Goal: Task Accomplishment & Management: Manage account settings

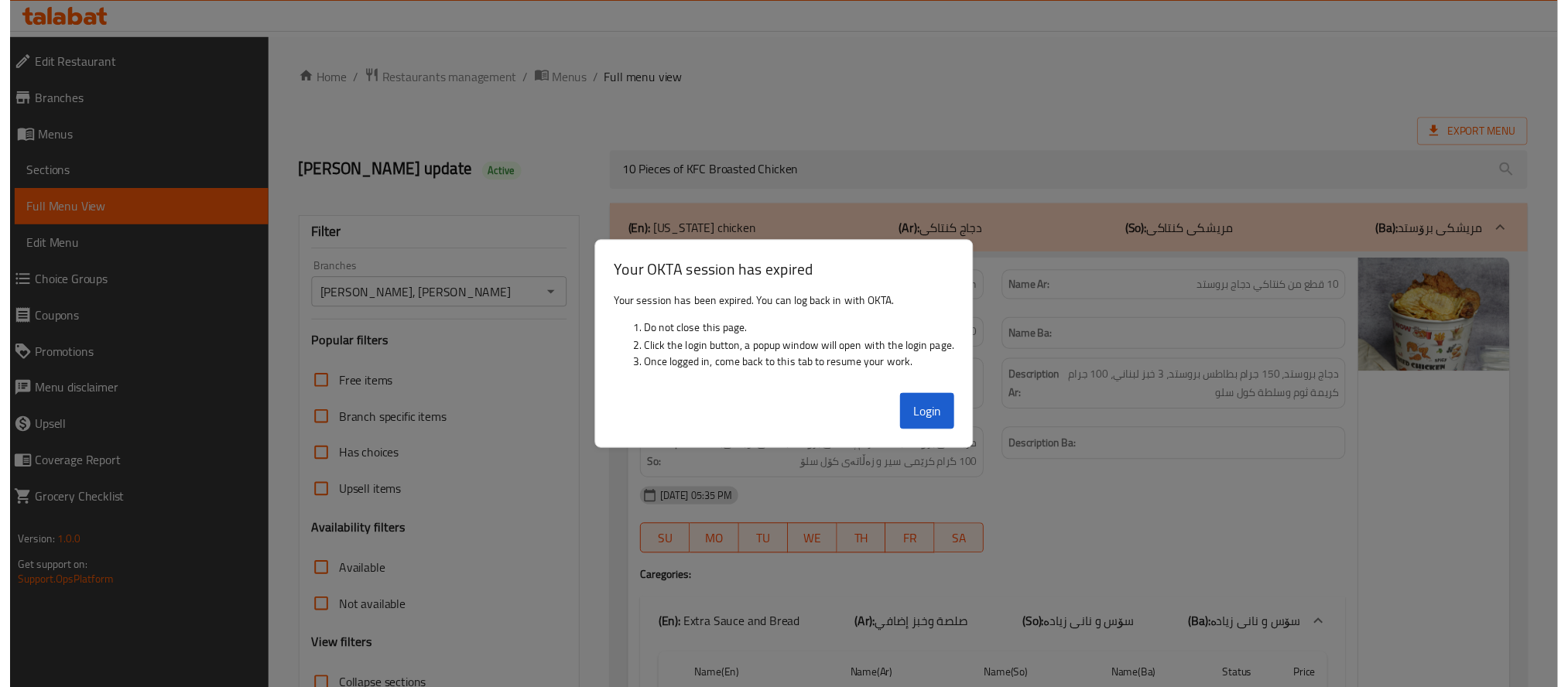
scroll to position [177, 0]
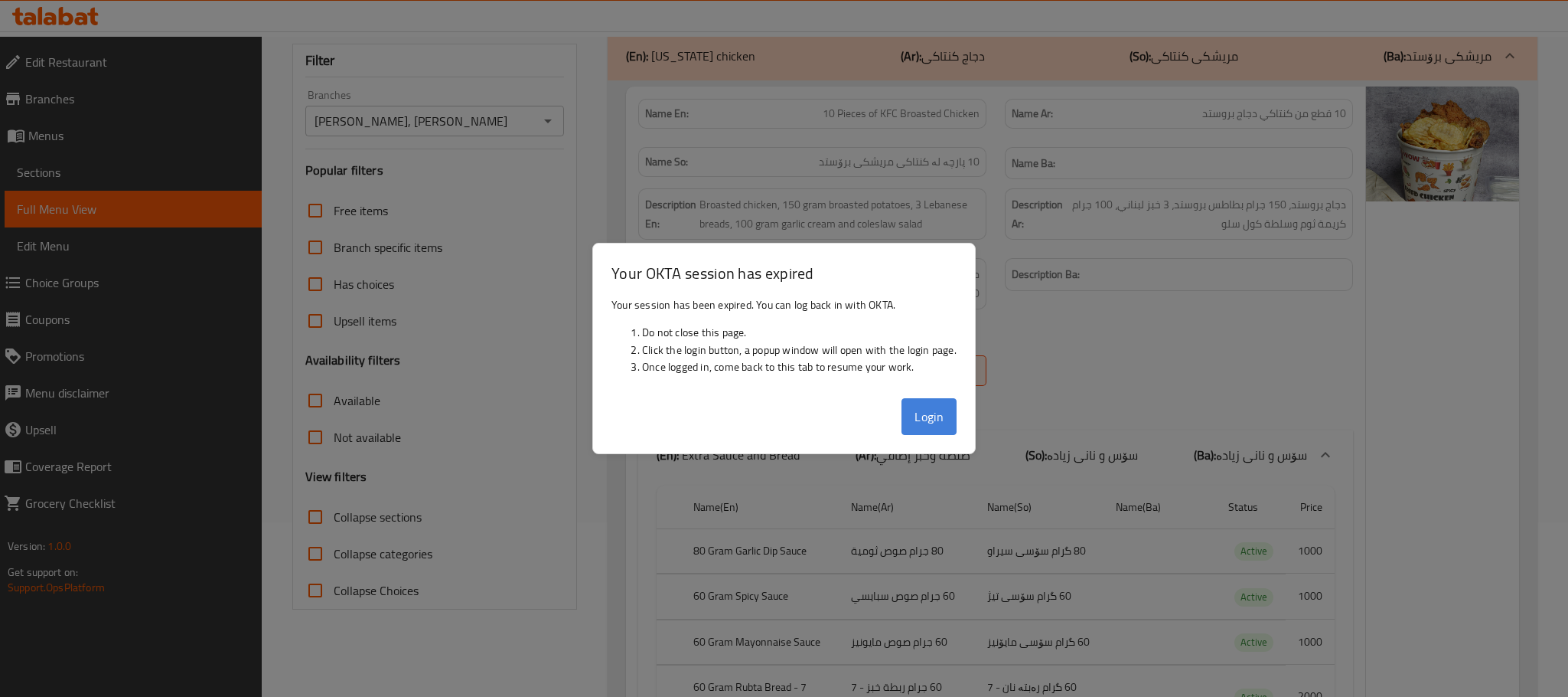
click at [919, 416] on button "Login" at bounding box center [928, 416] width 55 height 37
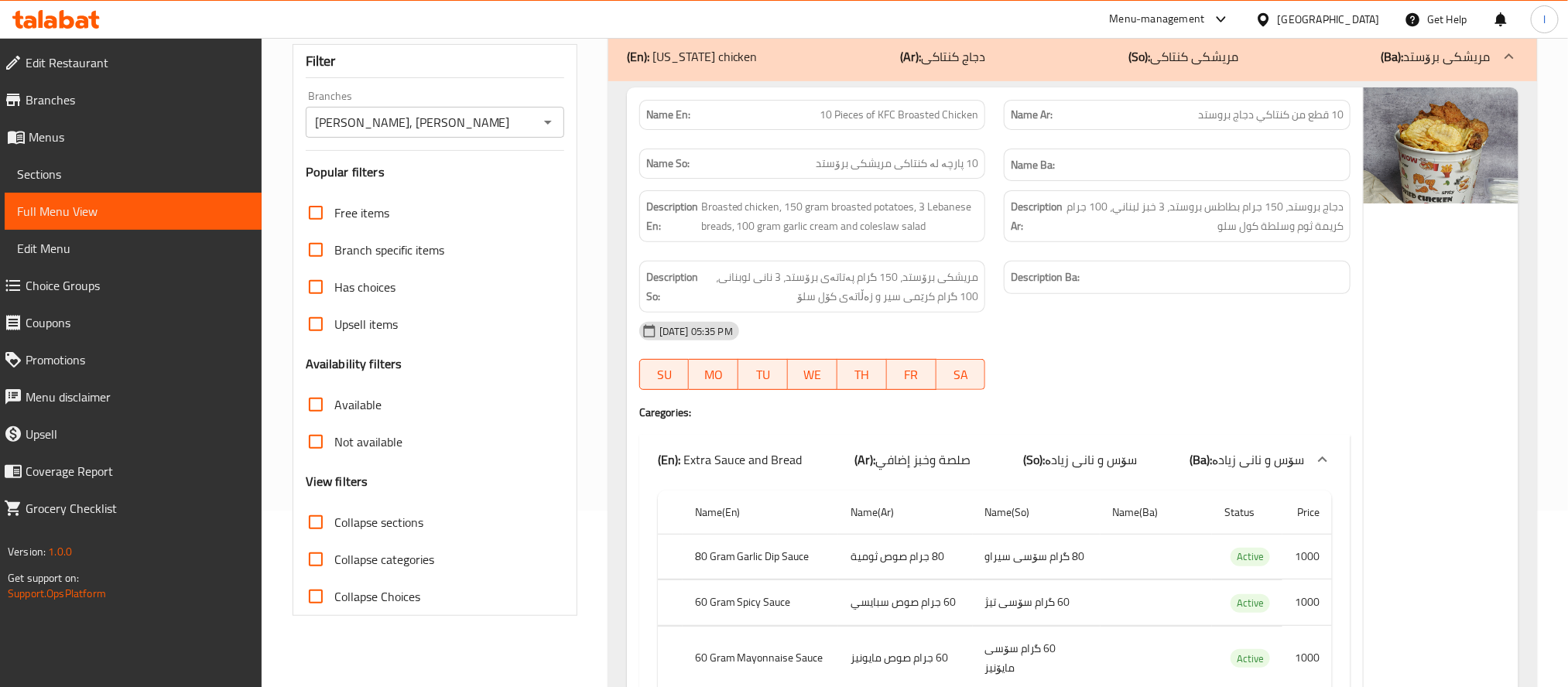
click at [5, 1] on div "Menu-management Iraq Get Help l" at bounding box center [784, 19] width 1568 height 38
click at [32, 19] on icon at bounding box center [29, 22] width 13 height 13
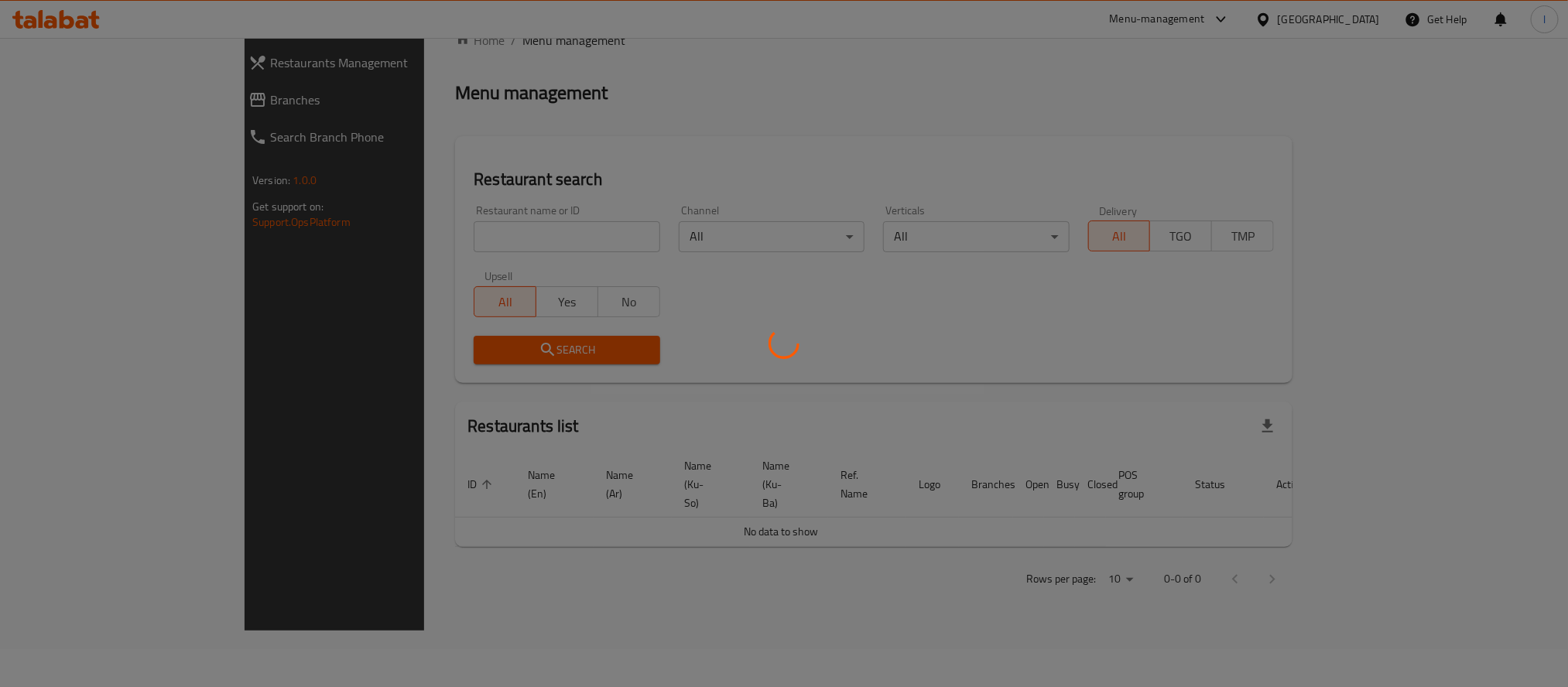
scroll to position [116, 0]
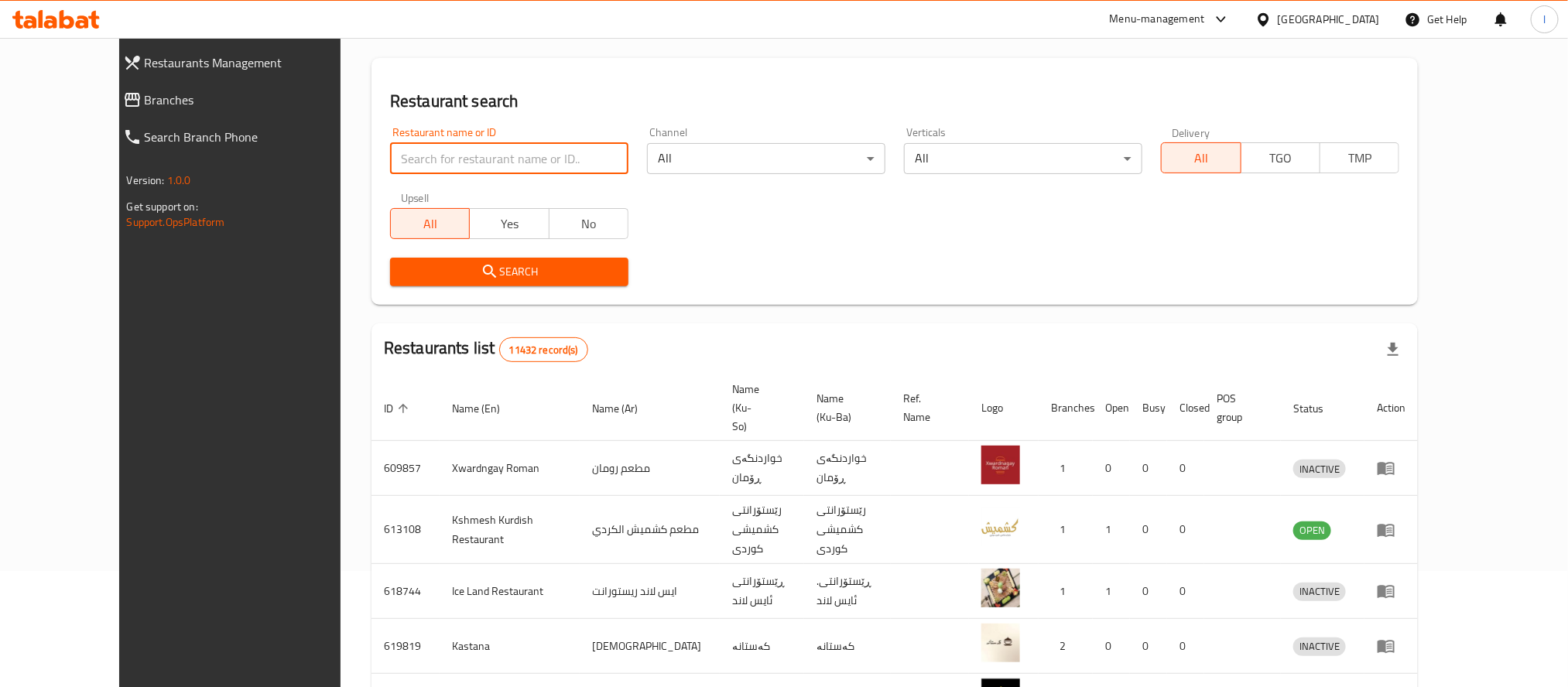
click at [390, 153] on input "search" at bounding box center [510, 158] width 238 height 31
paste input "Solo Pizza"
type input "Solo Pizza"
click at [428, 274] on span "Search" at bounding box center [509, 271] width 214 height 19
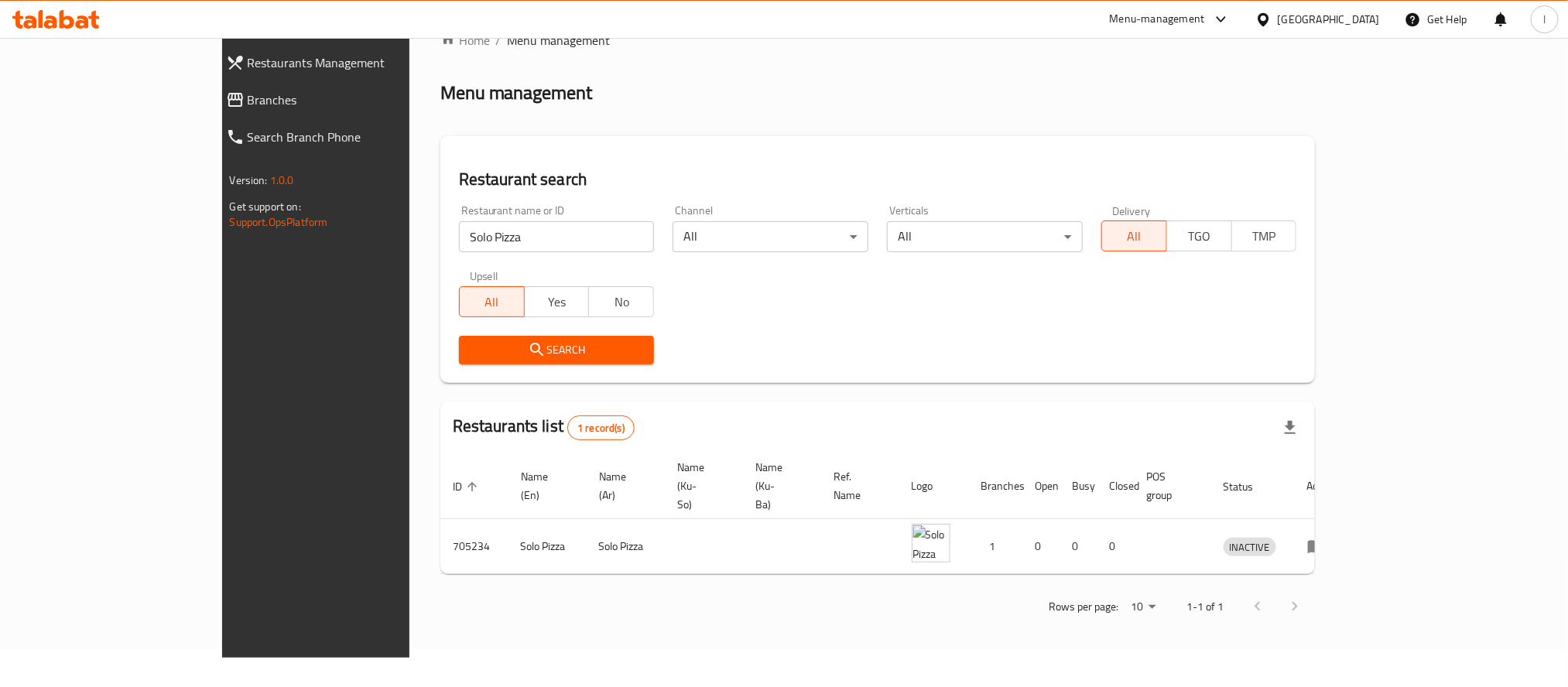
scroll to position [56, 0]
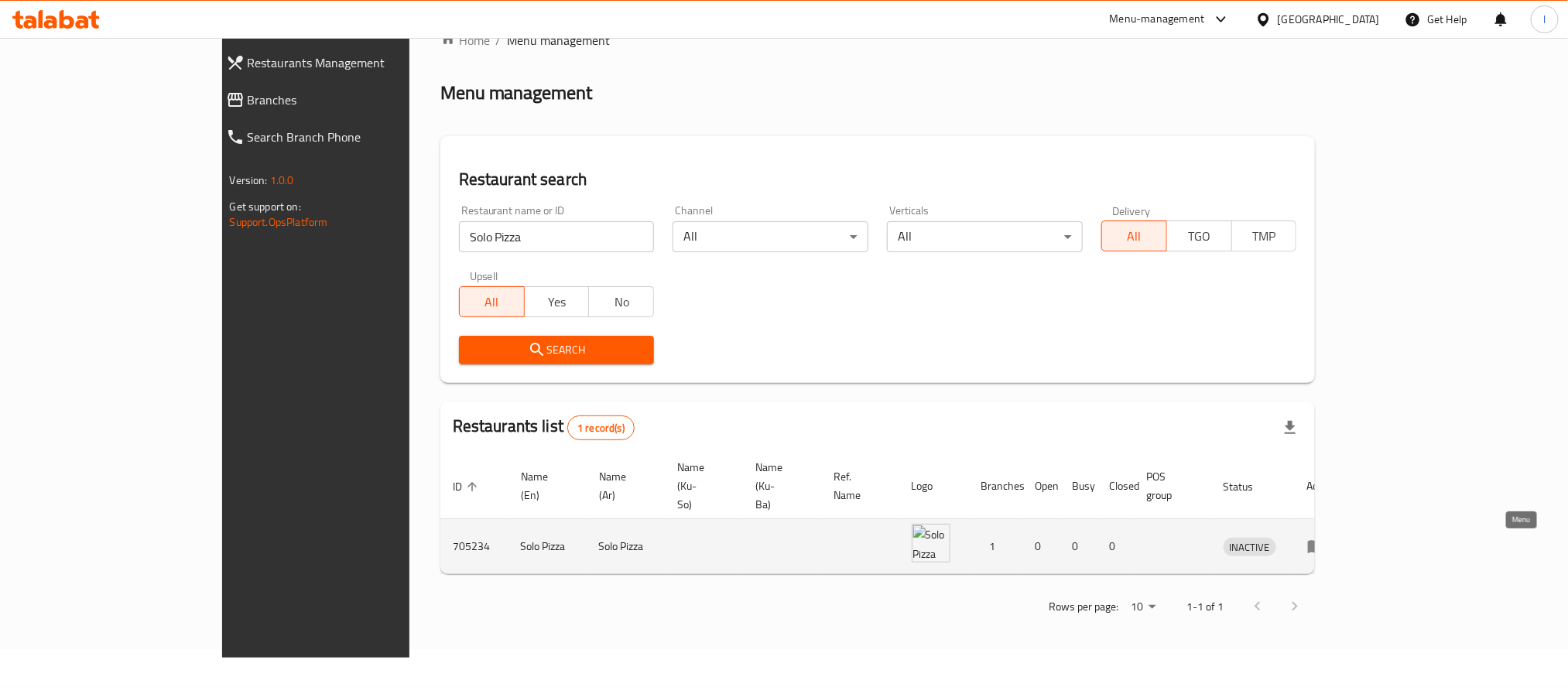
click at [1336, 537] on link "enhanced table" at bounding box center [1321, 546] width 28 height 18
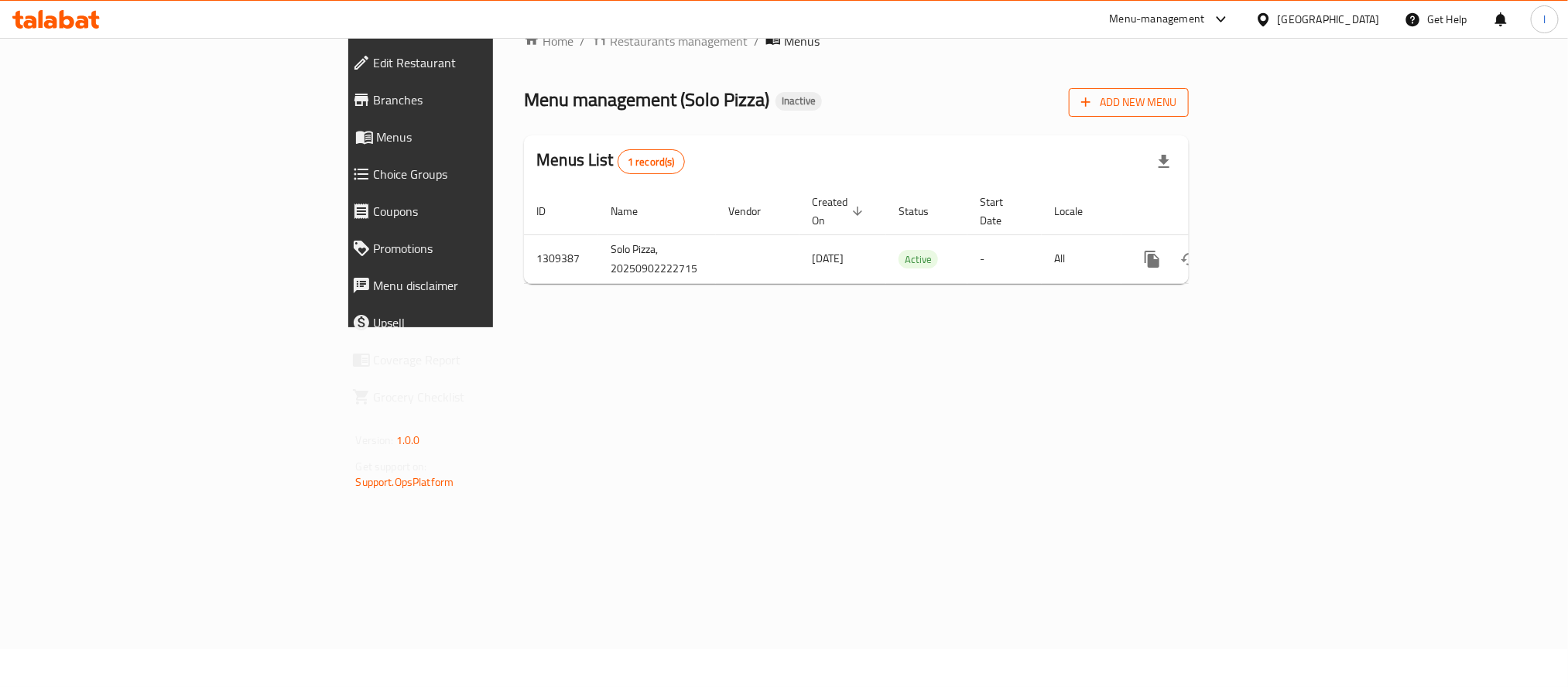
click at [1177, 93] on span "Add New Menu" at bounding box center [1129, 102] width 95 height 19
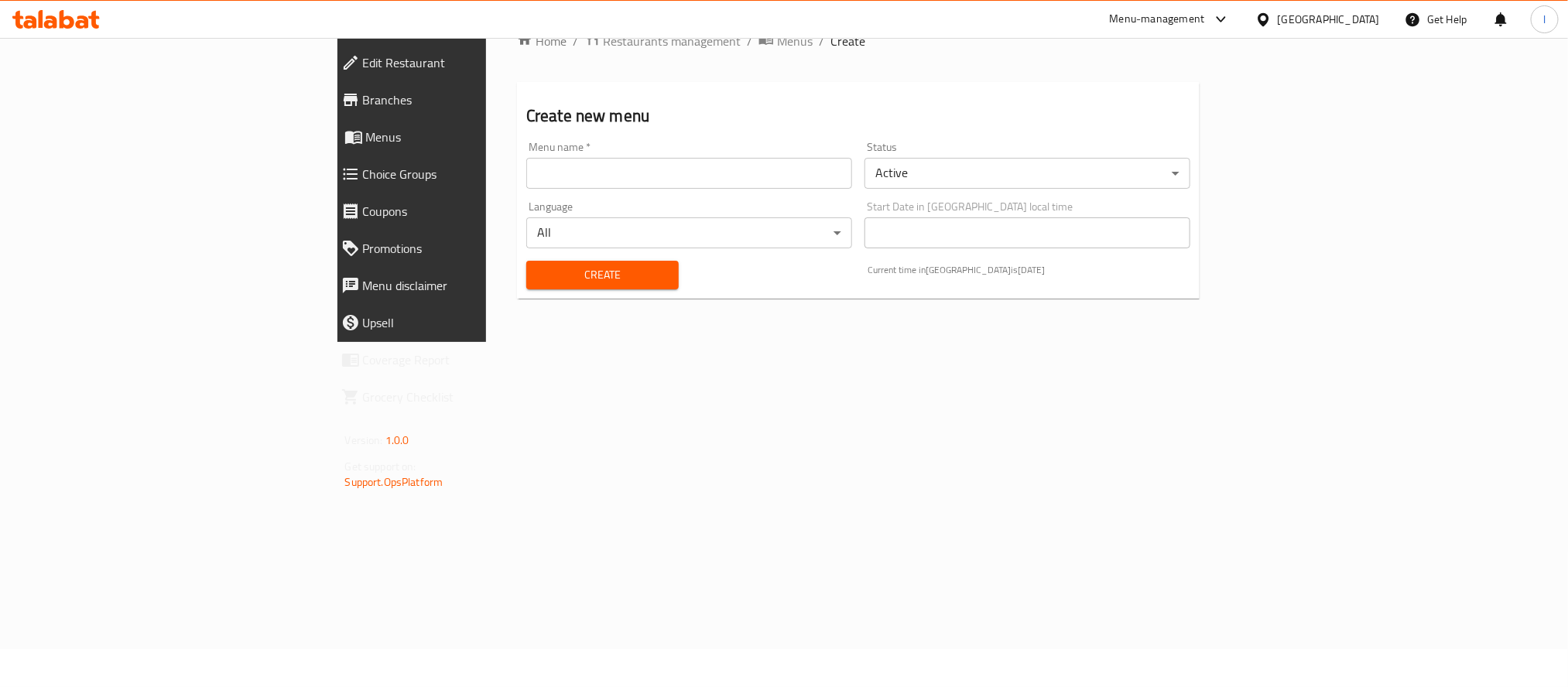
click at [526, 158] on input "text" at bounding box center [689, 173] width 326 height 31
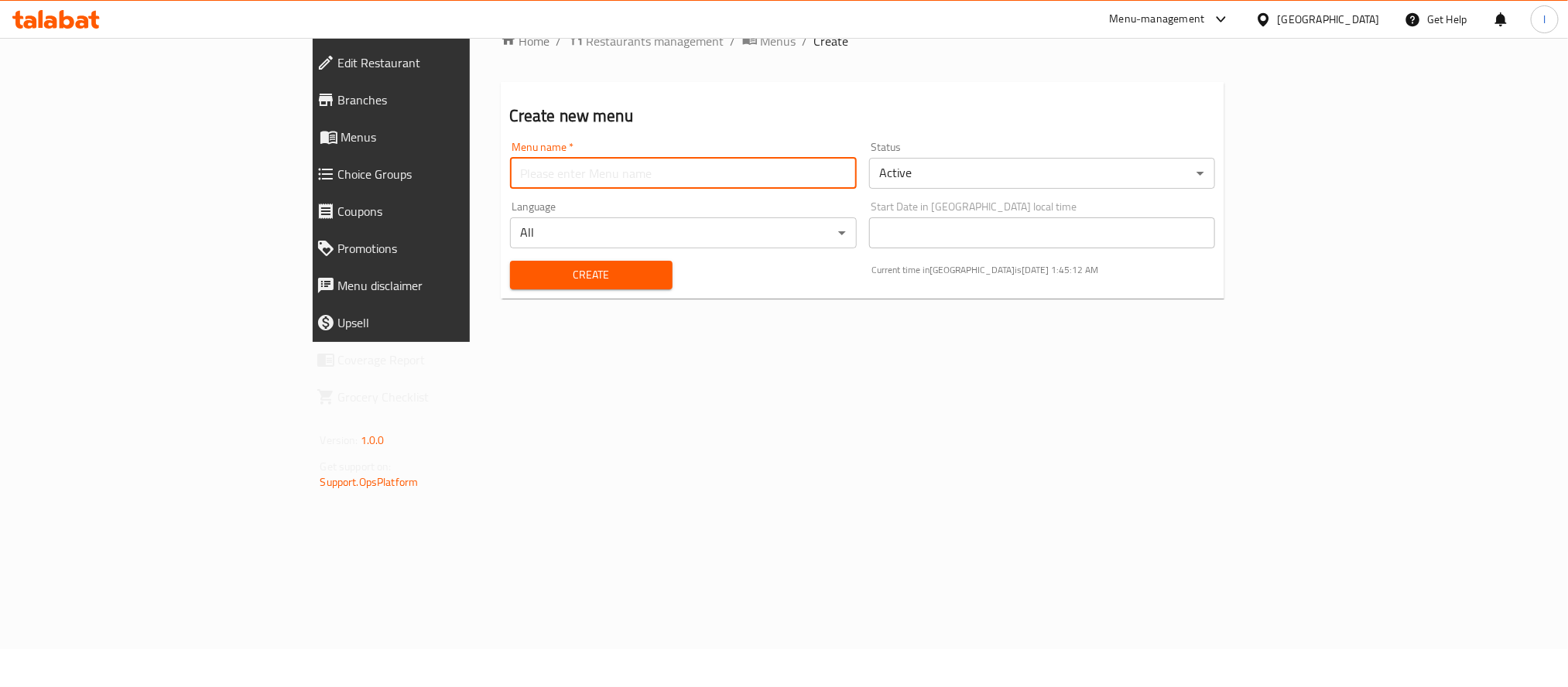
type input "Menu"
click at [522, 266] on span "Create" at bounding box center [591, 275] width 137 height 19
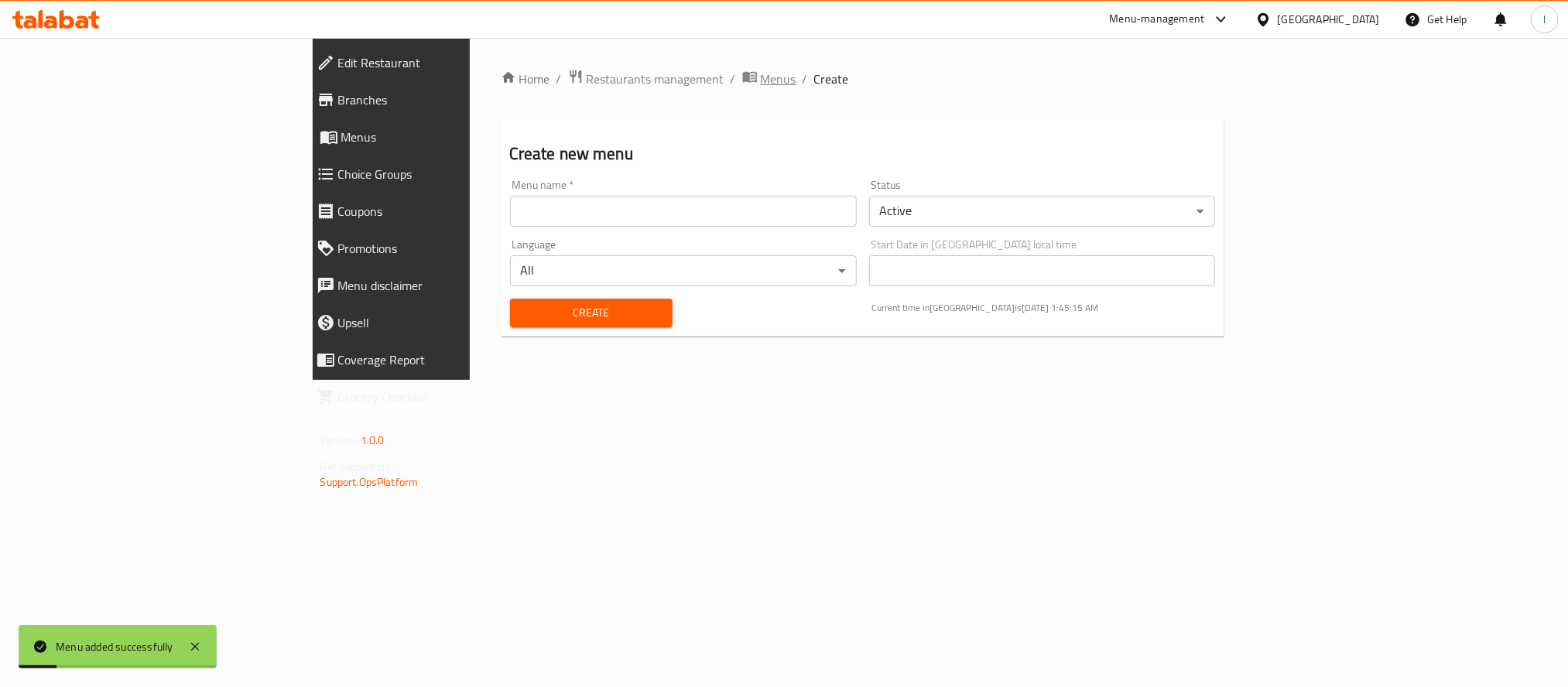
click at [761, 80] on span "Menus" at bounding box center [778, 79] width 36 height 18
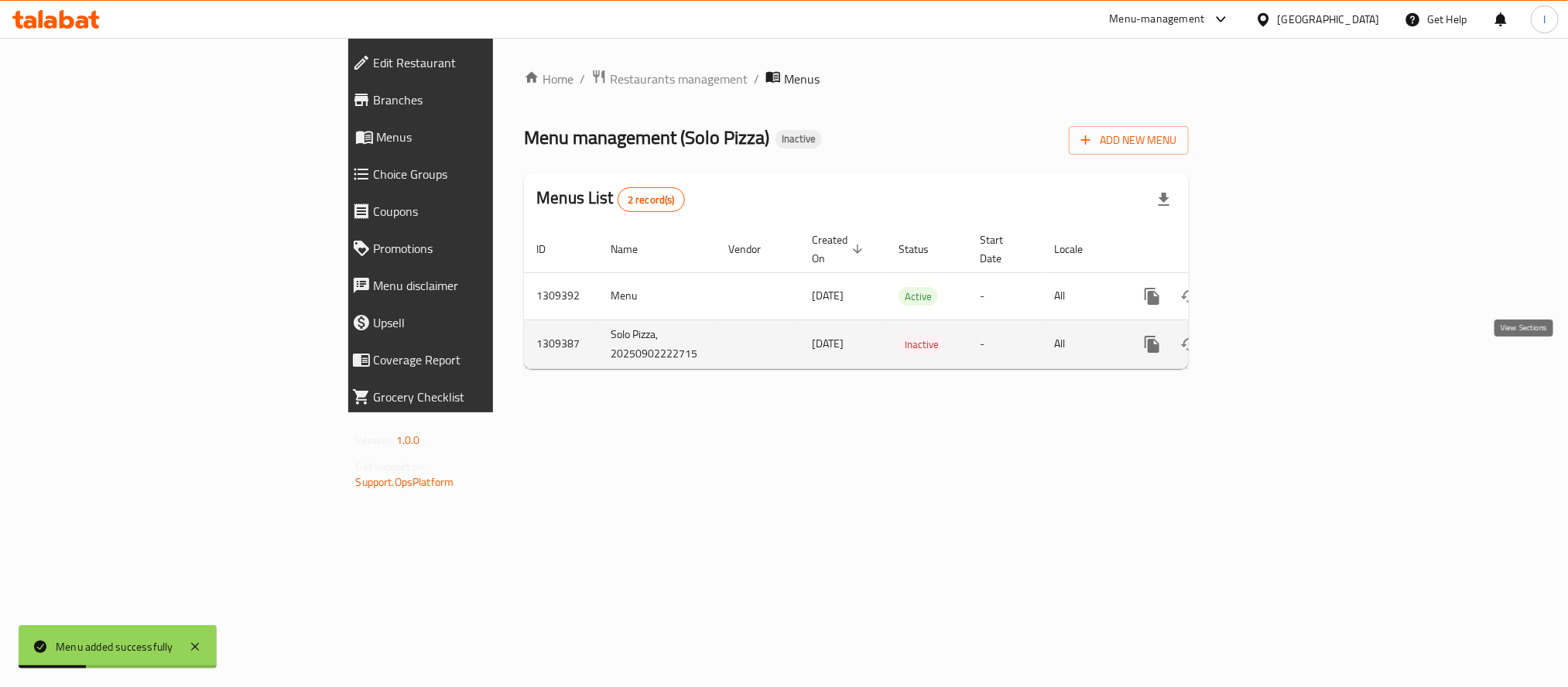
click at [1271, 337] on icon "enhanced table" at bounding box center [1264, 344] width 14 height 14
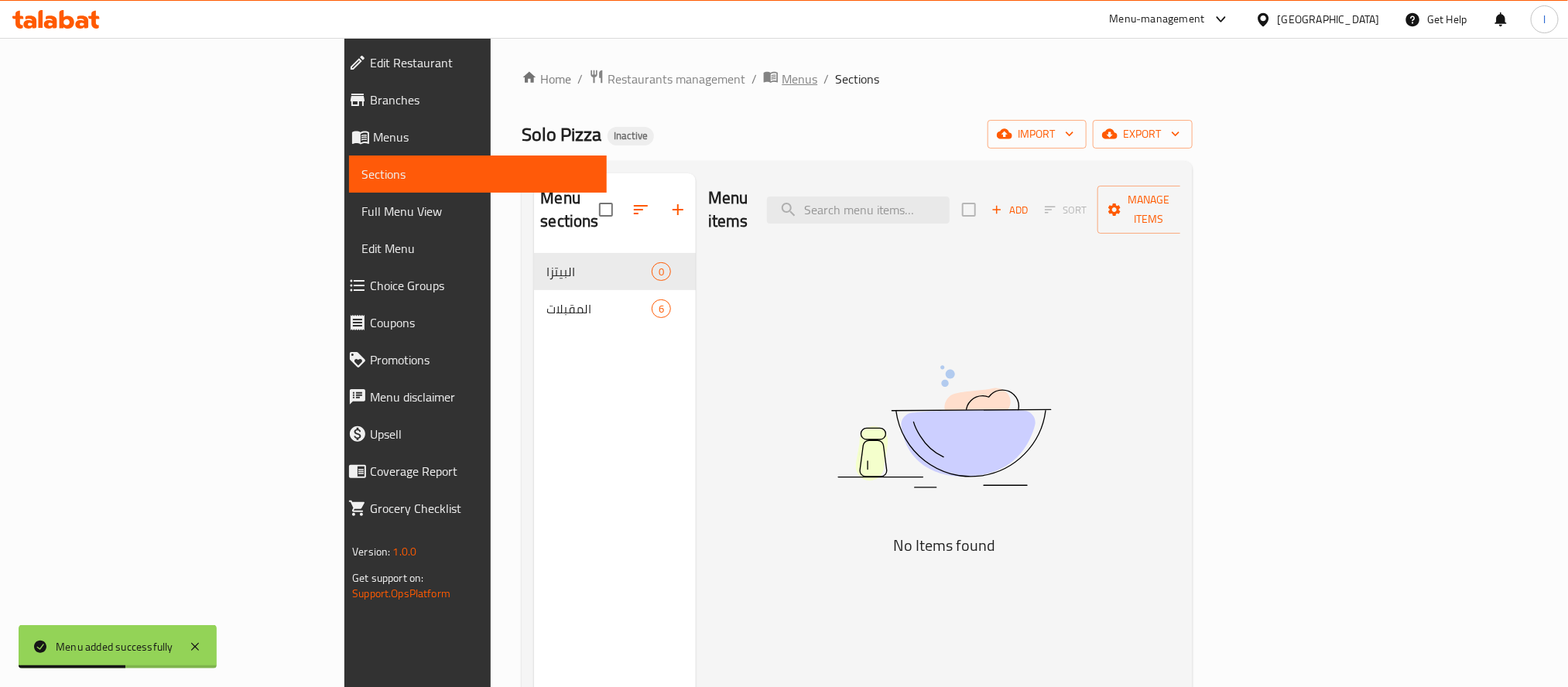
click at [782, 72] on span "Menus" at bounding box center [799, 79] width 36 height 18
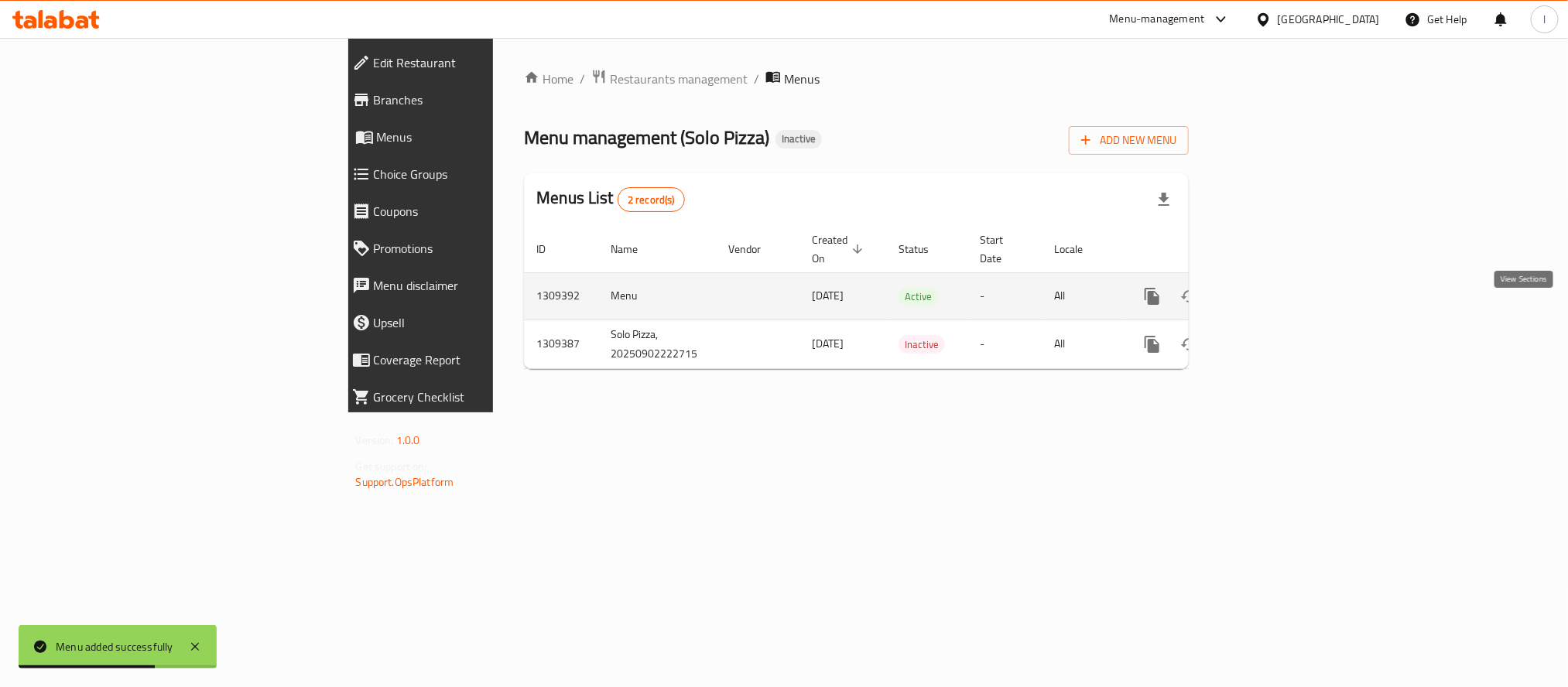
click at [1273, 287] on icon "enhanced table" at bounding box center [1264, 296] width 18 height 18
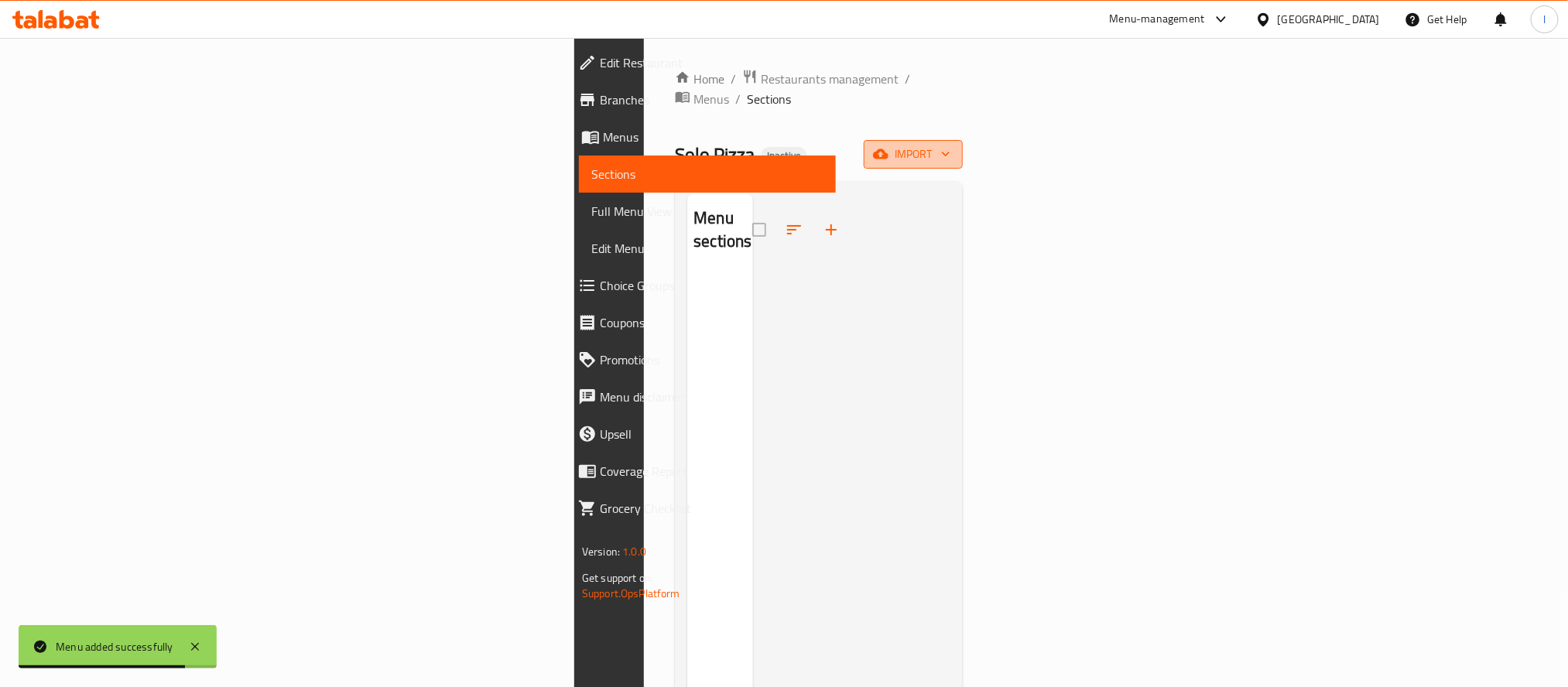
click at [963, 140] on button "import" at bounding box center [914, 154] width 99 height 28
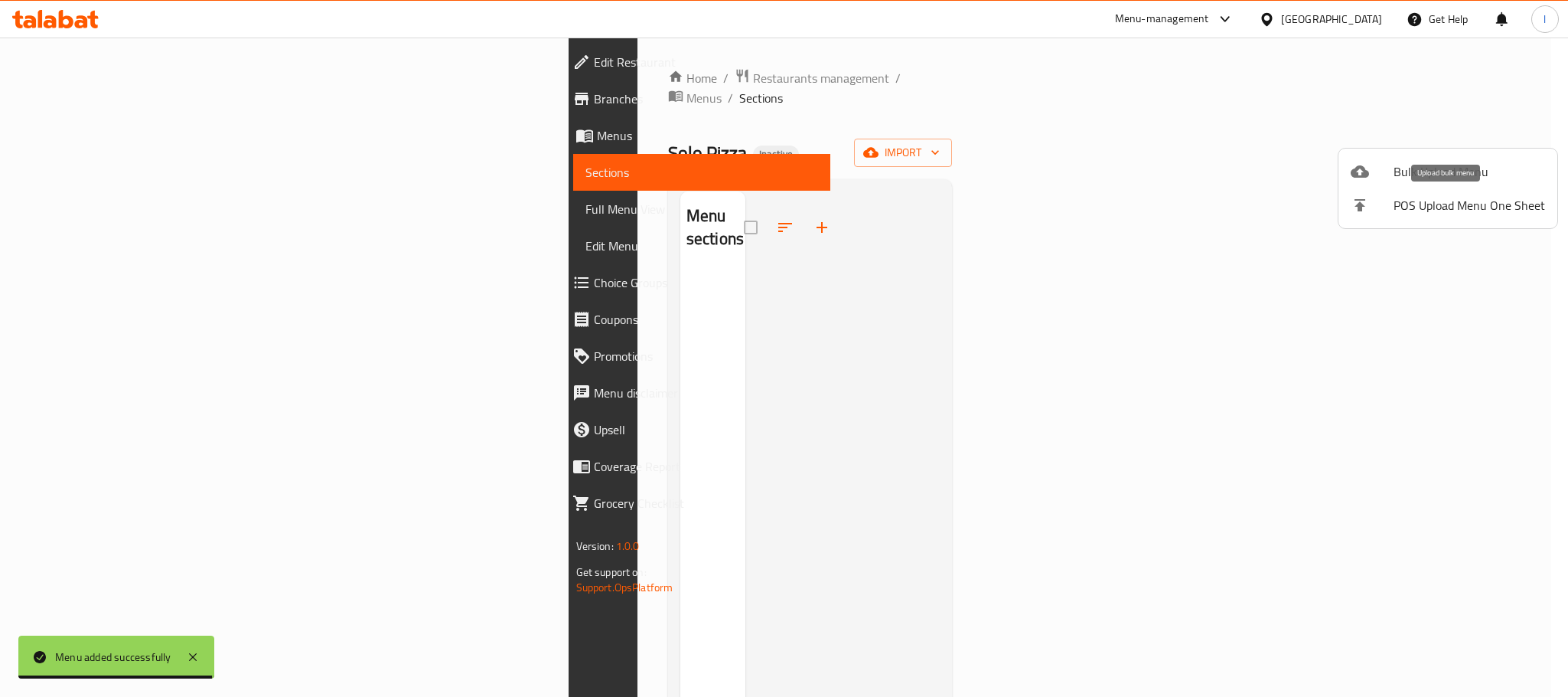
click at [1423, 173] on span "Bulk Upload Menu" at bounding box center [1468, 171] width 151 height 18
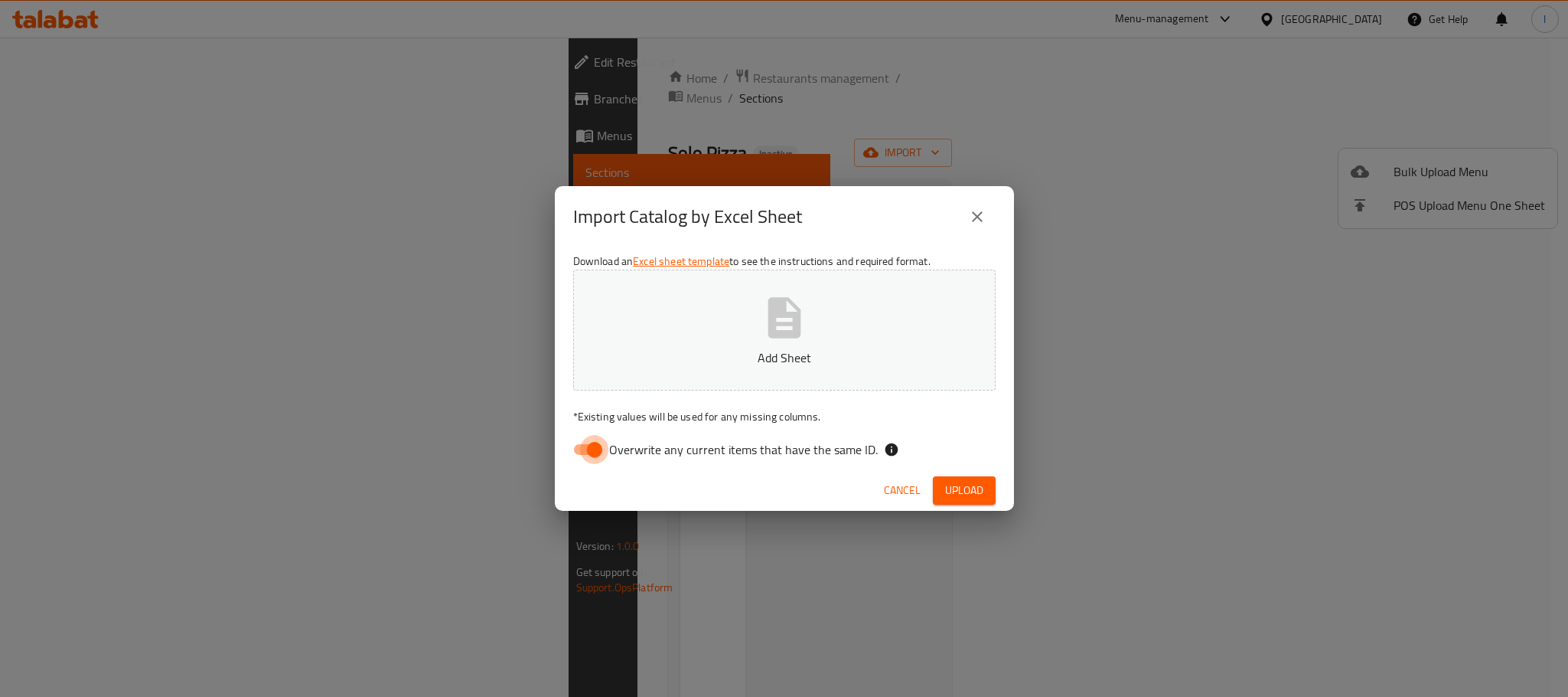
click at [600, 457] on input "Overwrite any current items that have the same ID." at bounding box center [594, 450] width 87 height 29
checkbox input "false"
click at [806, 340] on icon "button" at bounding box center [784, 317] width 49 height 49
click at [953, 488] on span "Upload" at bounding box center [964, 489] width 38 height 19
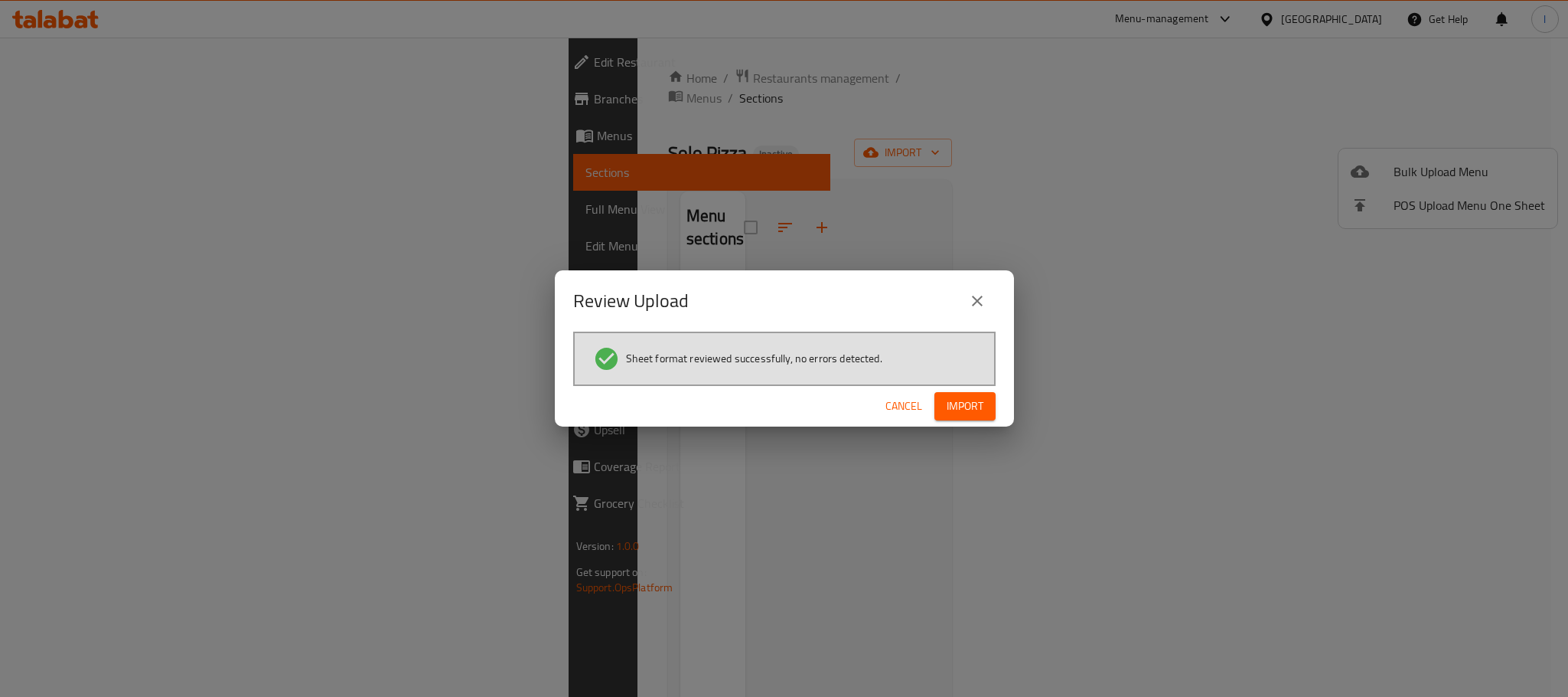
click at [953, 411] on span "Import" at bounding box center [965, 405] width 37 height 19
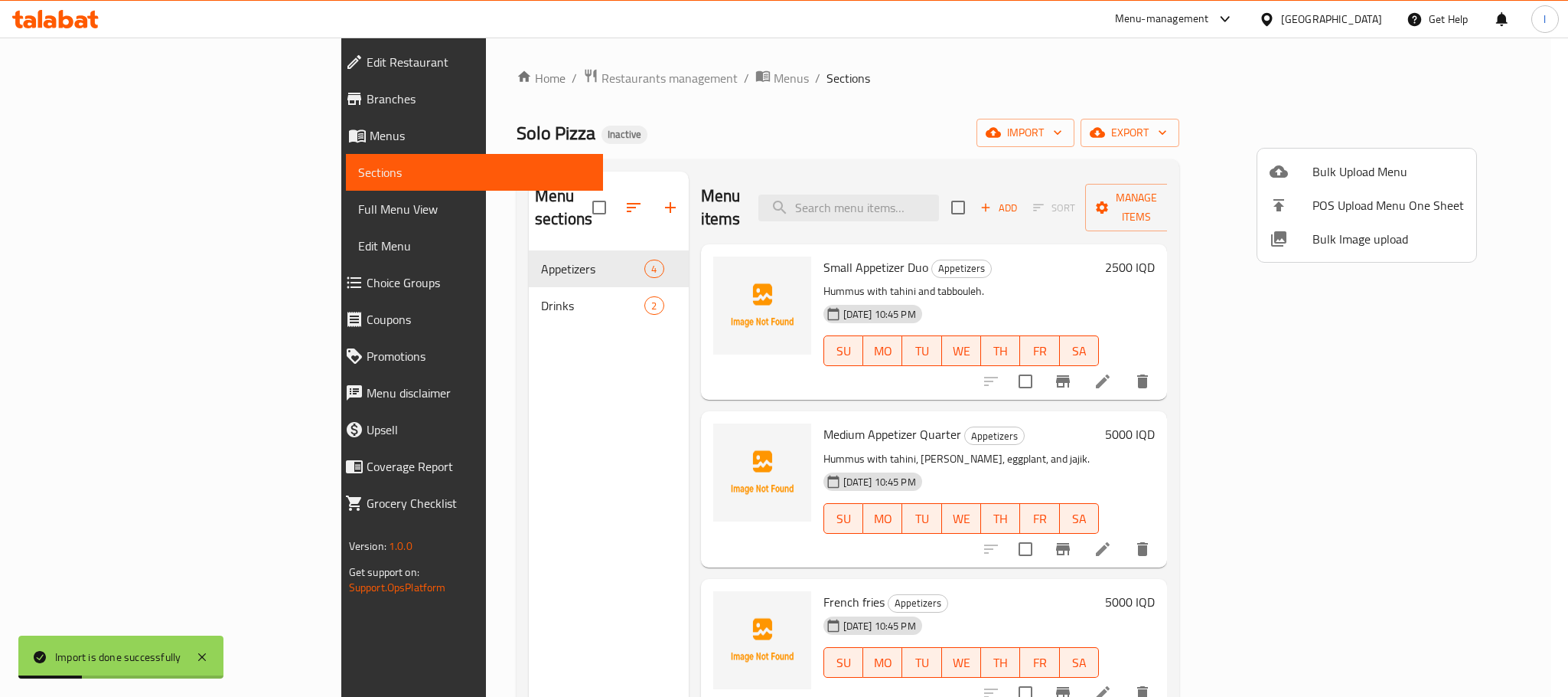
click at [950, 101] on div at bounding box center [784, 348] width 1568 height 697
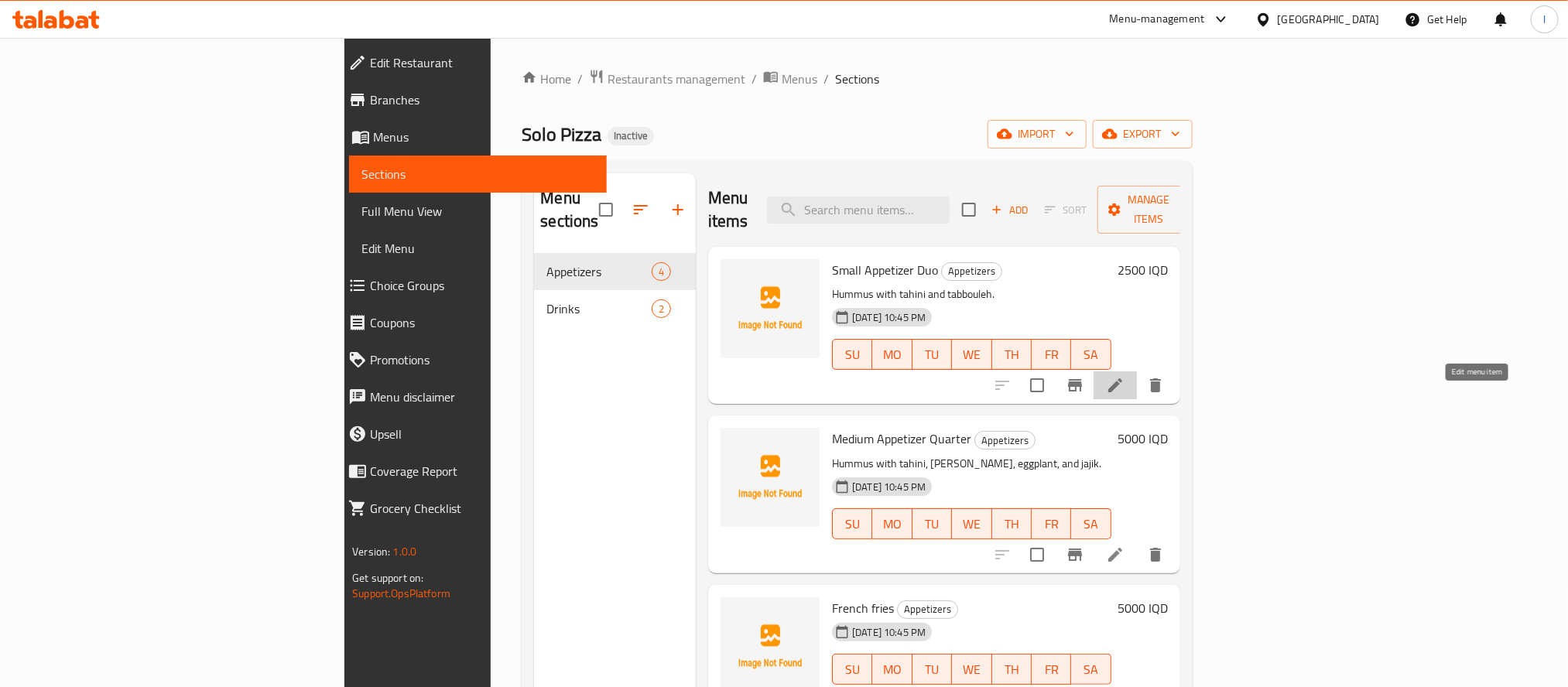
click at [1124, 376] on icon at bounding box center [1115, 385] width 18 height 18
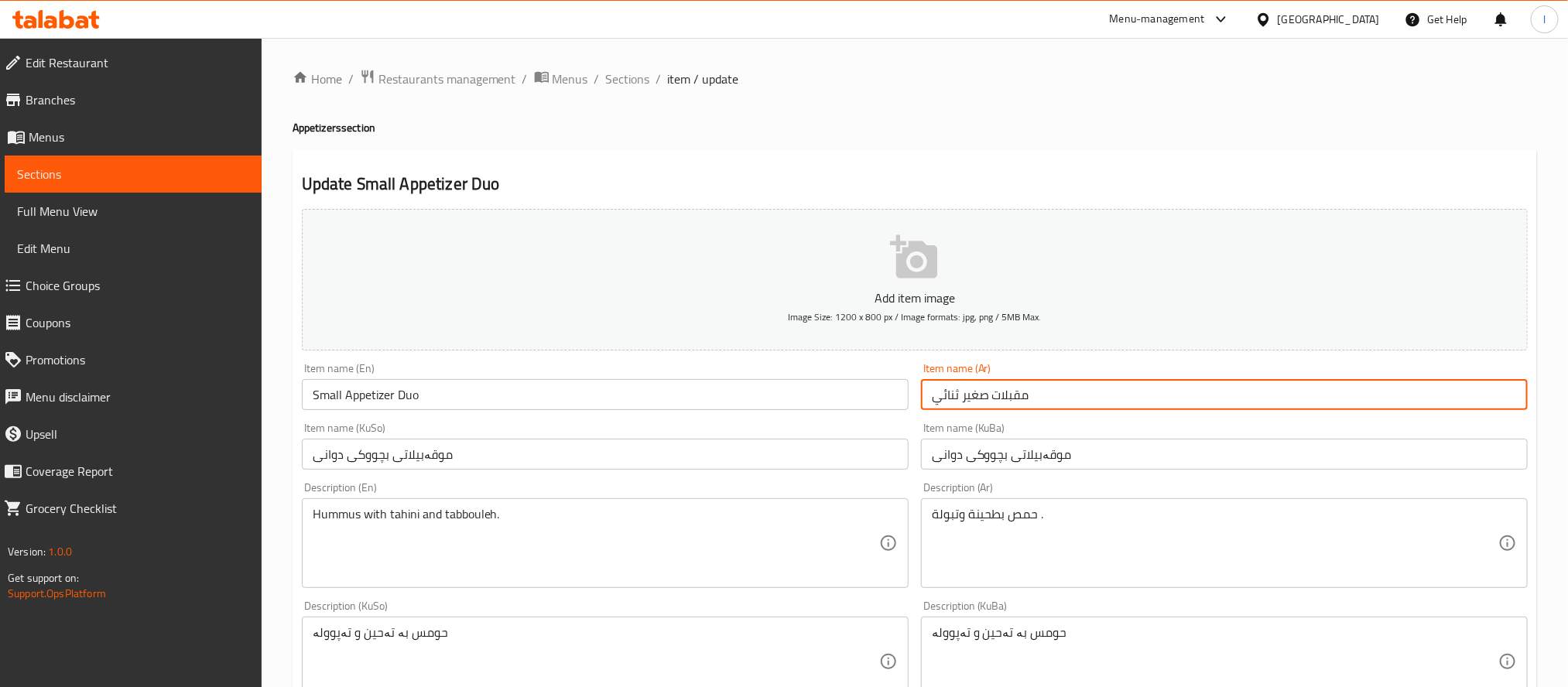
drag, startPoint x: 969, startPoint y: 388, endPoint x: 906, endPoint y: 392, distance: 63.1
click at [906, 392] on div "Add item image Image Size: 1200 x 800 px / Image formats: jpg, png / 5MB Max. I…" at bounding box center [915, 625] width 1238 height 845
click at [477, 451] on input "موقەبیلاتی بچووکی دوانی" at bounding box center [605, 454] width 607 height 31
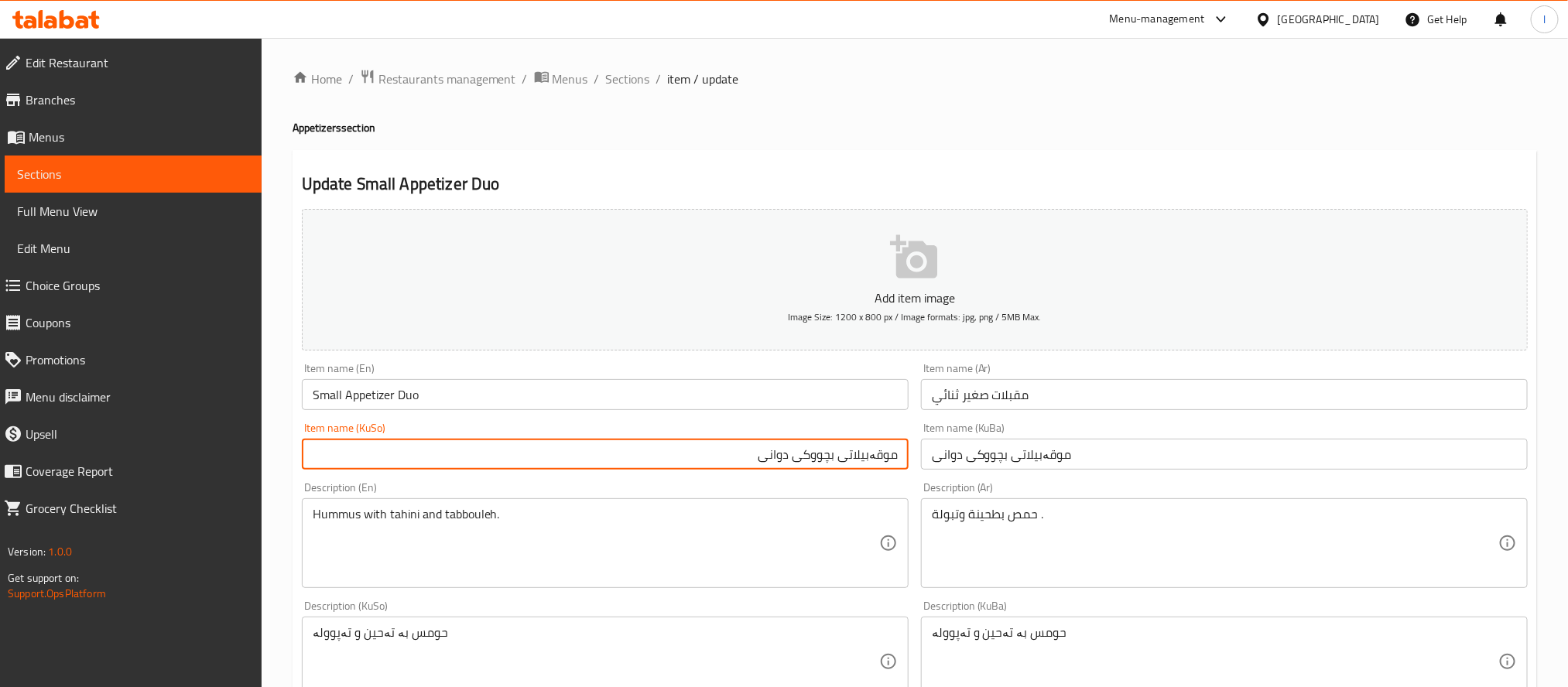
drag, startPoint x: 799, startPoint y: 451, endPoint x: 719, endPoint y: 461, distance: 80.6
click at [719, 461] on input "موقەبیلاتی بچووکی دوانی" at bounding box center [605, 454] width 607 height 31
click at [793, 453] on input "موقەبیلاتی بچووکی دووبەشی" at bounding box center [605, 454] width 607 height 31
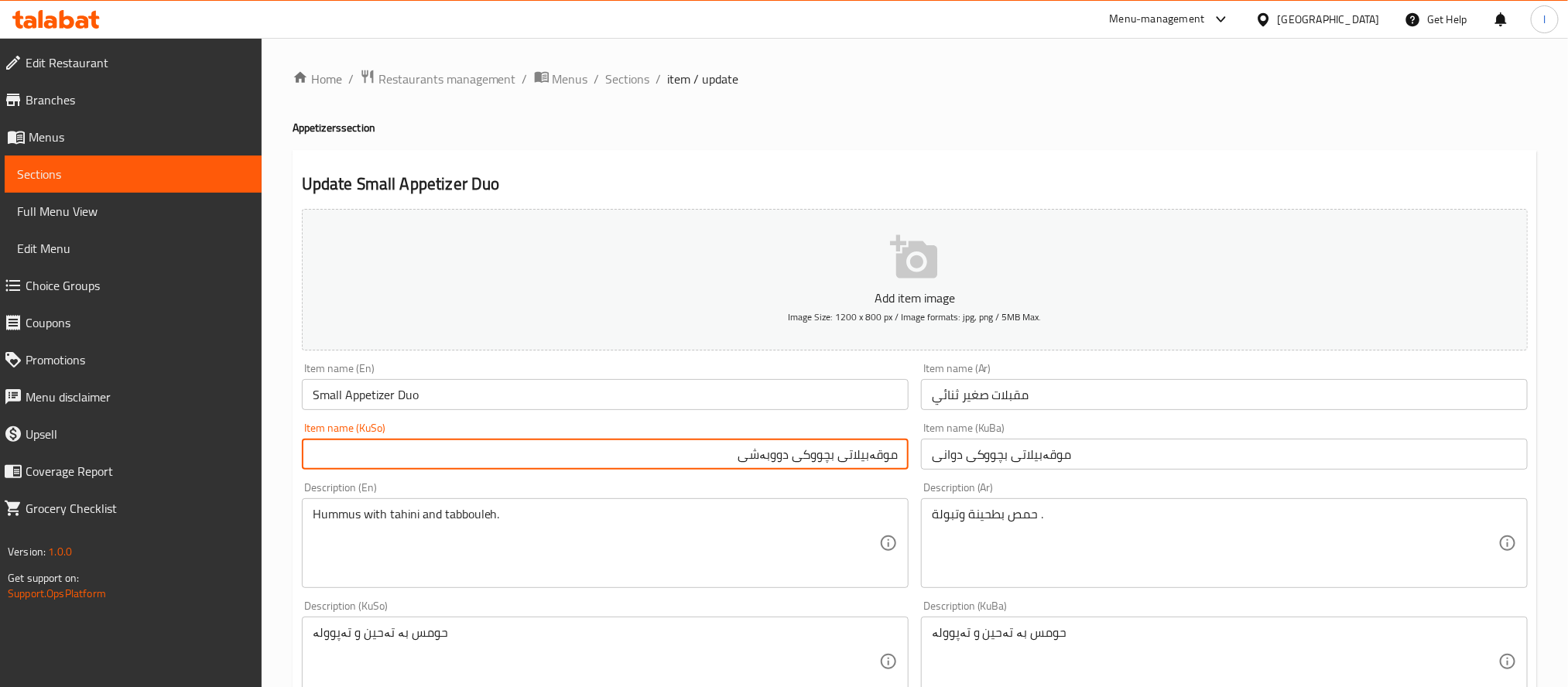
type input "موقەبیلاتی بچووکی دووبەشی"
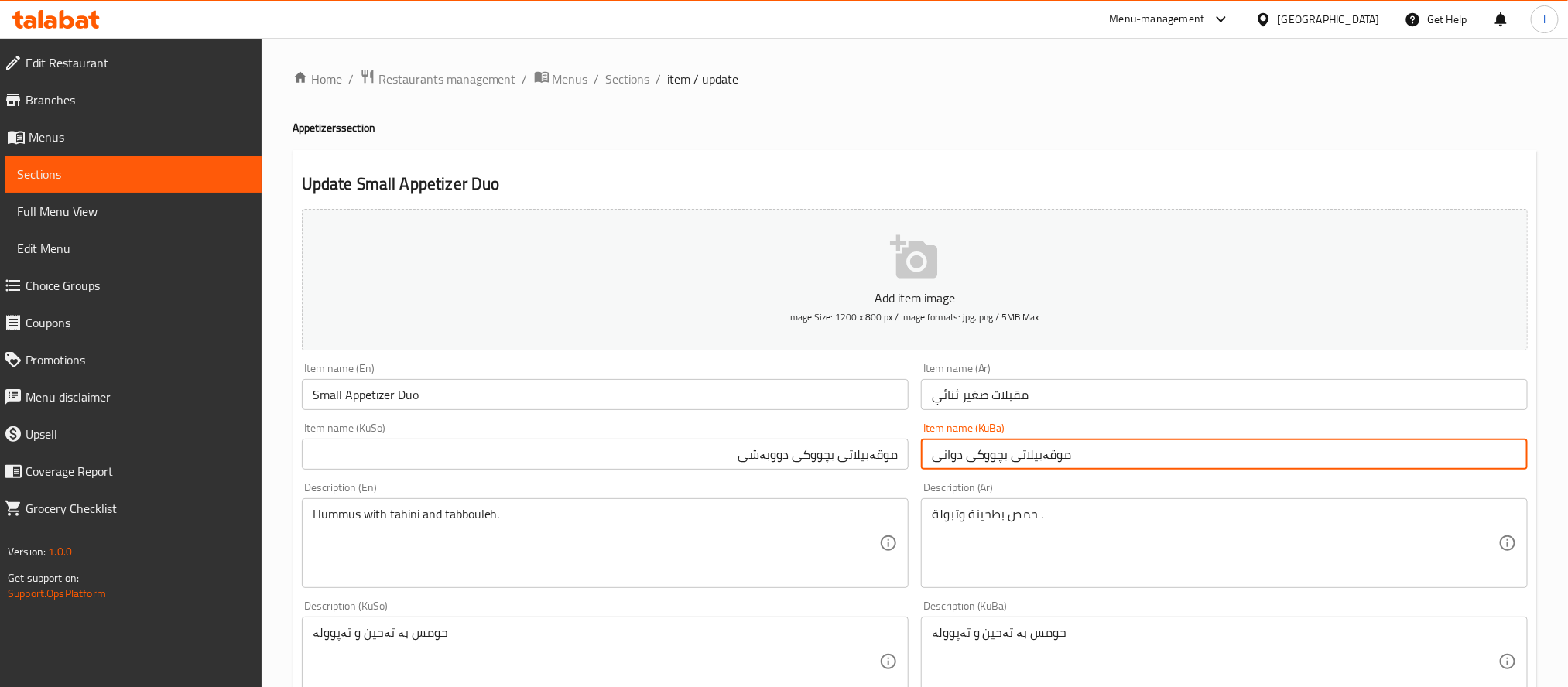
click at [1040, 453] on input "موقەبیلاتی بچووکی دوانی" at bounding box center [1224, 454] width 607 height 31
paste input "وبەش"
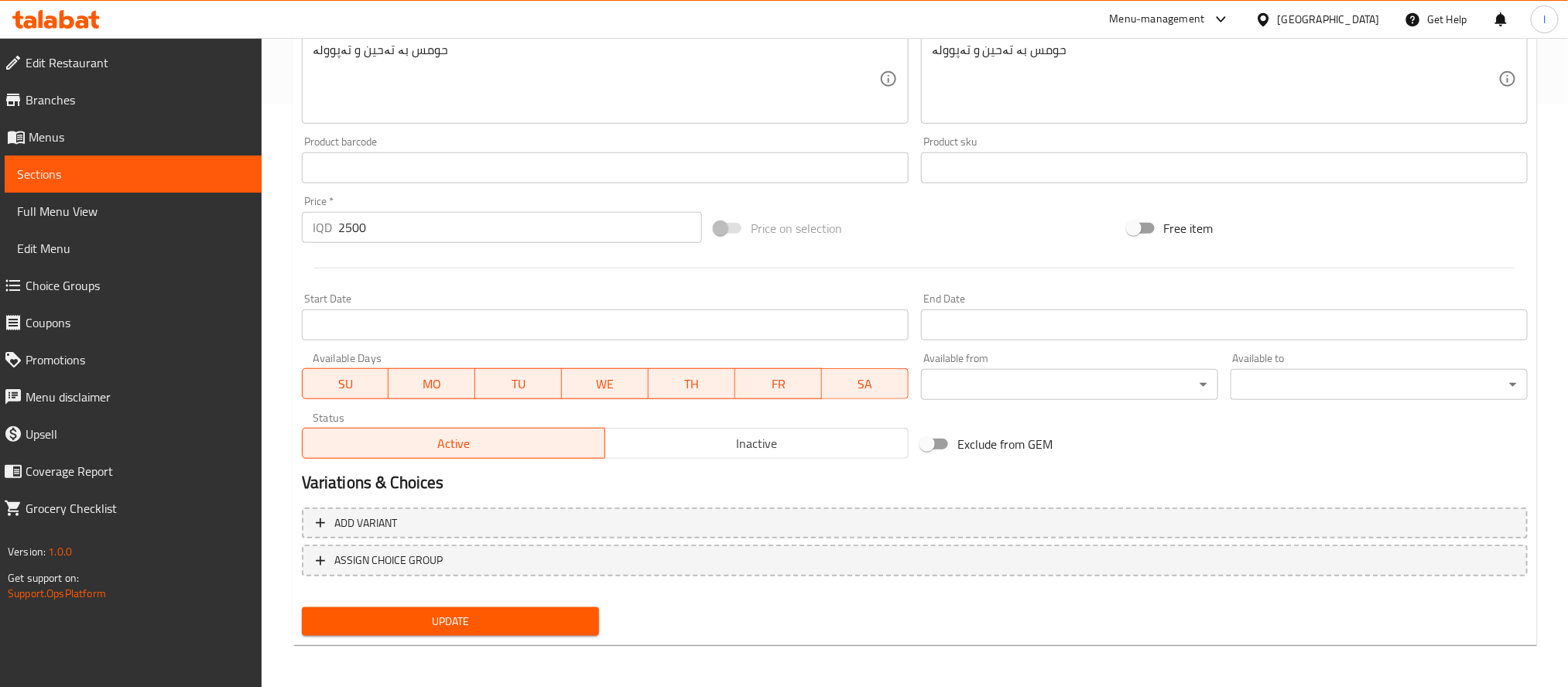
type input "موقەبیلاتی بچووکی دووبەشی"
click at [518, 622] on span "Update" at bounding box center [450, 621] width 272 height 19
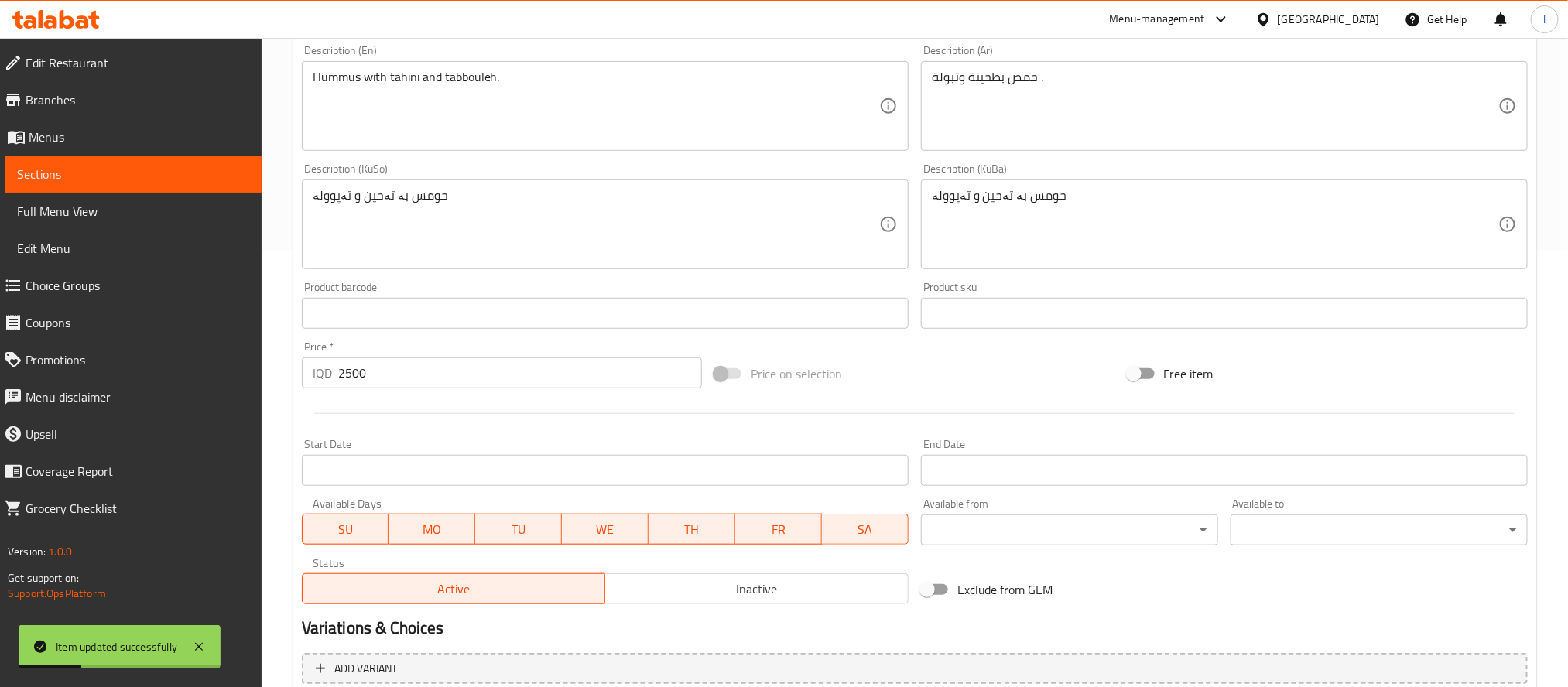
scroll to position [0, 0]
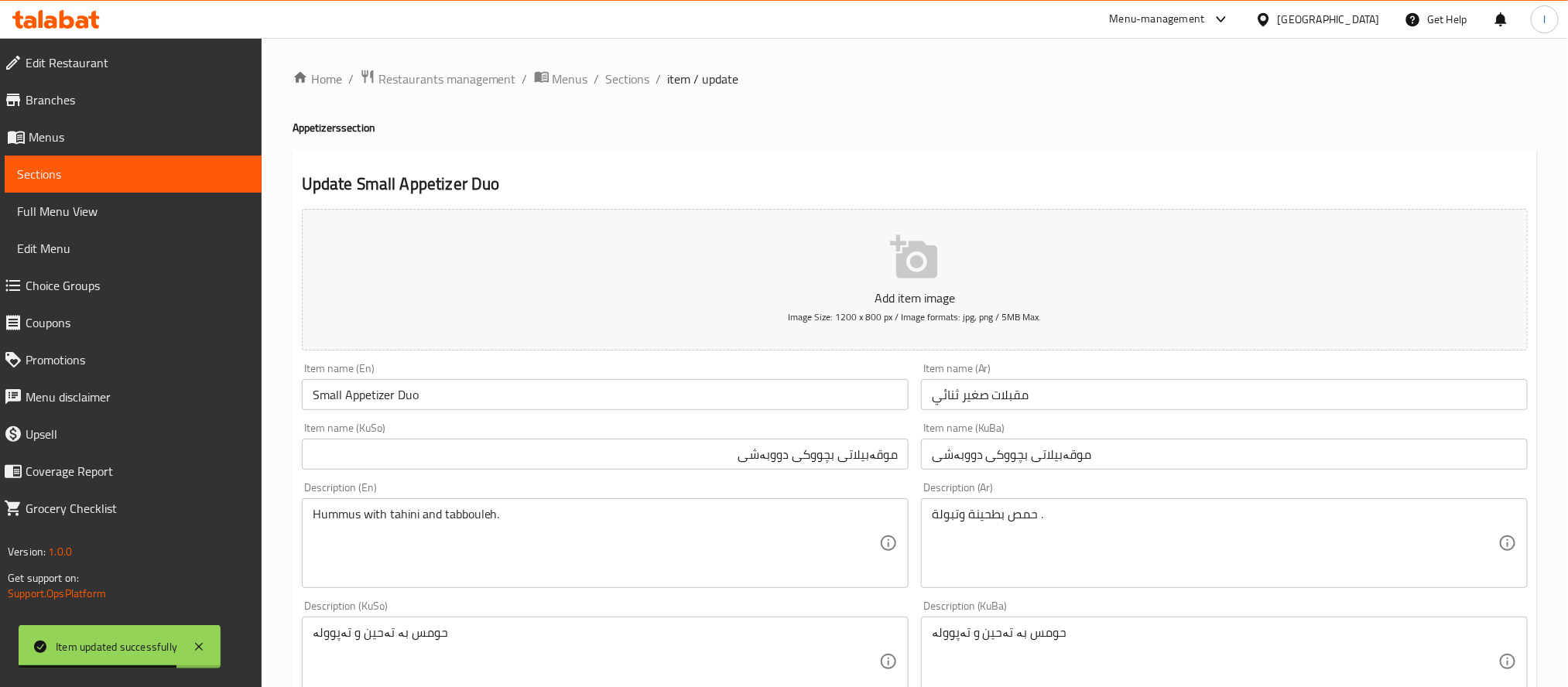
click at [641, 65] on div "Home / Restaurants management / Menus / Sections / item / update Appetizers sec…" at bounding box center [915, 654] width 1307 height 1233
click at [632, 70] on span "Sections" at bounding box center [628, 79] width 44 height 18
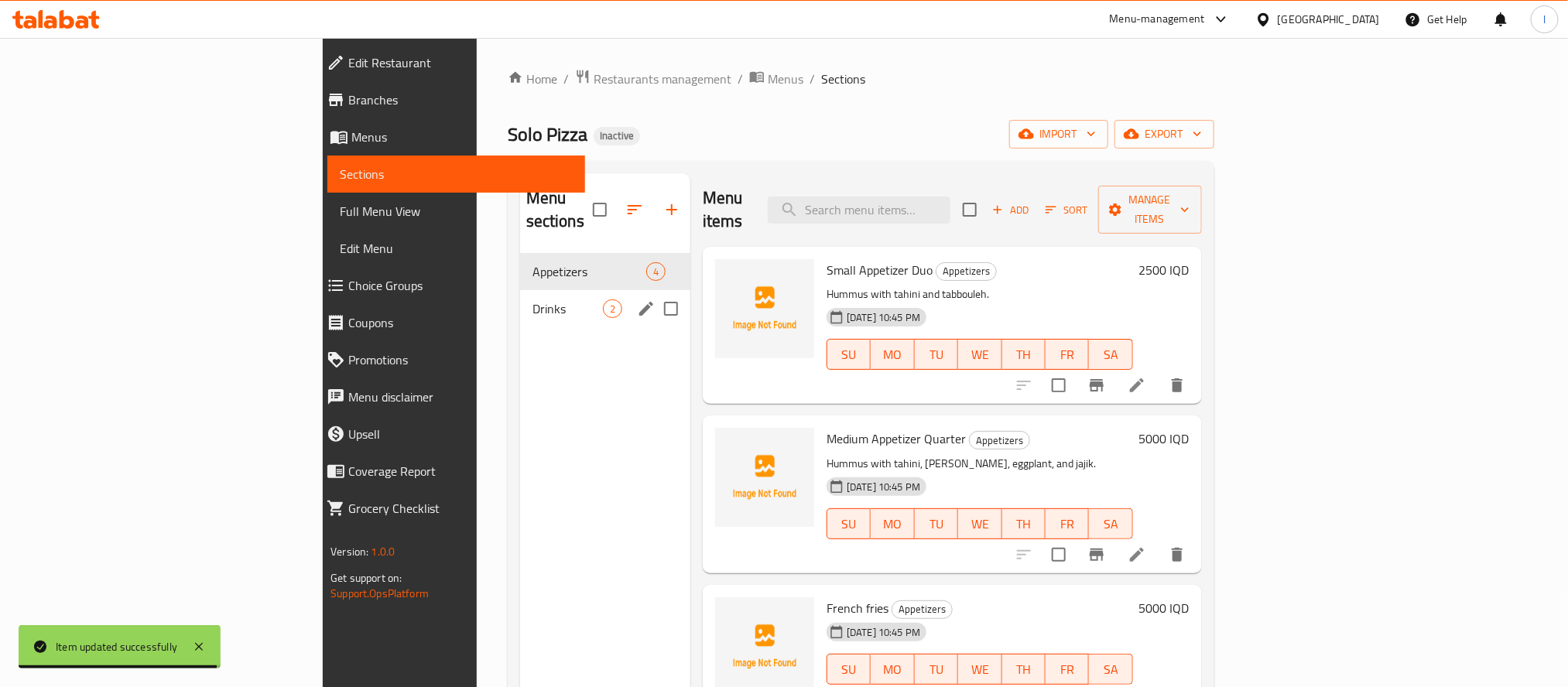
click at [521, 297] on div "Drinks 2" at bounding box center [606, 309] width 170 height 38
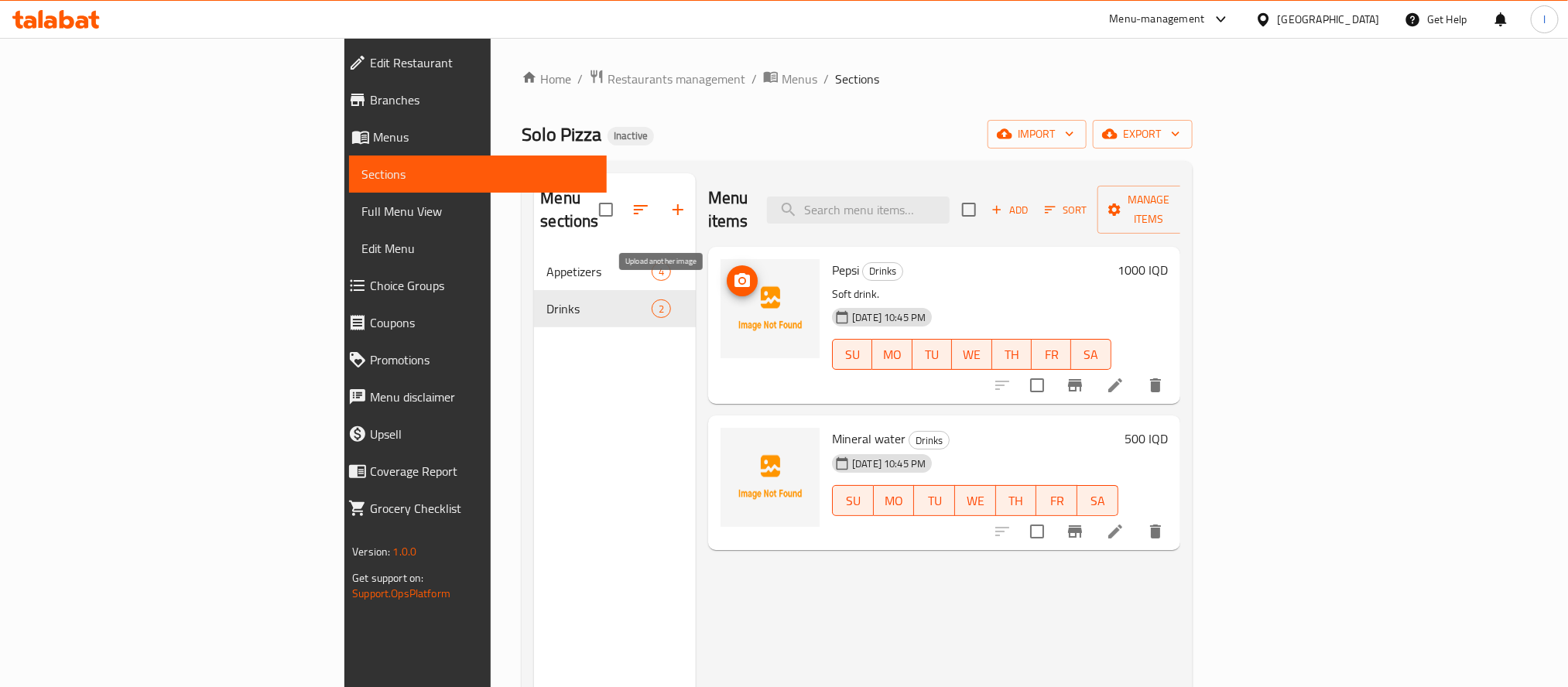
click at [727, 271] on span "upload picture" at bounding box center [742, 280] width 31 height 18
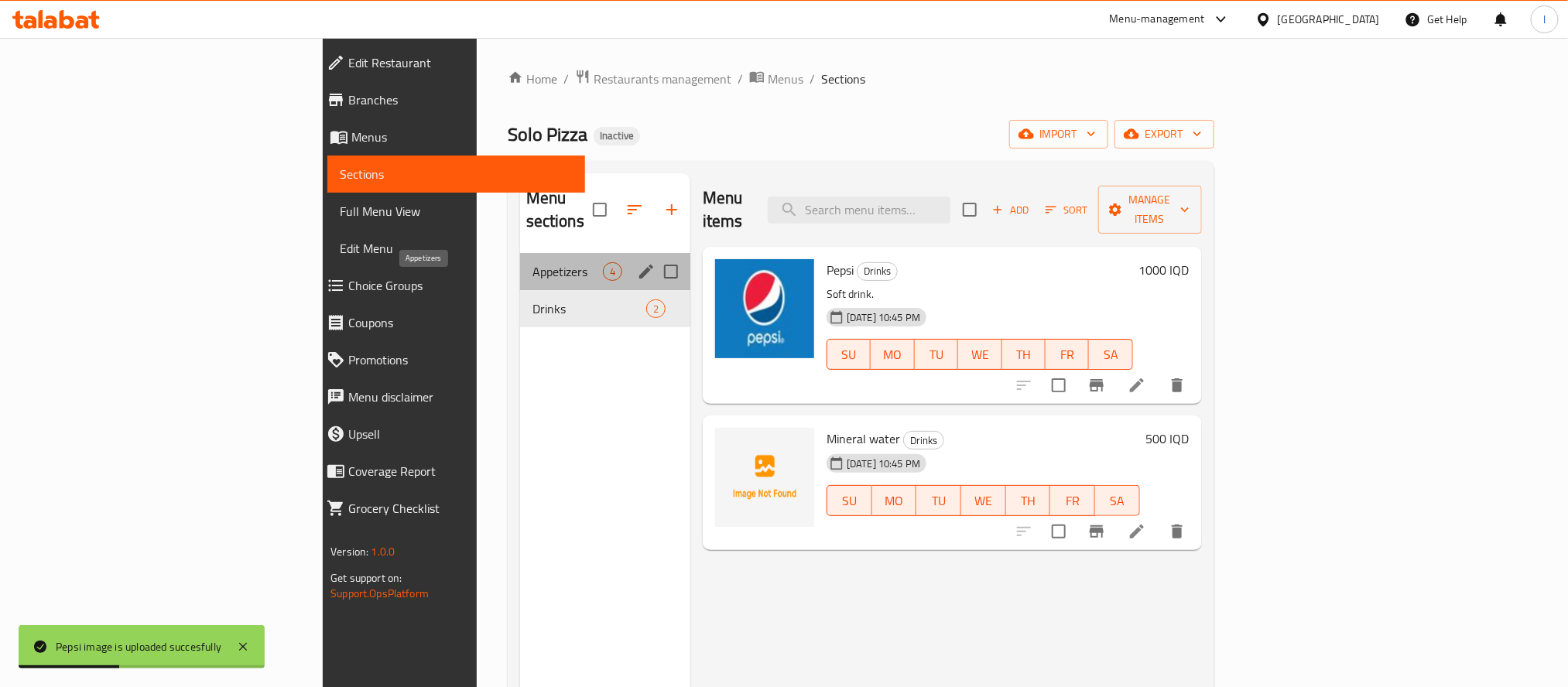
click at [532, 262] on span "Appetizers" at bounding box center [567, 271] width 71 height 18
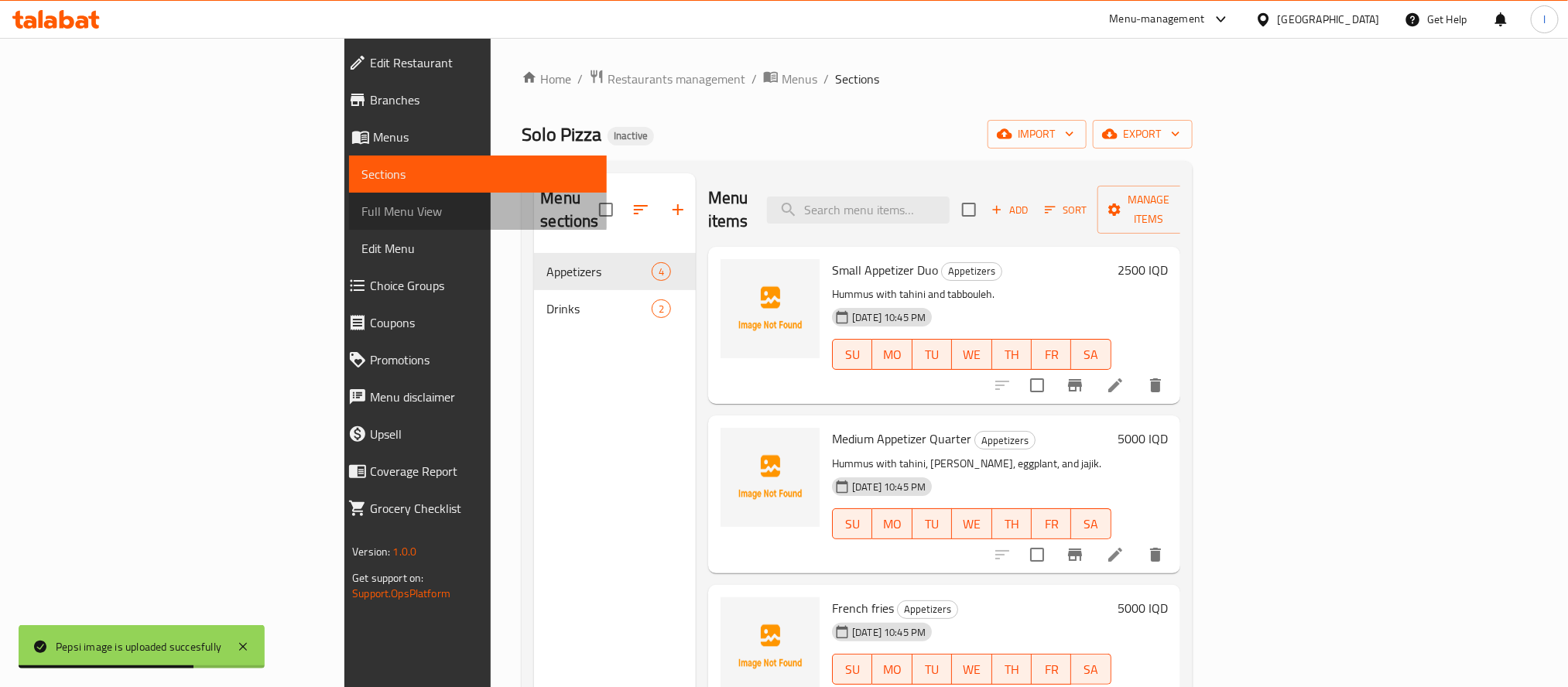
click at [361, 204] on span "Full Menu View" at bounding box center [477, 211] width 232 height 18
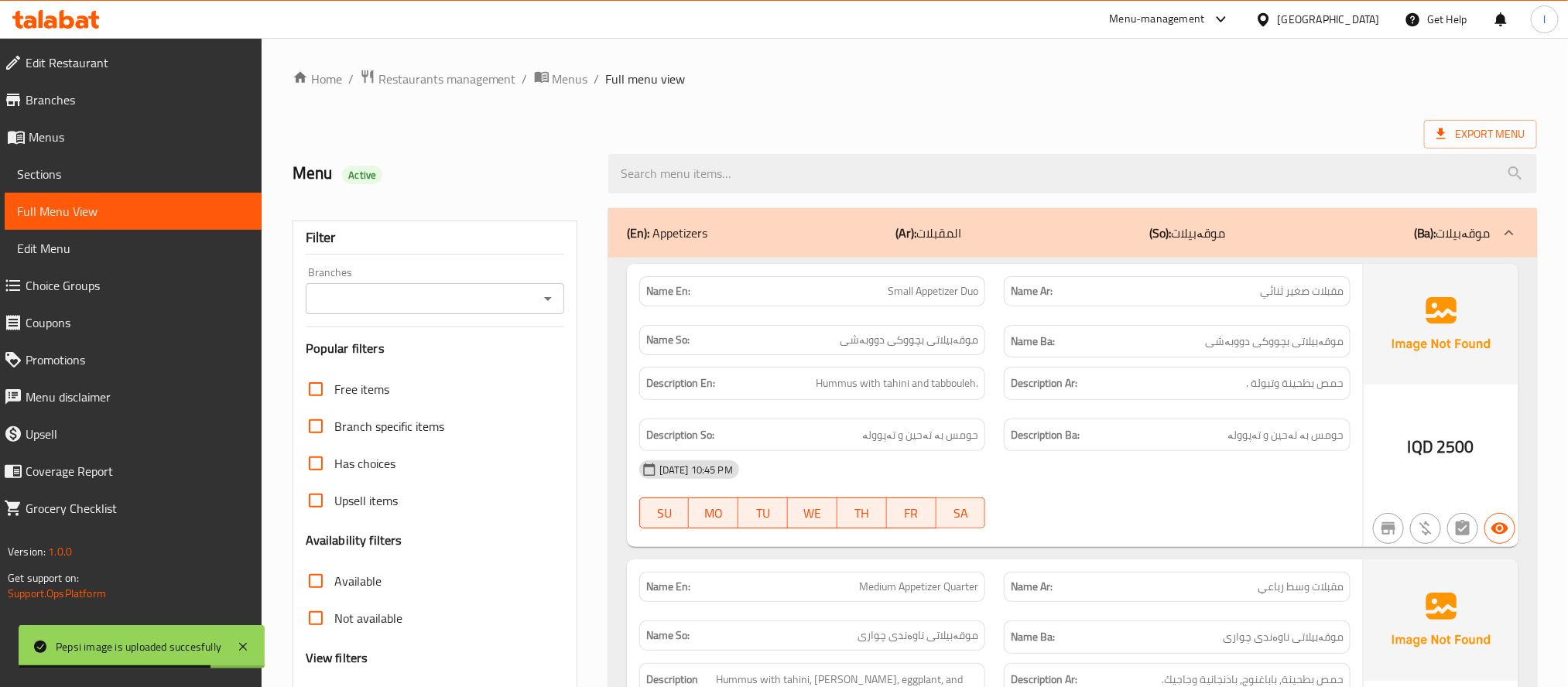
click at [552, 300] on icon "Open" at bounding box center [548, 299] width 7 height 4
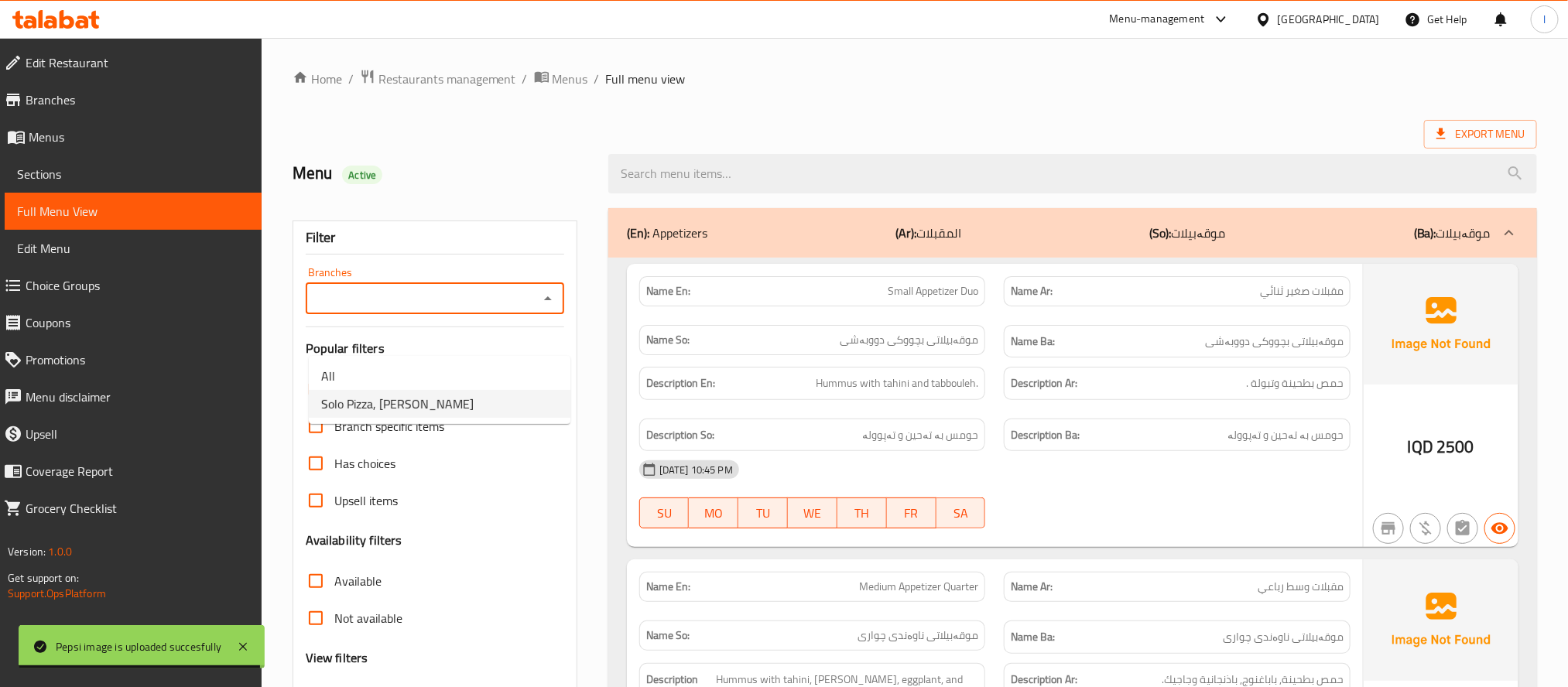
click at [472, 398] on li "Solo Pizza, [PERSON_NAME]" at bounding box center [439, 404] width 261 height 27
type input "Solo Pizza, [PERSON_NAME]"
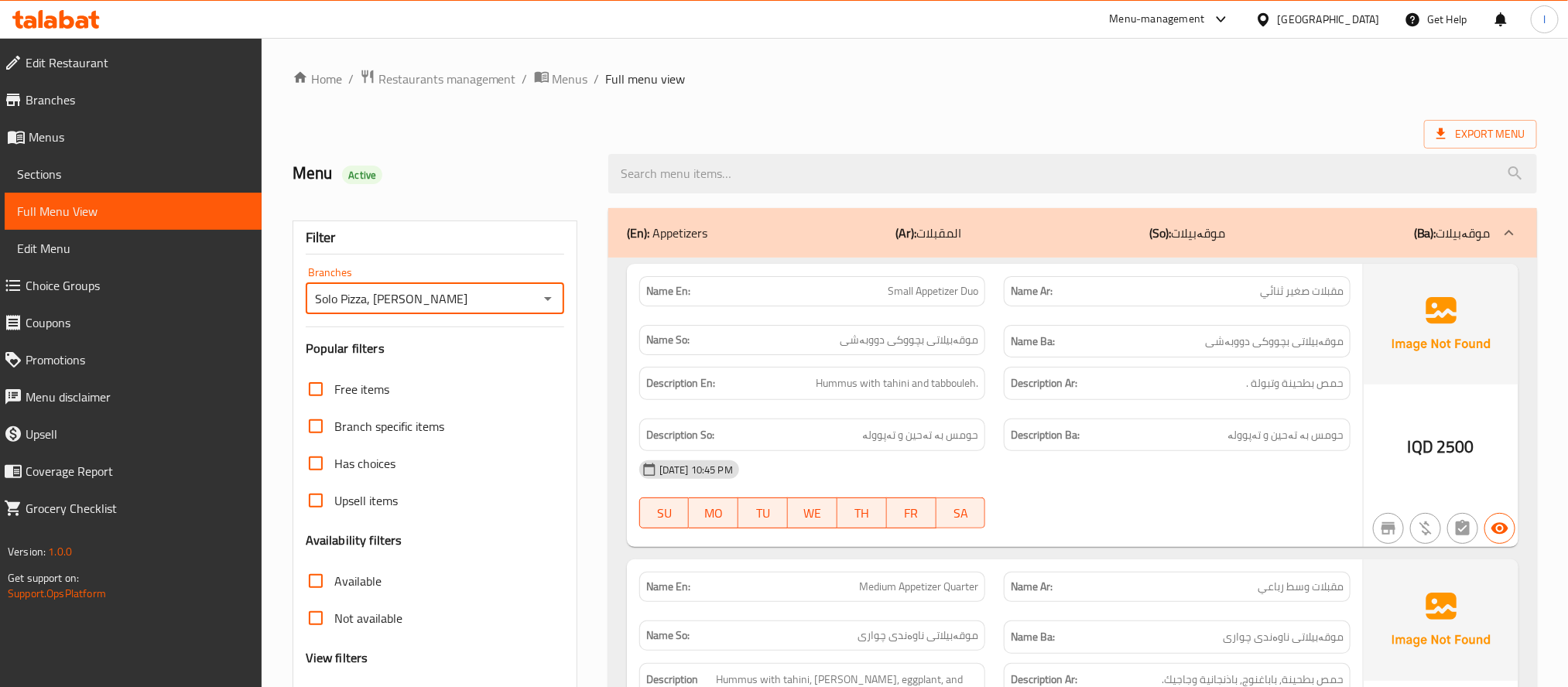
scroll to position [426, 0]
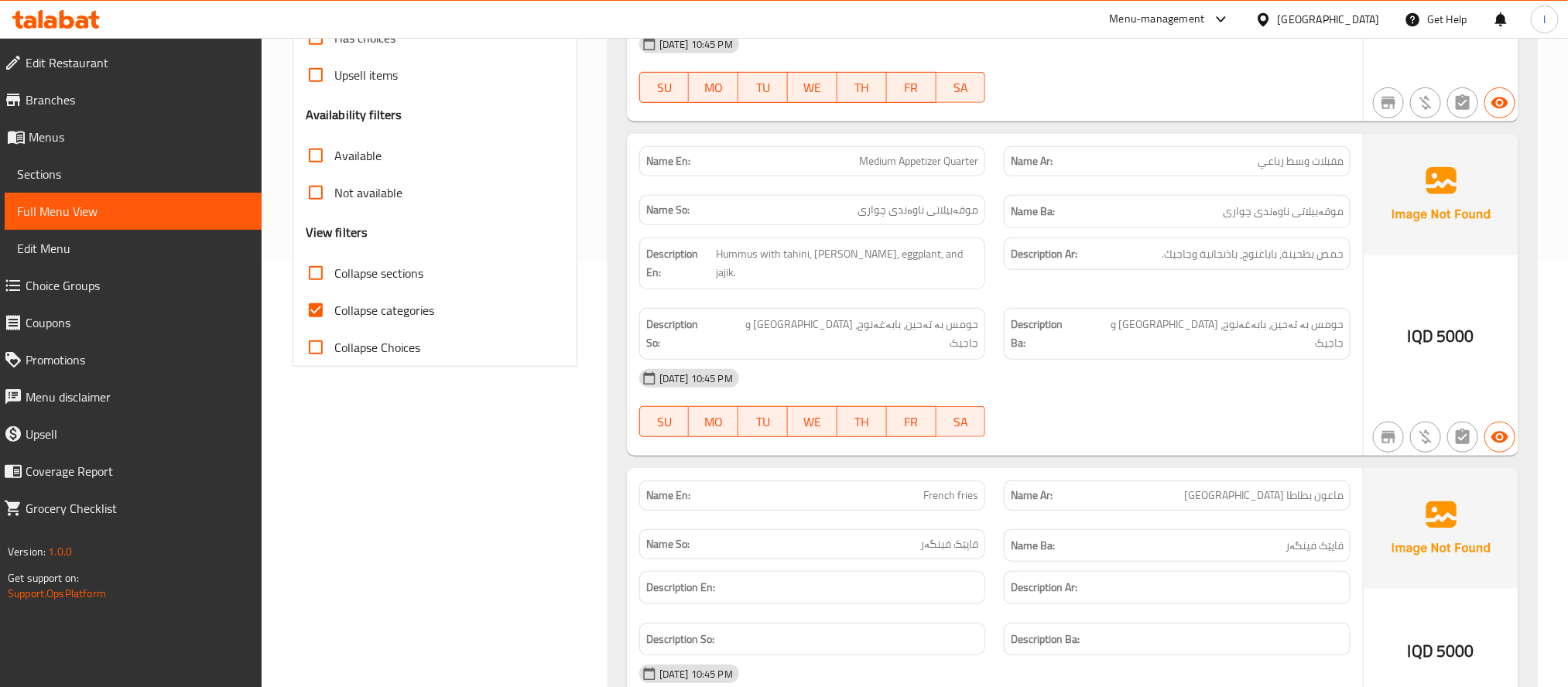
click at [312, 301] on input "Collapse categories" at bounding box center [315, 310] width 38 height 38
checkbox input "false"
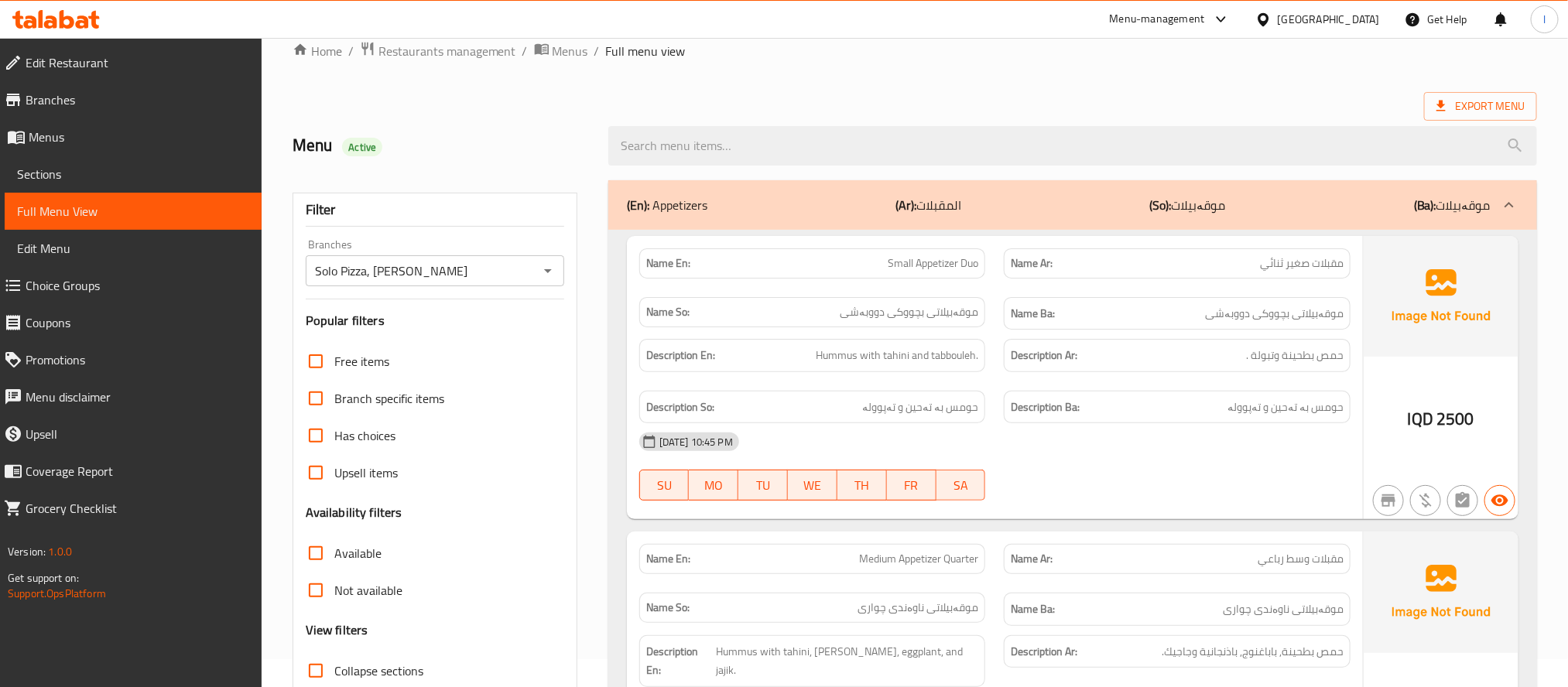
scroll to position [0, 0]
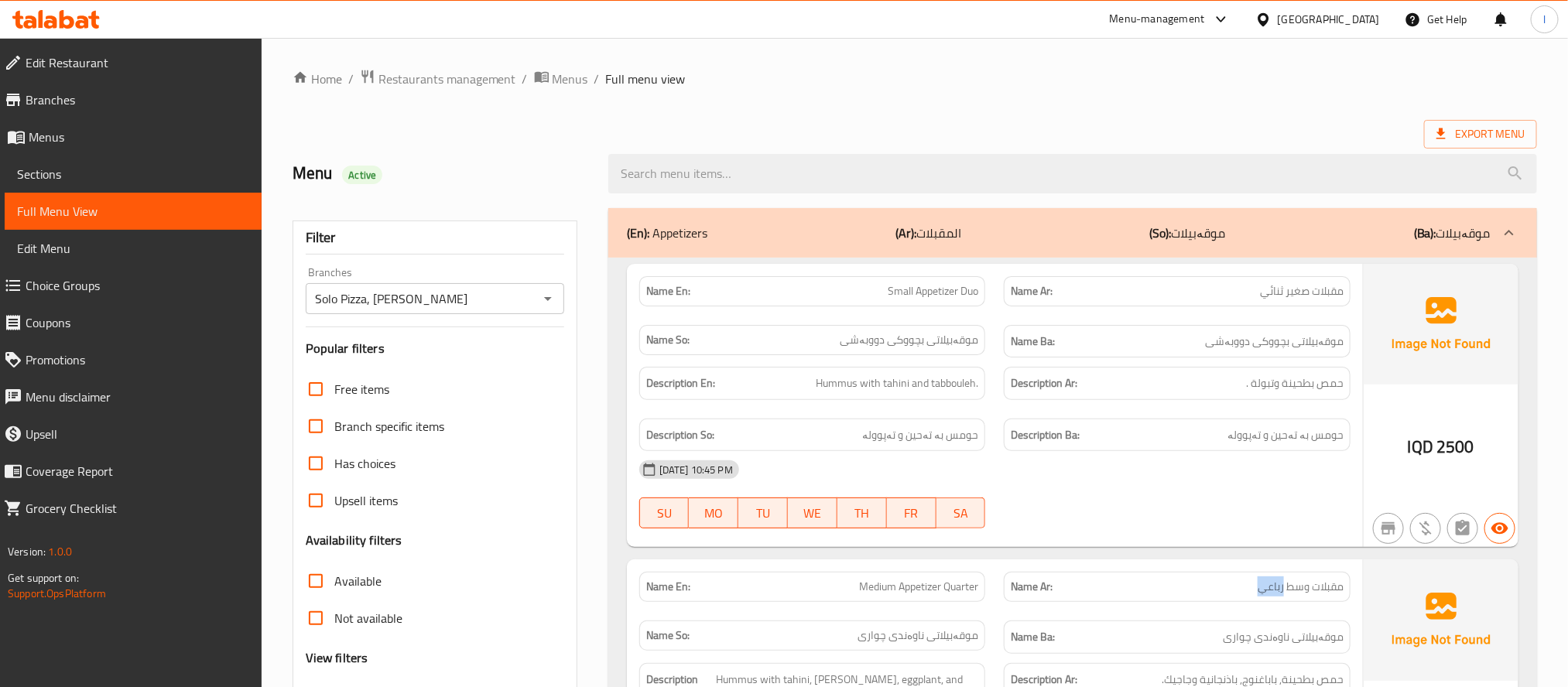
drag, startPoint x: 1300, startPoint y: 588, endPoint x: 1273, endPoint y: 594, distance: 27.7
click at [1273, 594] on p "Name Ar: مقبلات وسط رباعي" at bounding box center [1177, 587] width 333 height 16
copy span "رباعي"
click at [62, 180] on span "Sections" at bounding box center [133, 174] width 232 height 18
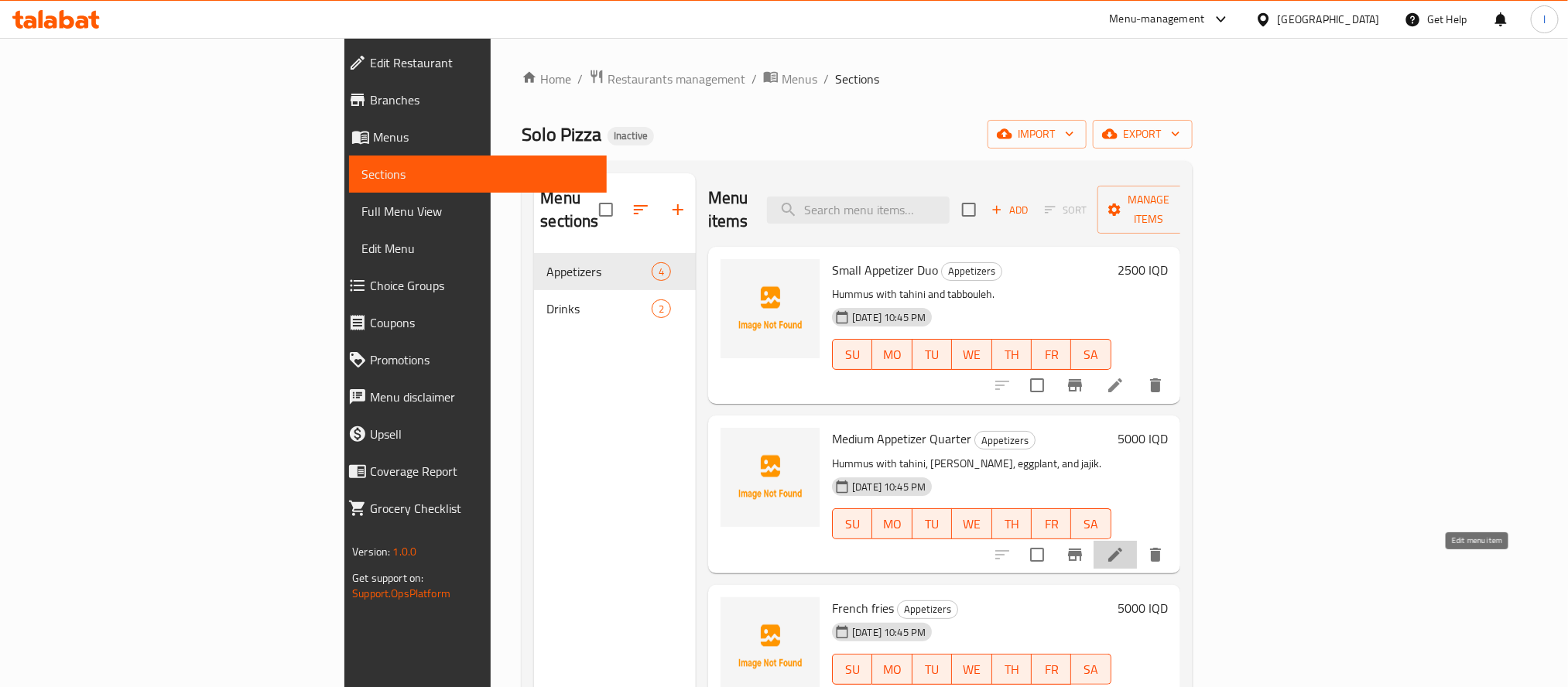
click at [1124, 545] on icon at bounding box center [1115, 554] width 18 height 18
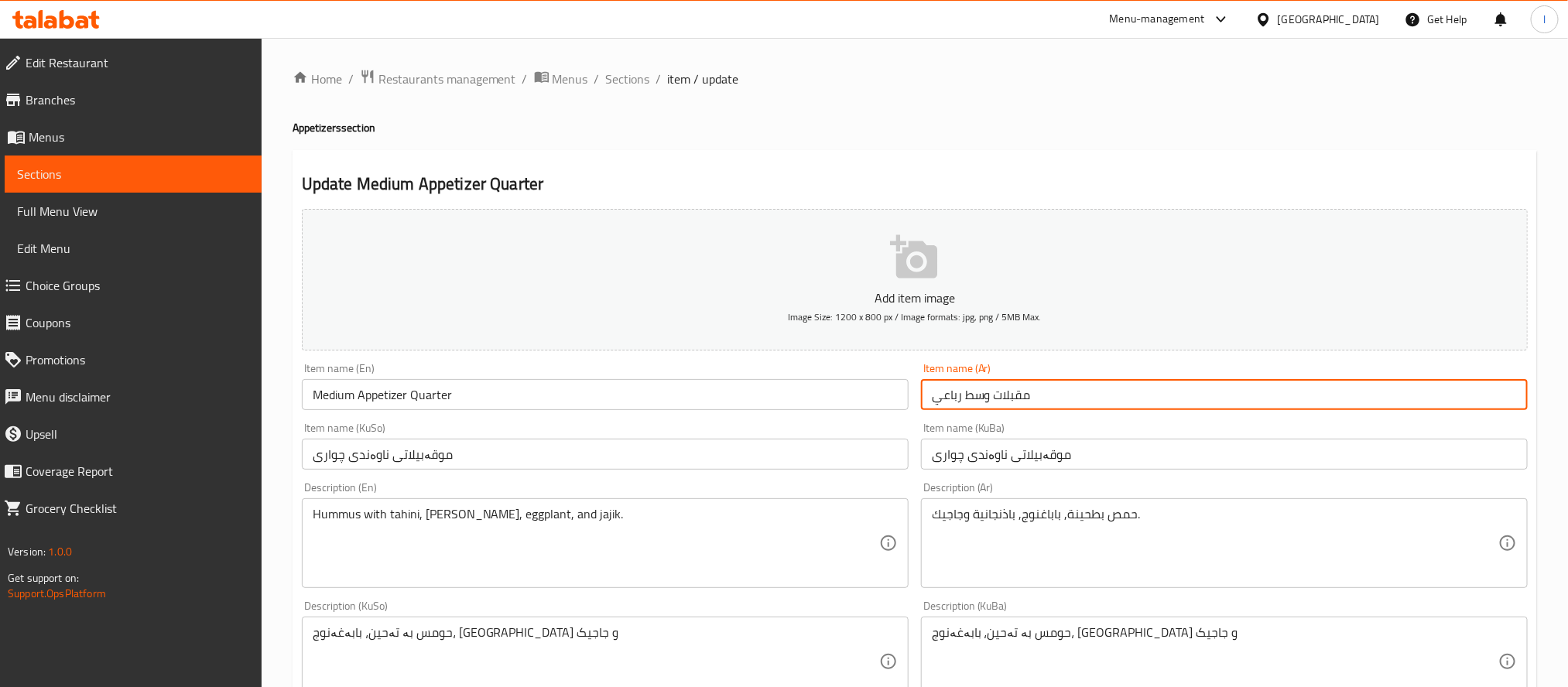
drag, startPoint x: 973, startPoint y: 393, endPoint x: 913, endPoint y: 396, distance: 60.1
click at [913, 396] on div "Add item image Image Size: 1200 x 800 px / Image formats: jpg, png / 5MB Max. I…" at bounding box center [915, 625] width 1238 height 845
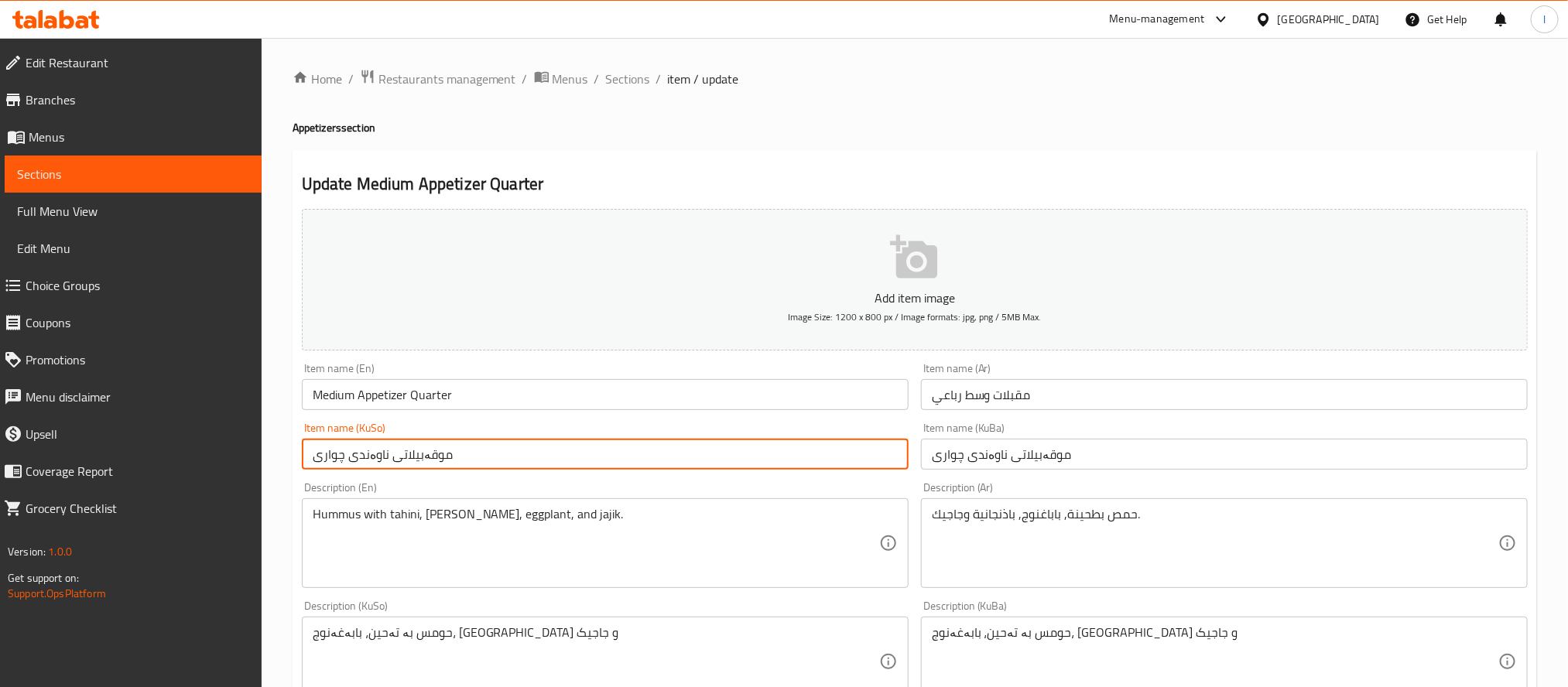
click at [466, 466] on input "موقەبیلاتی ناوەندی چواری" at bounding box center [605, 454] width 607 height 31
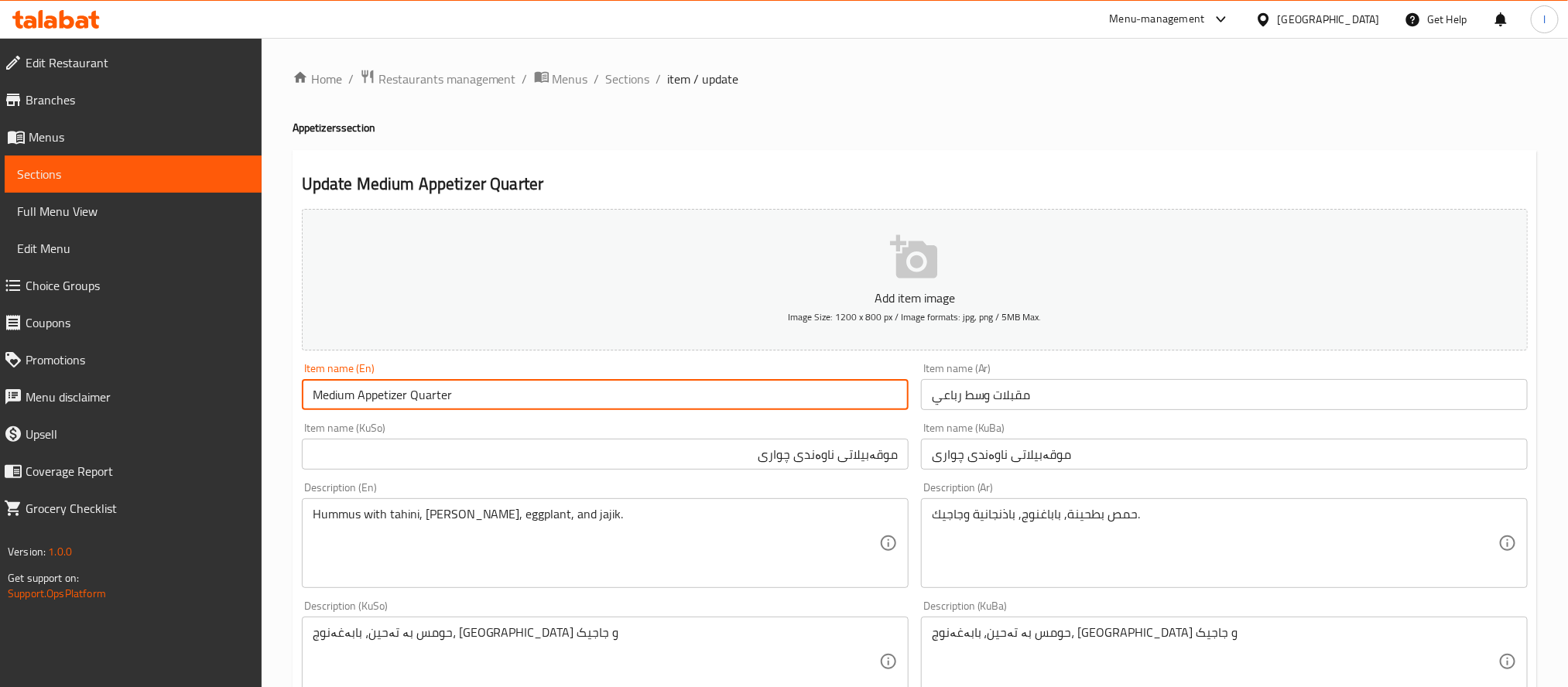
drag, startPoint x: 457, startPoint y: 392, endPoint x: 203, endPoint y: 381, distance: 254.2
click at [212, 390] on div "Edit Restaurant Branches Menus Sections Full Menu View Edit Menu Choice Groups …" at bounding box center [784, 654] width 1568 height 1233
paste input "Four-Appetizer Plat"
click at [344, 391] on input "Four-Appetizer Platter" at bounding box center [605, 395] width 607 height 31
drag, startPoint x: 395, startPoint y: 393, endPoint x: 486, endPoint y: 381, distance: 91.8
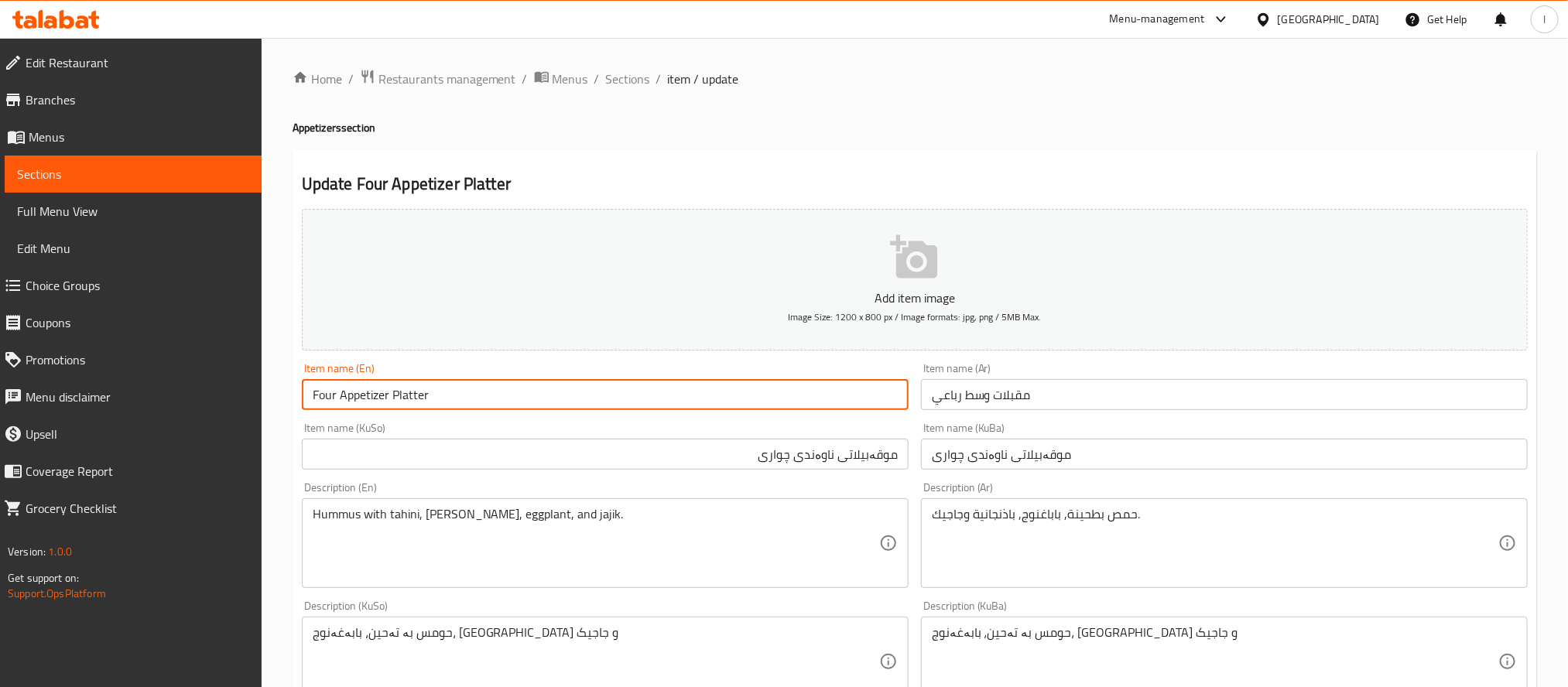
click at [486, 381] on input "Four Appetizer Platter" at bounding box center [605, 395] width 607 height 31
drag, startPoint x: 444, startPoint y: 396, endPoint x: 98, endPoint y: 376, distance: 346.6
click at [98, 376] on div "Edit Restaurant Branches Menus Sections Full Menu View Edit Menu Choice Groups …" at bounding box center [784, 654] width 1568 height 1233
paste input "Medium Appetizer Quartet"
type input "Medium Appetizer Quartet"
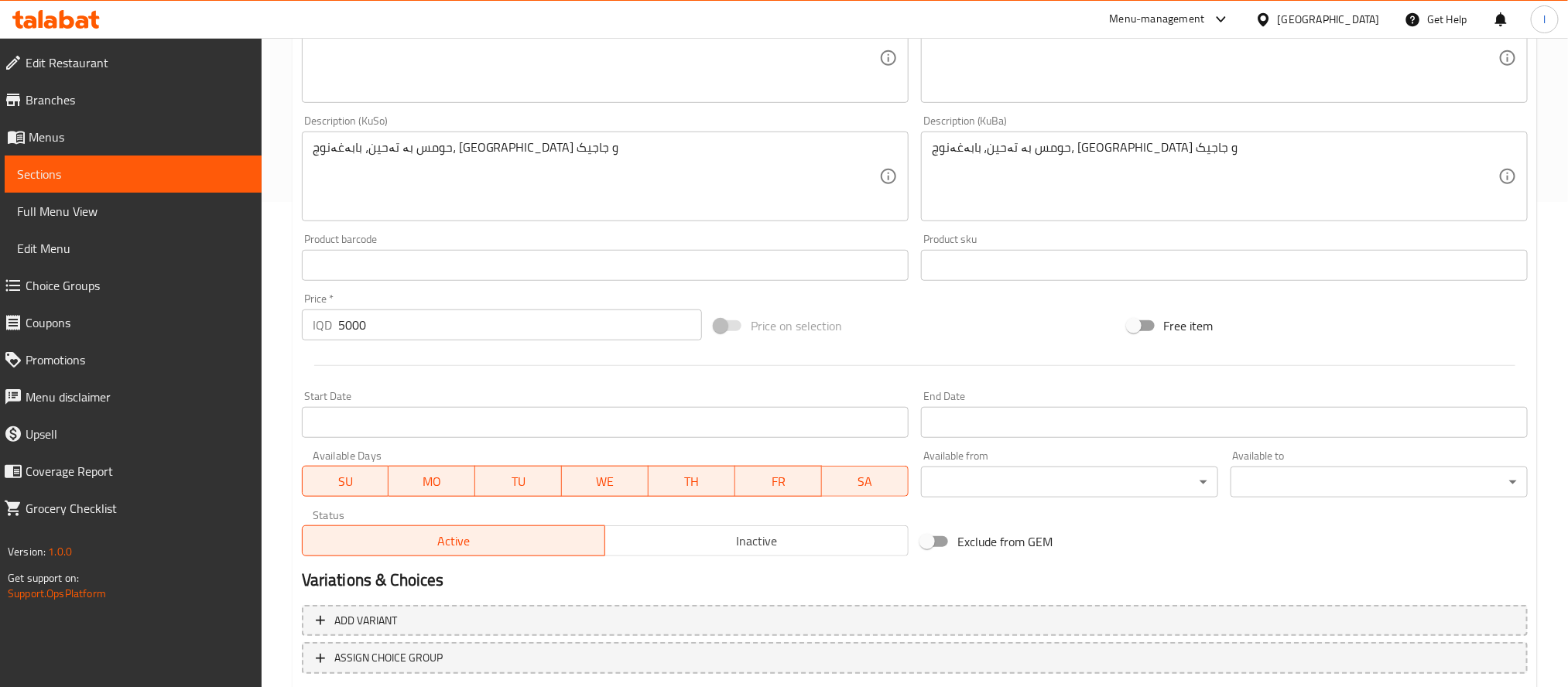
scroll to position [583, 0]
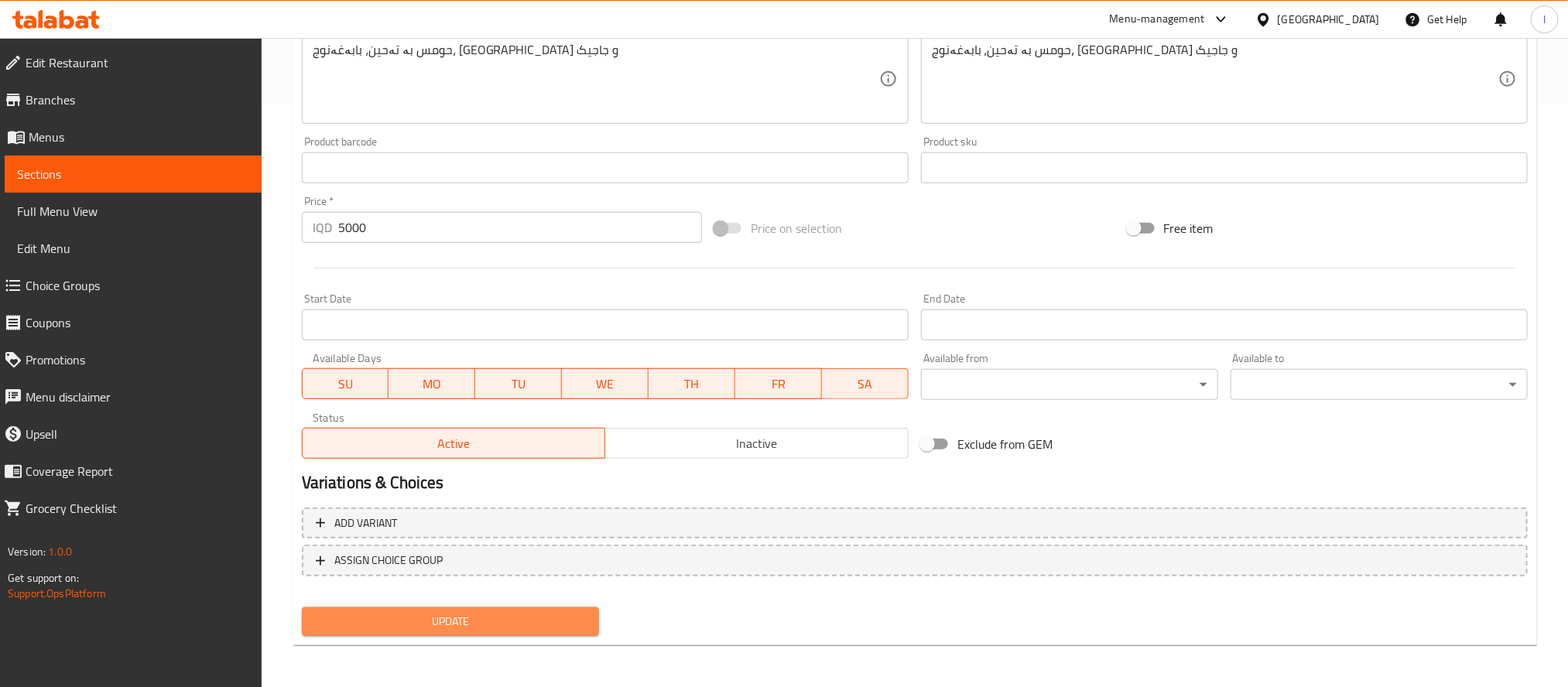
click at [511, 625] on span "Update" at bounding box center [450, 621] width 272 height 19
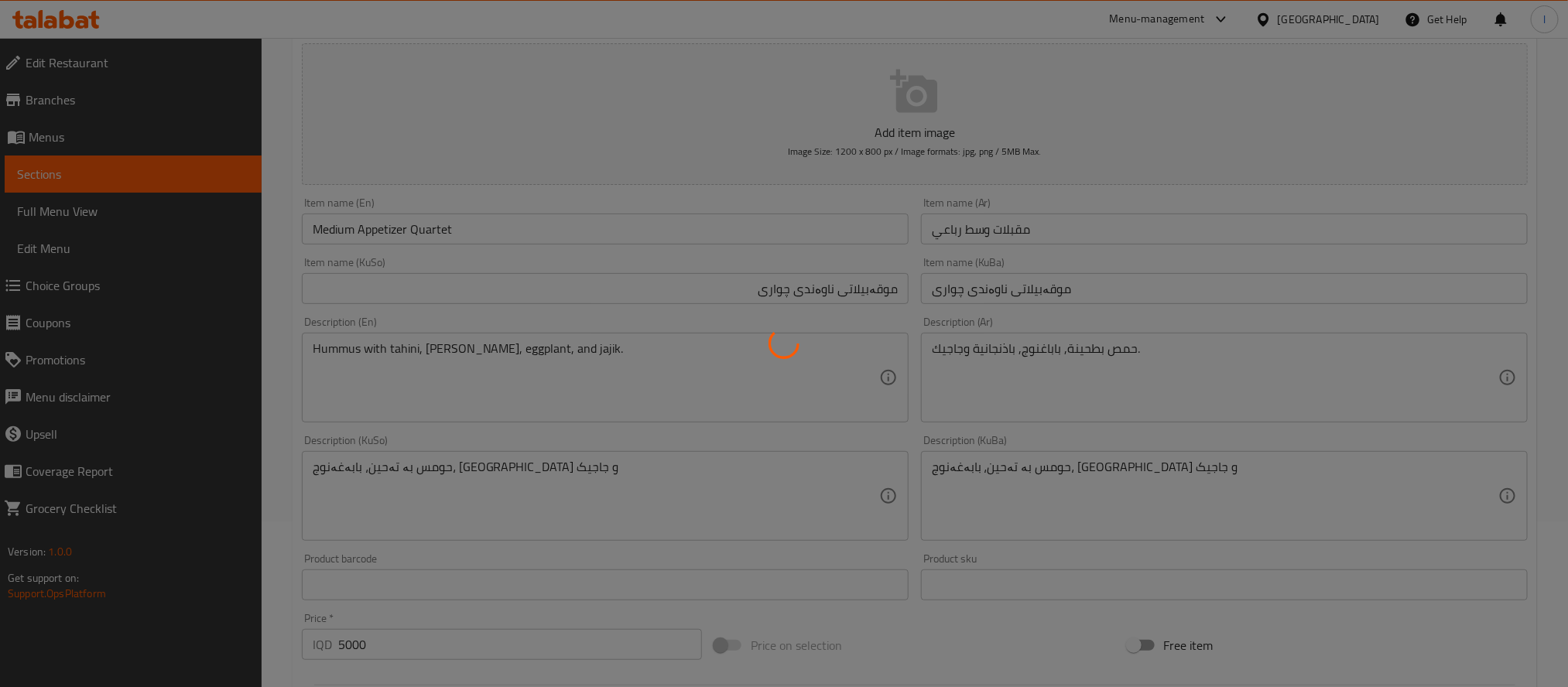
scroll to position [157, 0]
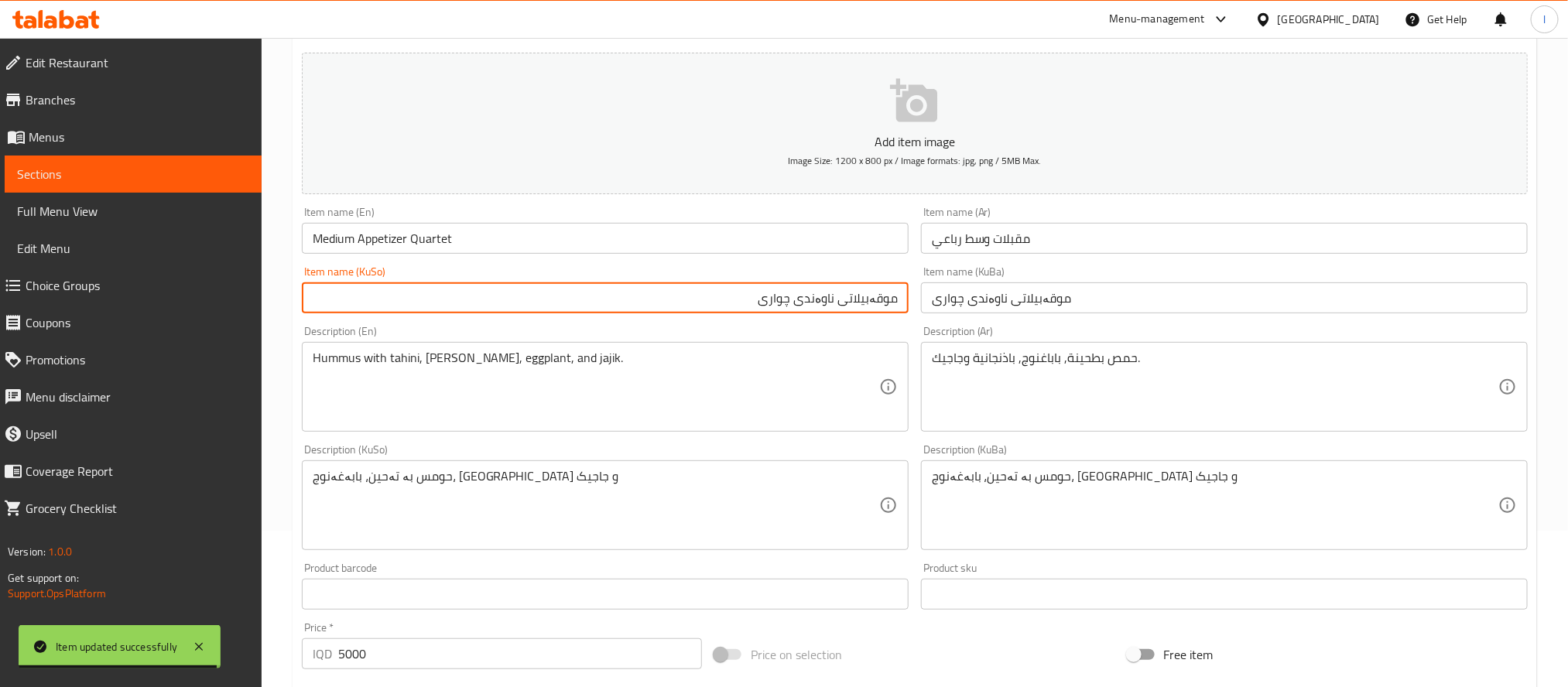
click at [771, 286] on input "موقەبیلاتی ناوەندی چواری" at bounding box center [605, 298] width 607 height 31
click at [783, 302] on input "موقەبیلاتی ناوەندی چواربەش" at bounding box center [605, 298] width 607 height 31
type input "موقەبیلاتی ناوەندی چواربەش"
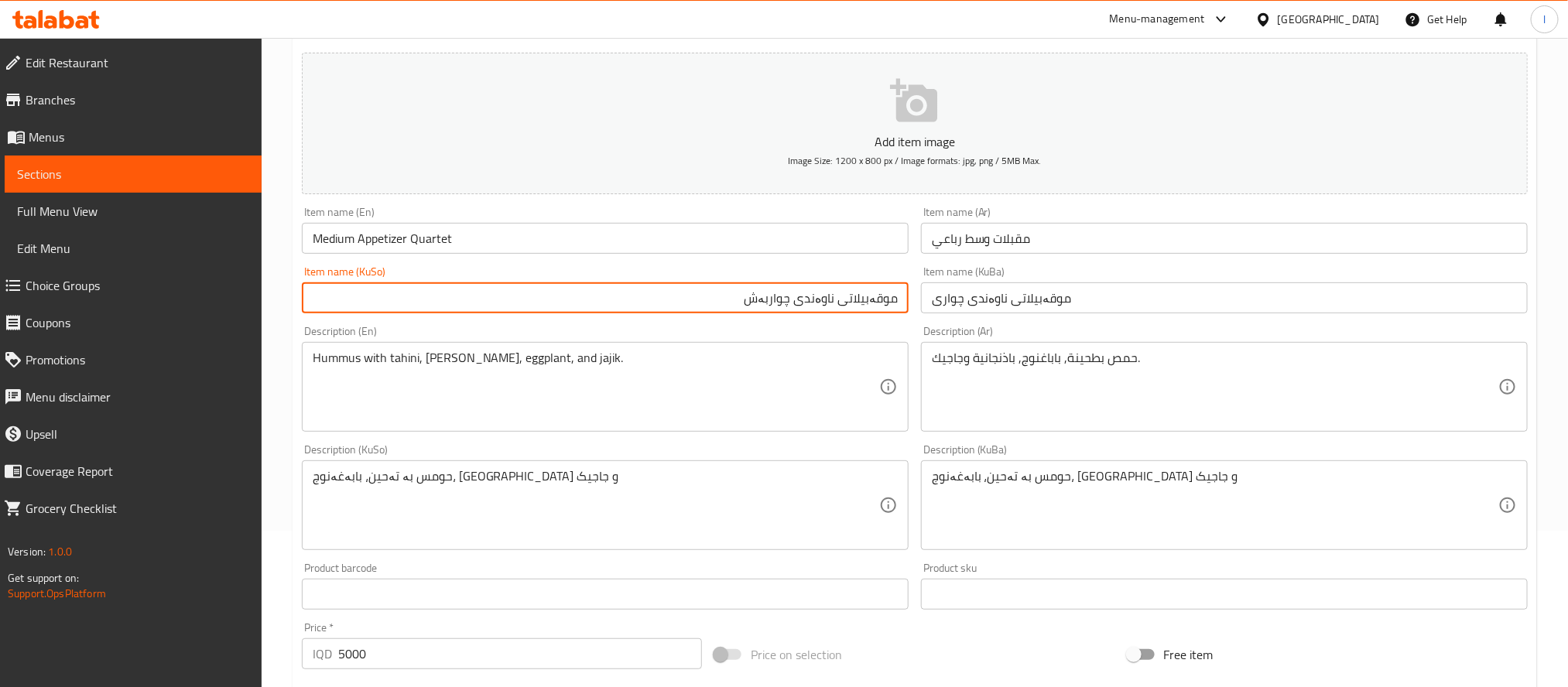
click at [1027, 301] on input "موقەبیلاتی ناوەندی چواری" at bounding box center [1224, 298] width 607 height 31
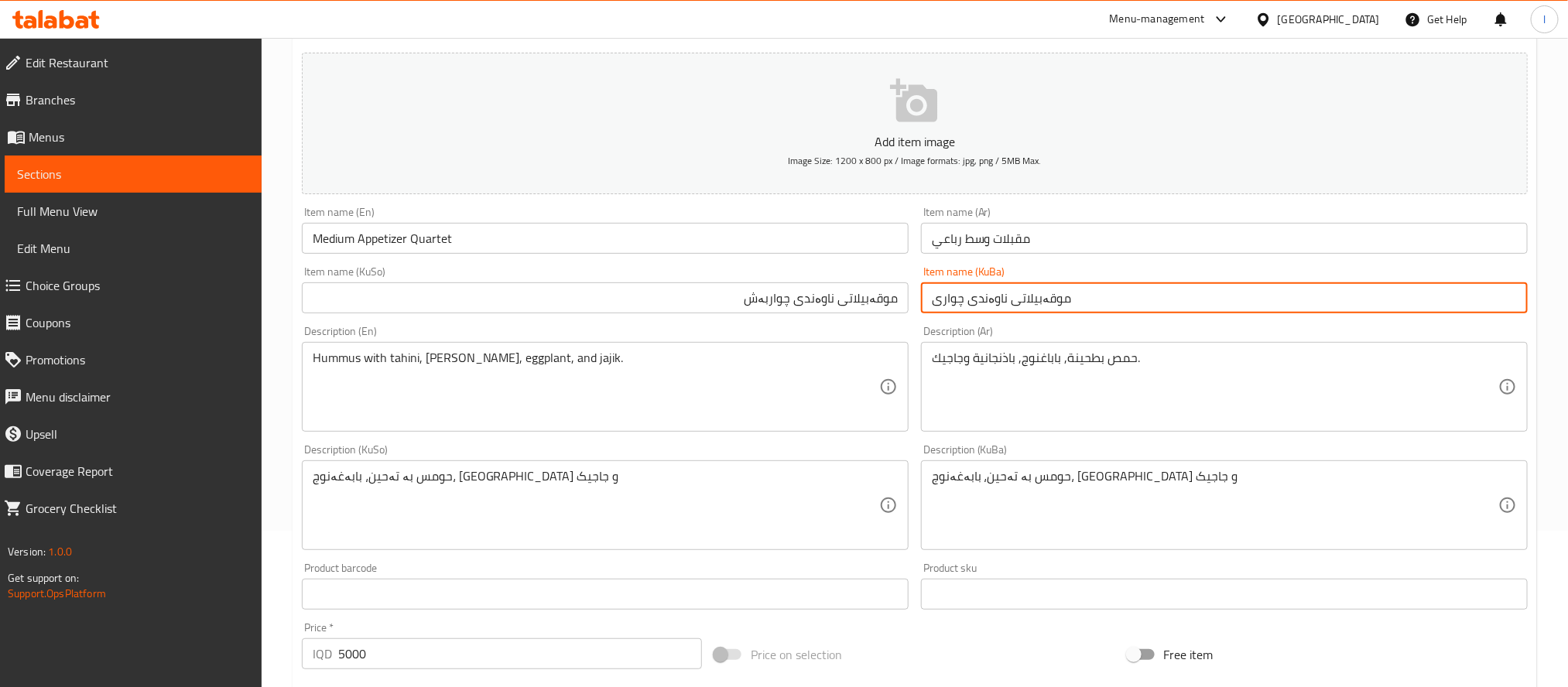
click at [1027, 301] on input "موقەبیلاتی ناوەندی چواری" at bounding box center [1224, 298] width 607 height 31
paste input "بەش"
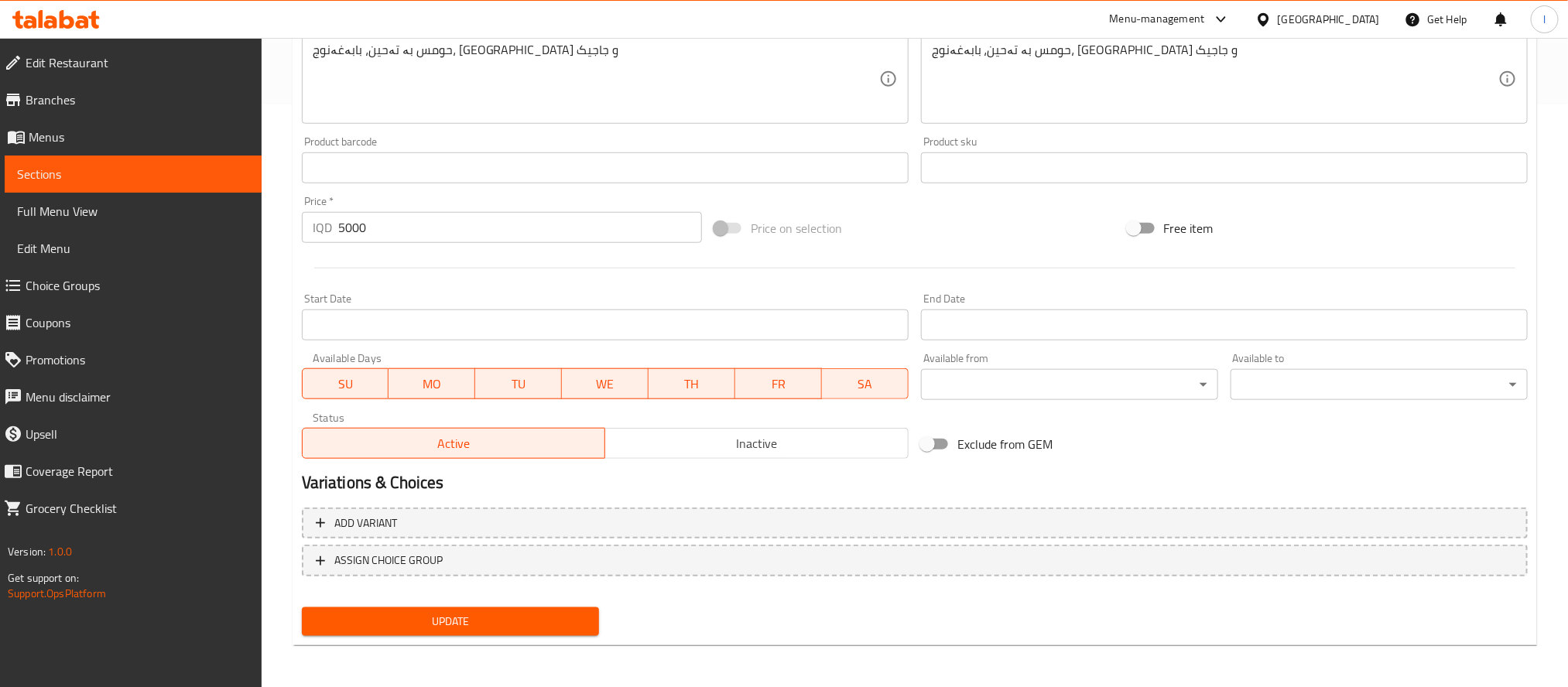
type input "موقەبیلاتی ناوەندی چواربەش"
click at [567, 623] on span "Update" at bounding box center [450, 621] width 272 height 19
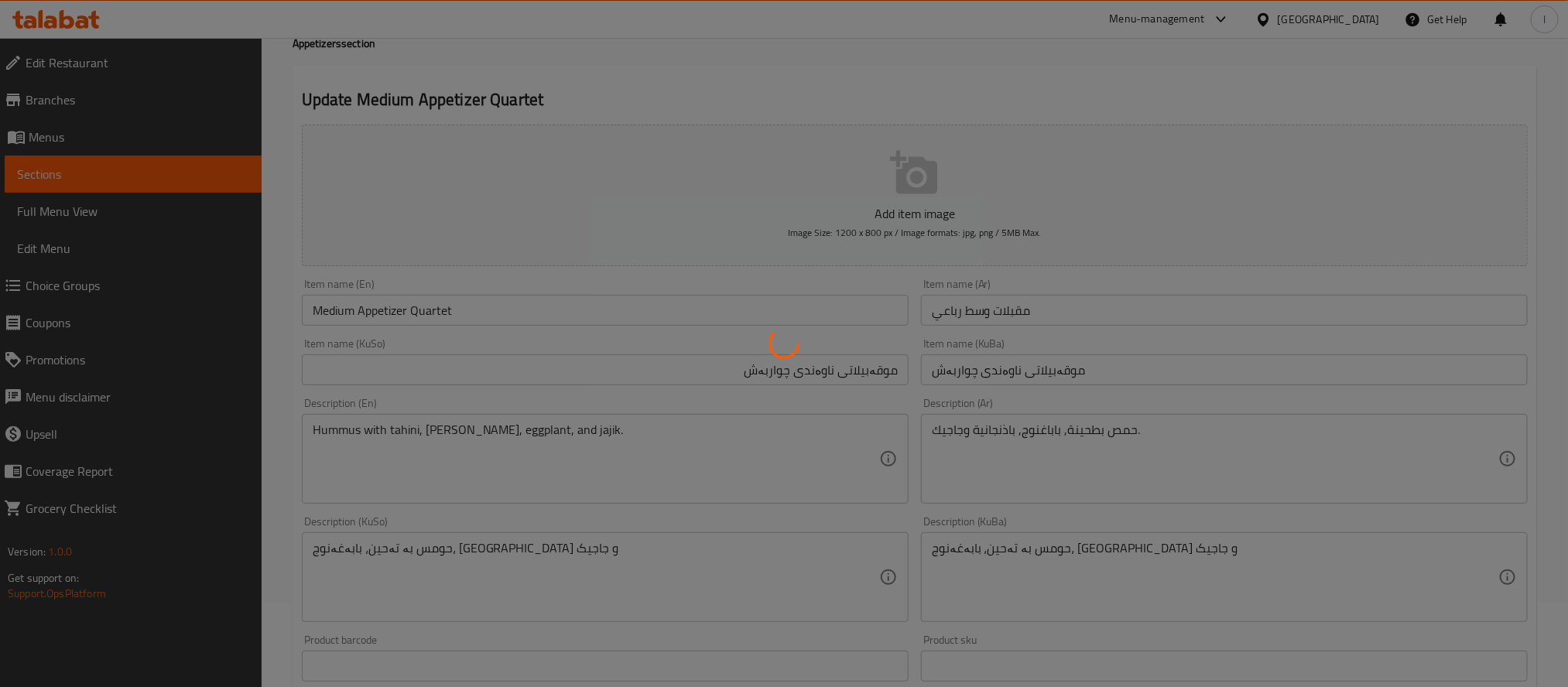
scroll to position [0, 0]
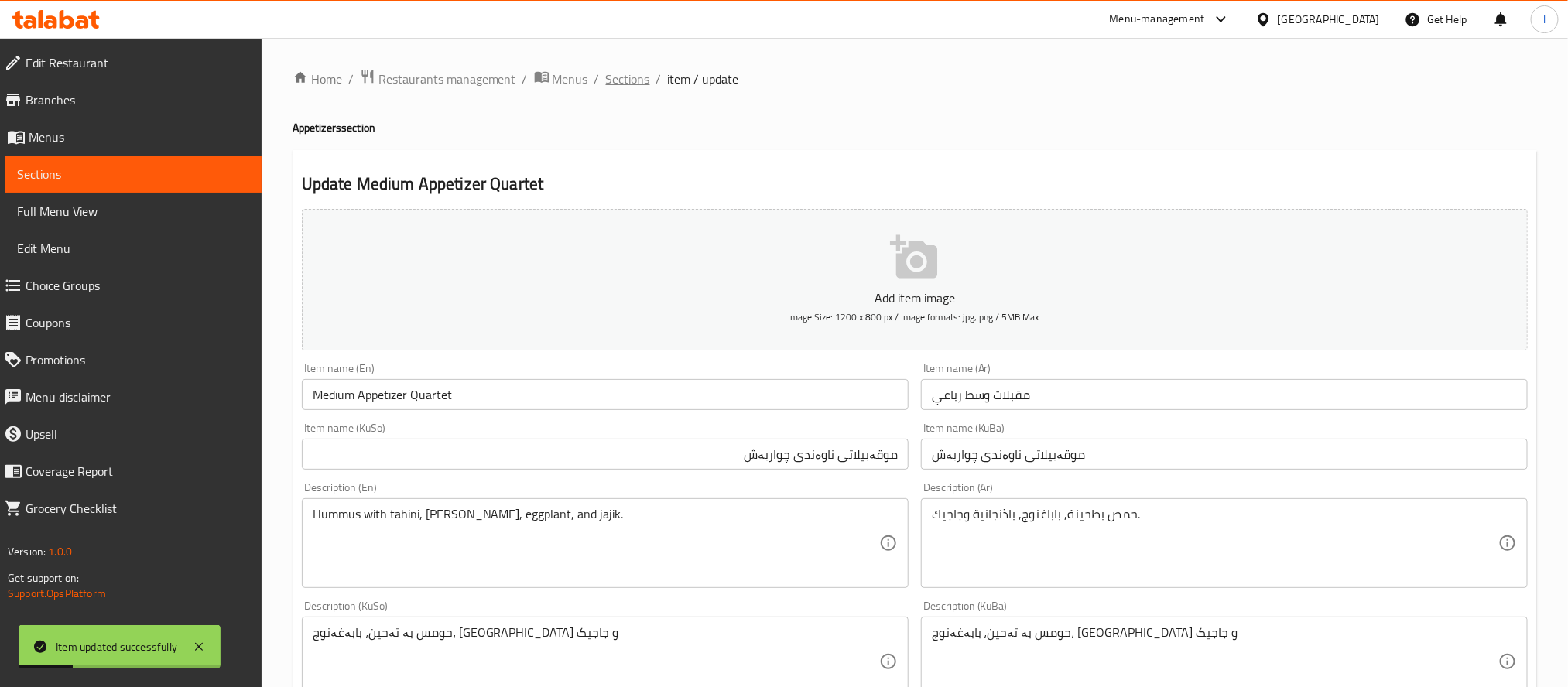
click at [628, 86] on span "Sections" at bounding box center [628, 79] width 44 height 18
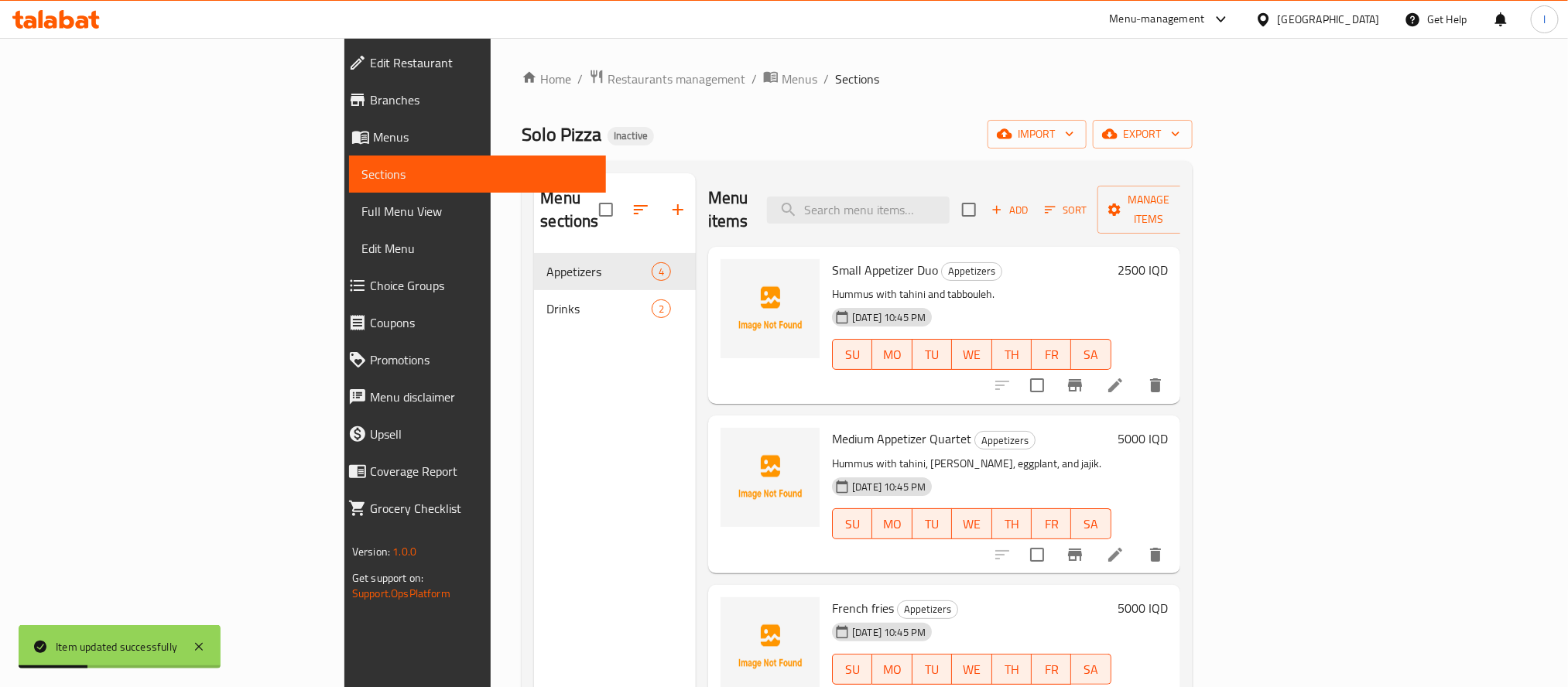
click at [361, 204] on span "Full Menu View" at bounding box center [477, 211] width 232 height 18
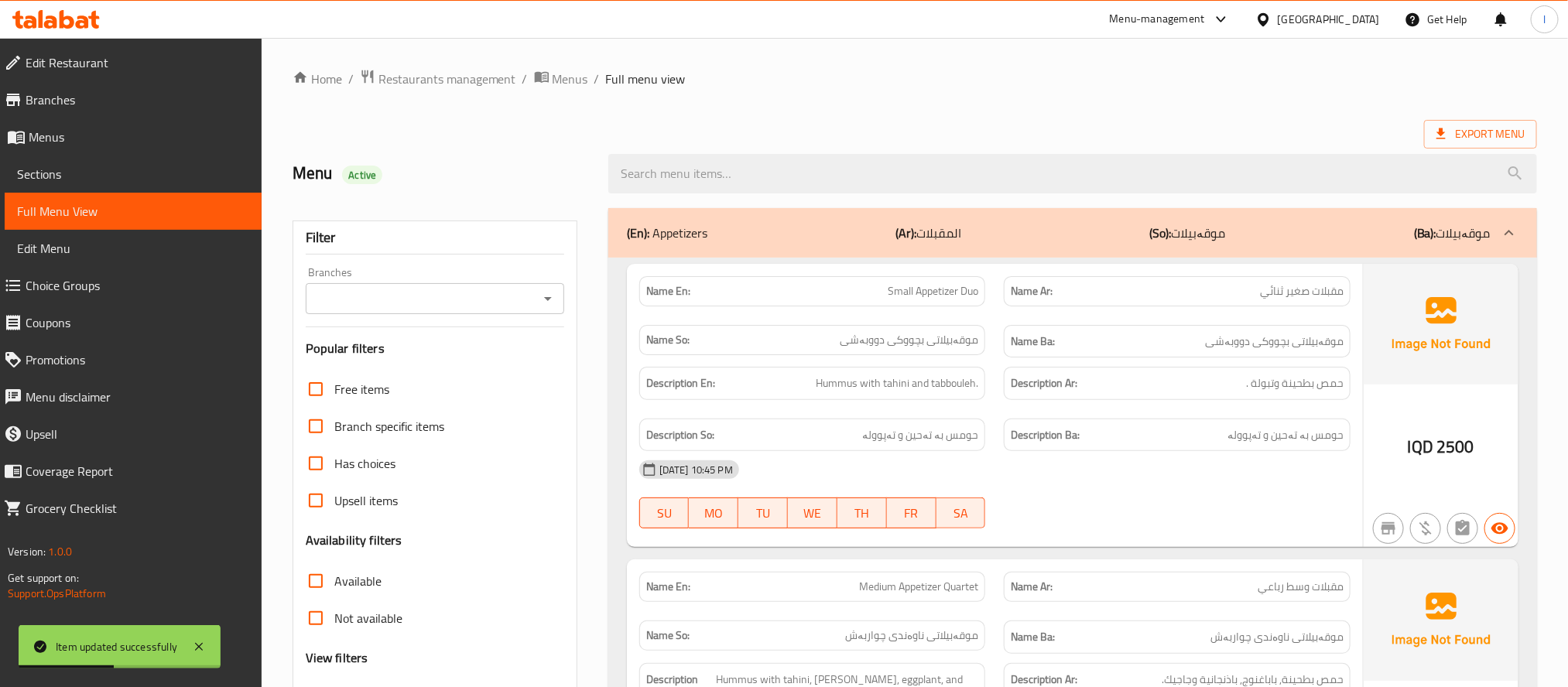
click at [555, 302] on icon "Open" at bounding box center [548, 299] width 18 height 18
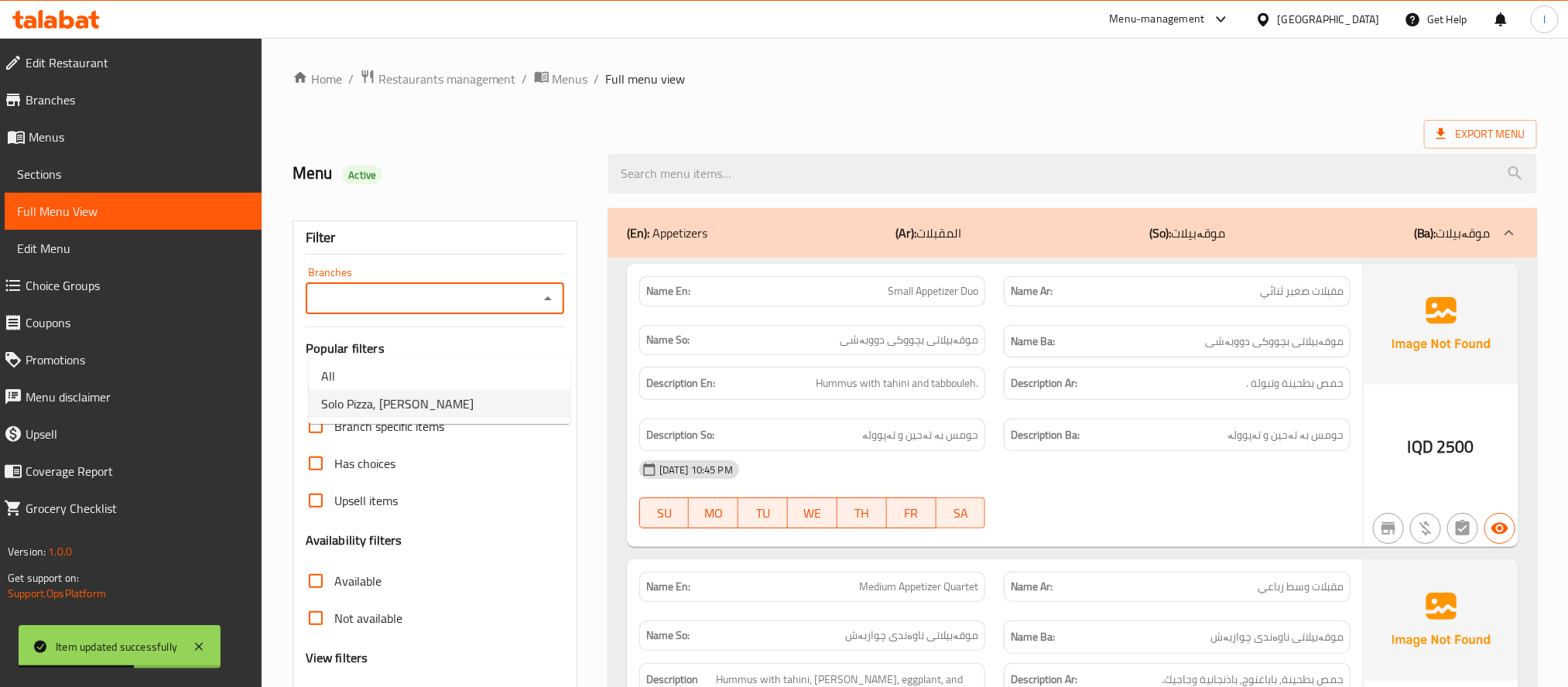
click at [455, 411] on li "Solo Pizza, [PERSON_NAME]" at bounding box center [439, 404] width 261 height 27
type input "Solo Pizza, [PERSON_NAME]"
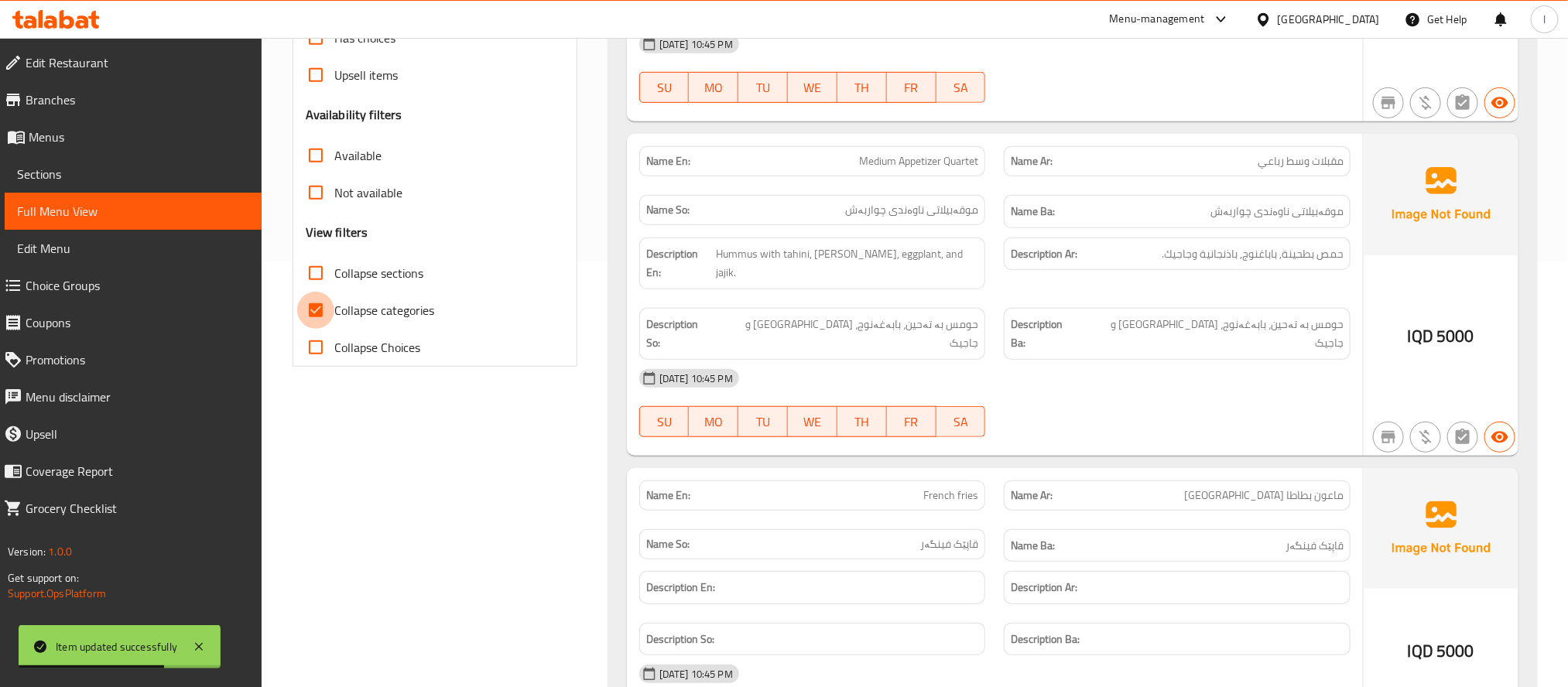
click at [326, 300] on input "Collapse categories" at bounding box center [315, 310] width 38 height 38
checkbox input "false"
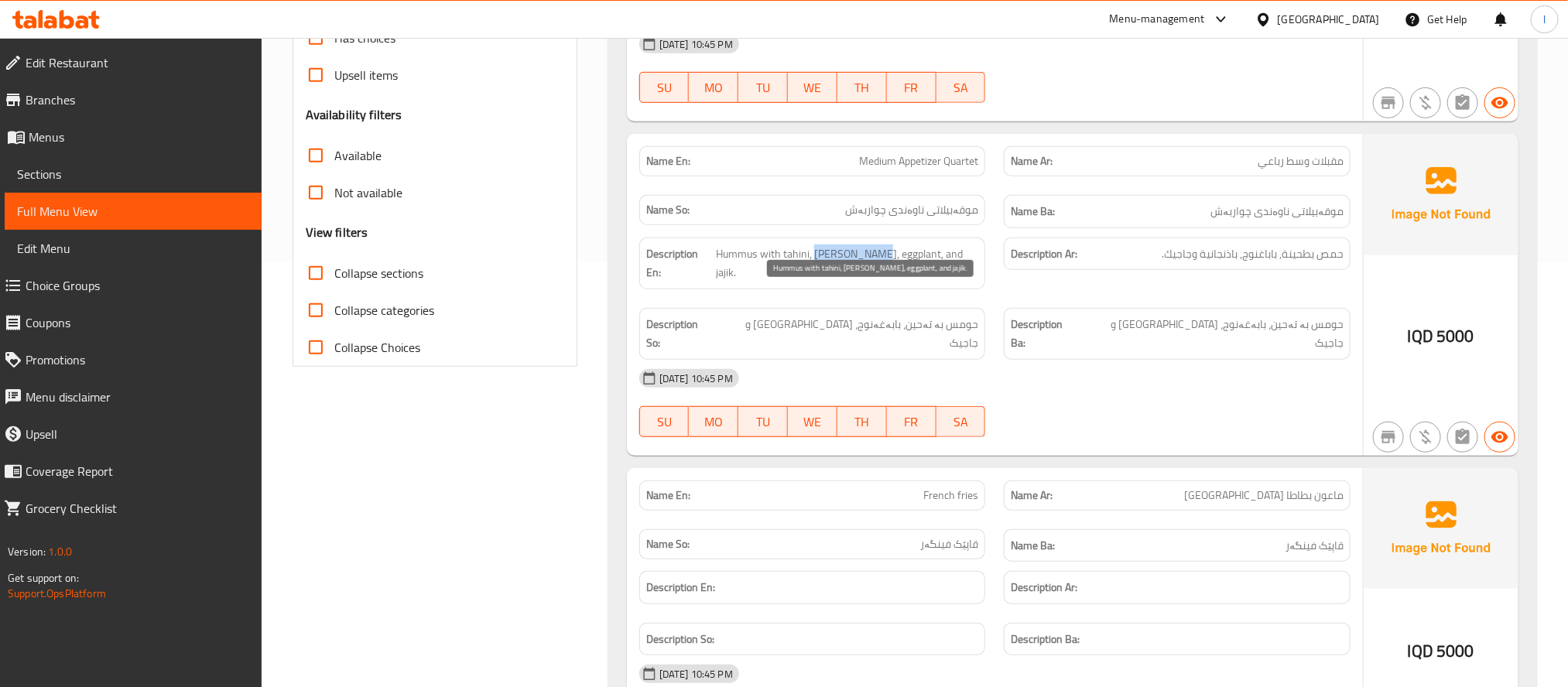
drag, startPoint x: 839, startPoint y: 257, endPoint x: 899, endPoint y: 263, distance: 60.3
click at [899, 263] on span "Hummus with tahini, [PERSON_NAME], eggplant, and jajik." at bounding box center [847, 263] width 262 height 38
copy span "[PERSON_NAME]"
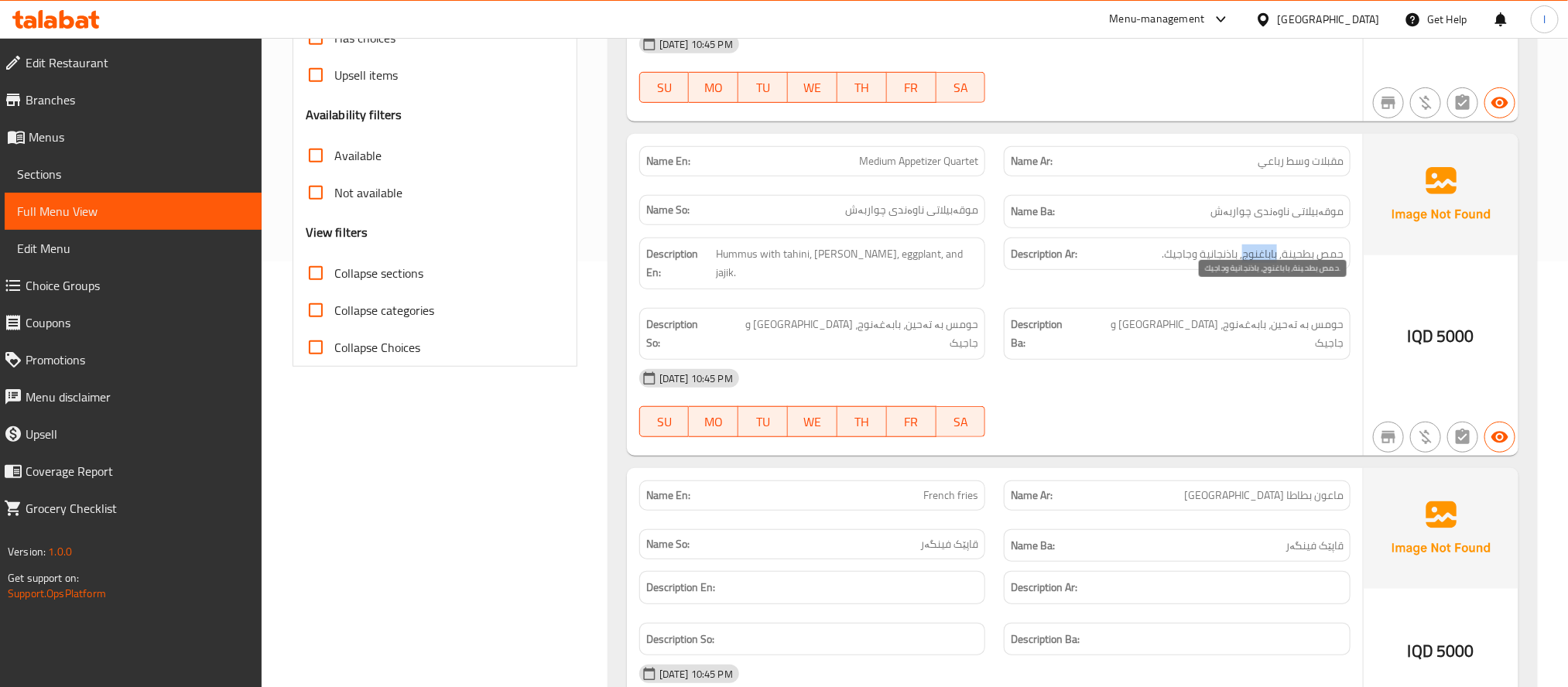
drag, startPoint x: 1293, startPoint y: 258, endPoint x: 1263, endPoint y: 258, distance: 30.0
click at [1263, 258] on span "حمص بطحينة, باباغنوج, باذنجانية وجاجيك." at bounding box center [1253, 254] width 181 height 19
copy span "باباغنوج"
click at [118, 171] on span "Sections" at bounding box center [133, 174] width 232 height 18
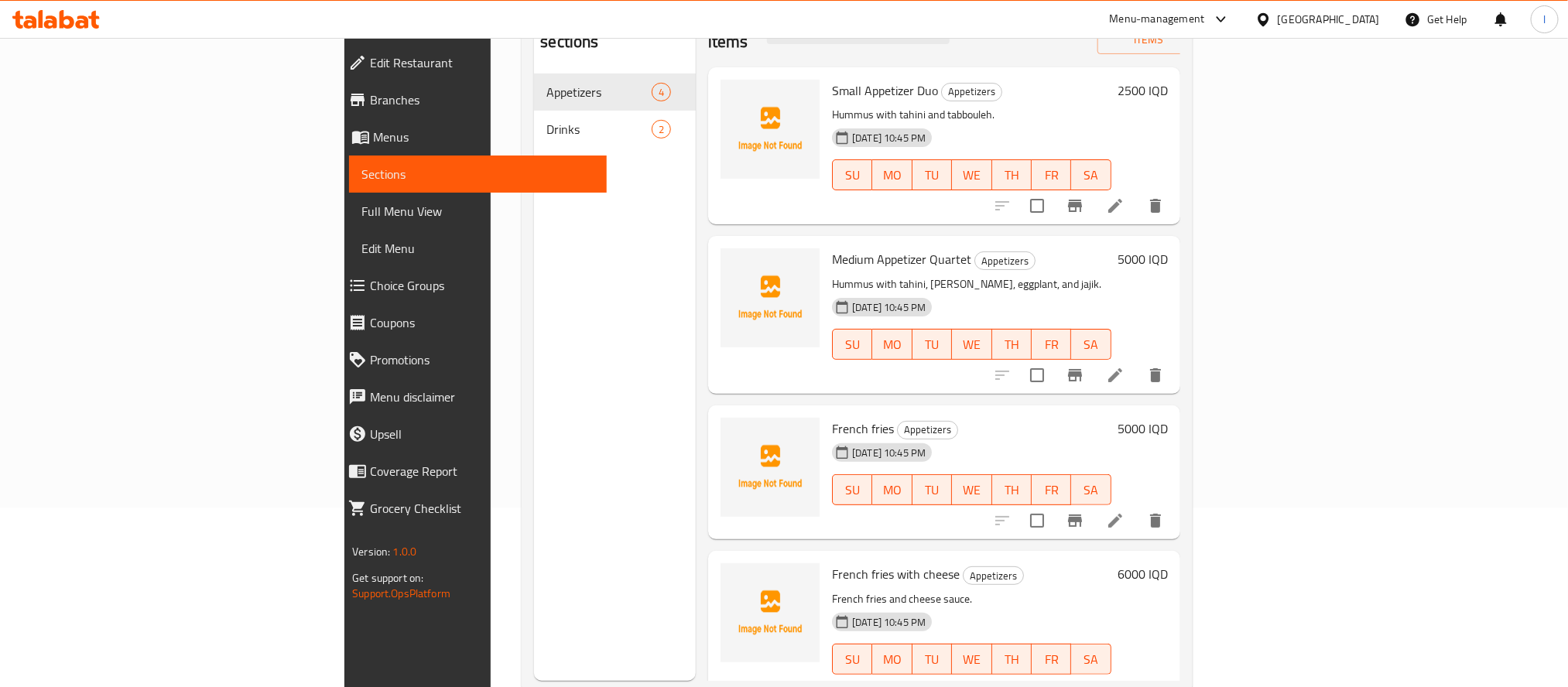
scroll to position [234, 0]
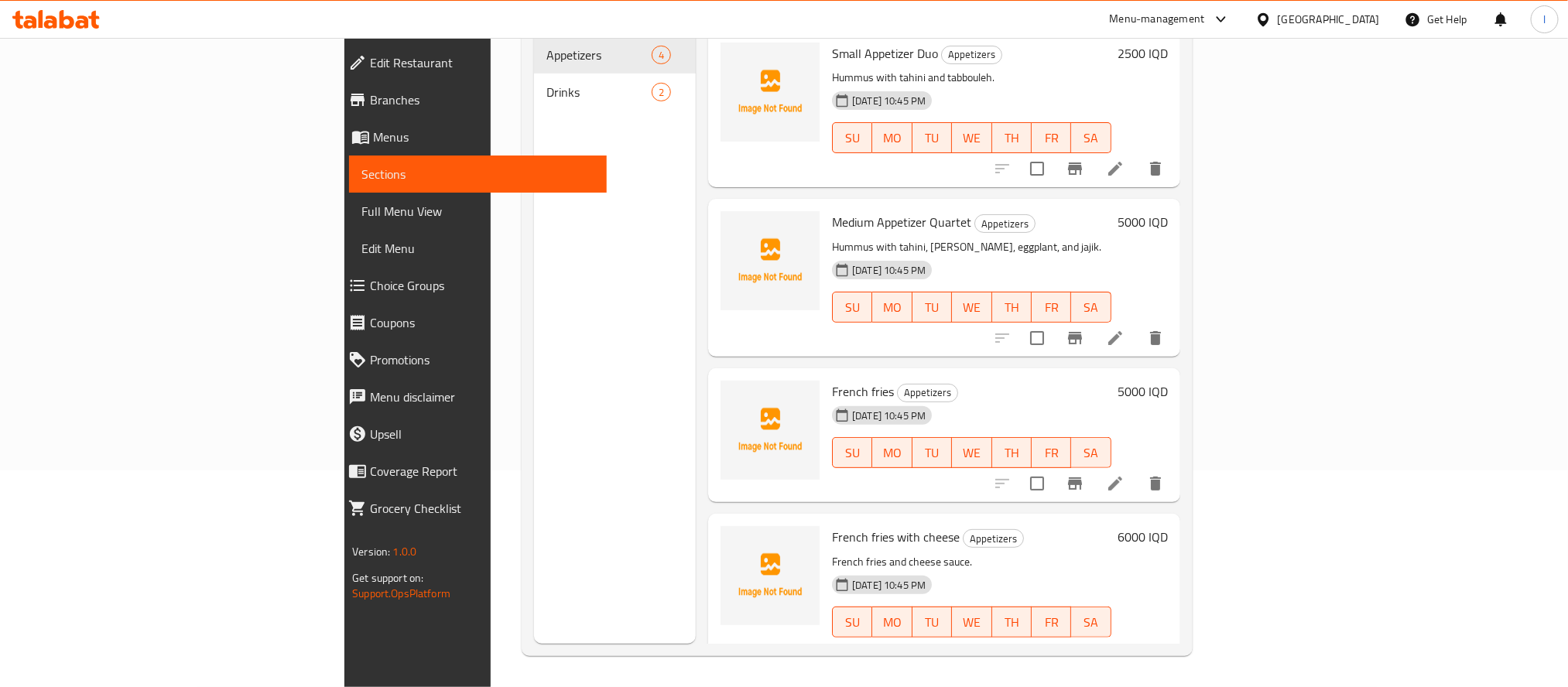
click at [1137, 324] on li at bounding box center [1114, 338] width 43 height 27
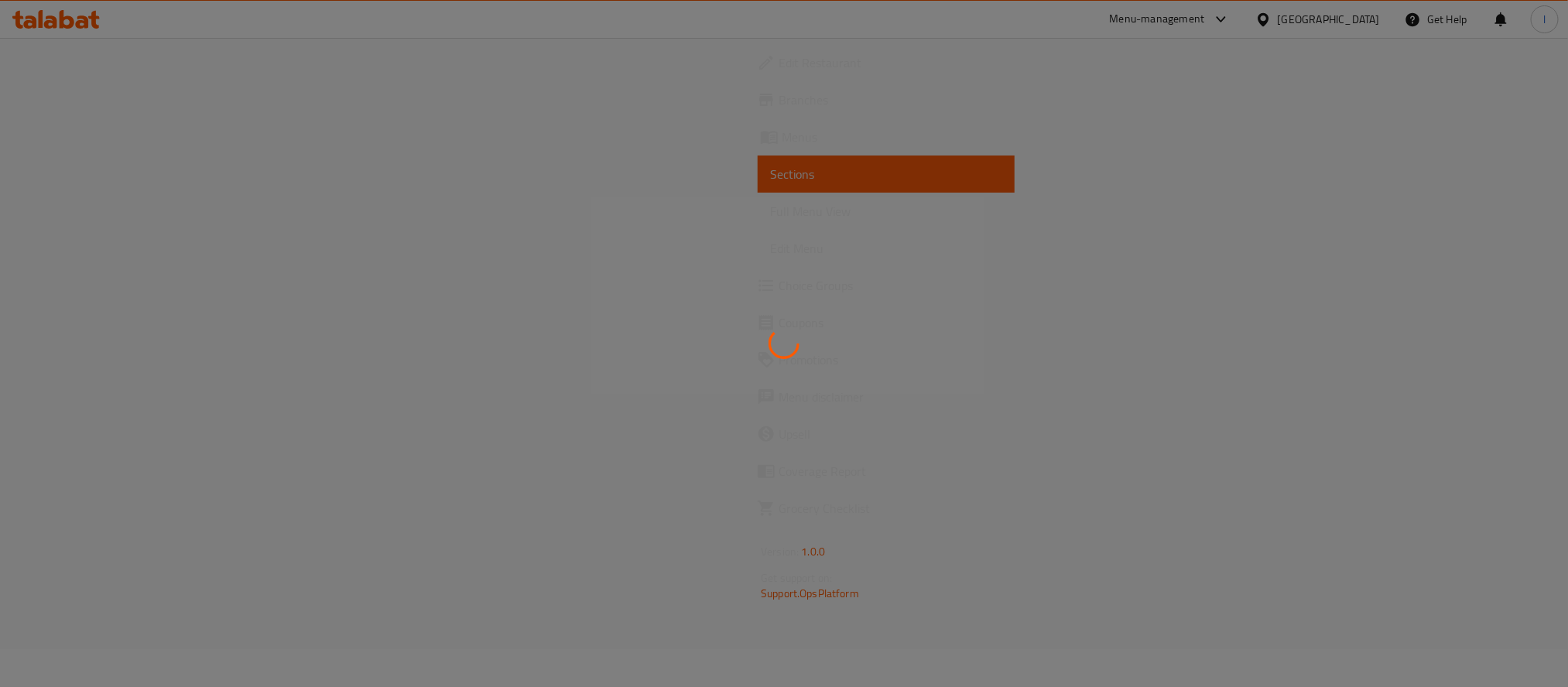
scroll to position [234, 0]
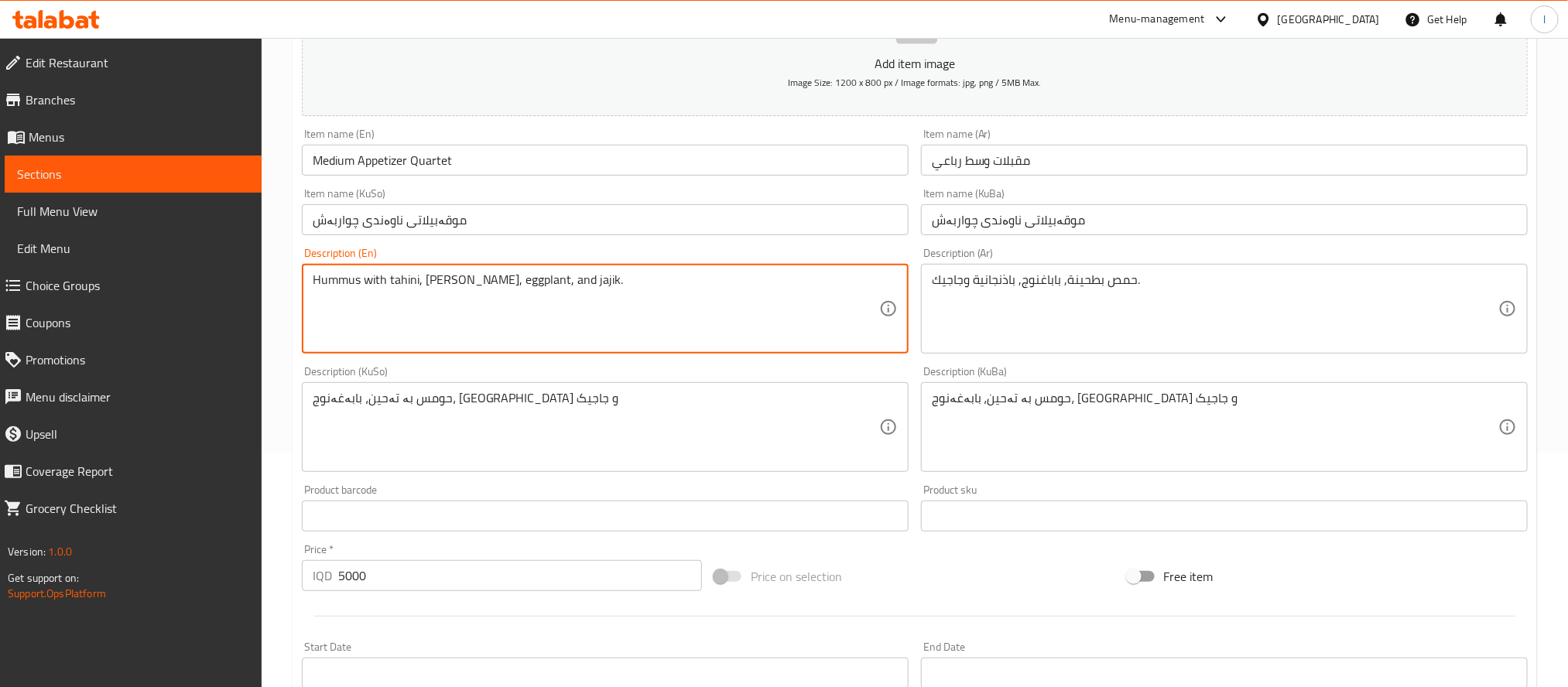
drag, startPoint x: 497, startPoint y: 275, endPoint x: 428, endPoint y: 283, distance: 69.5
paste textarea "[PERSON_NAME]"
click at [435, 283] on textarea "Hummus with tahini, [PERSON_NAME], eggplant, and [PERSON_NAME]." at bounding box center [596, 309] width 566 height 73
click at [465, 284] on textarea "Hummus with tahini, [PERSON_NAME], eggplant, and jajik." at bounding box center [596, 309] width 566 height 73
type textarea "Hummus with tahini, baba ghannoug, eggplant, and jajik."
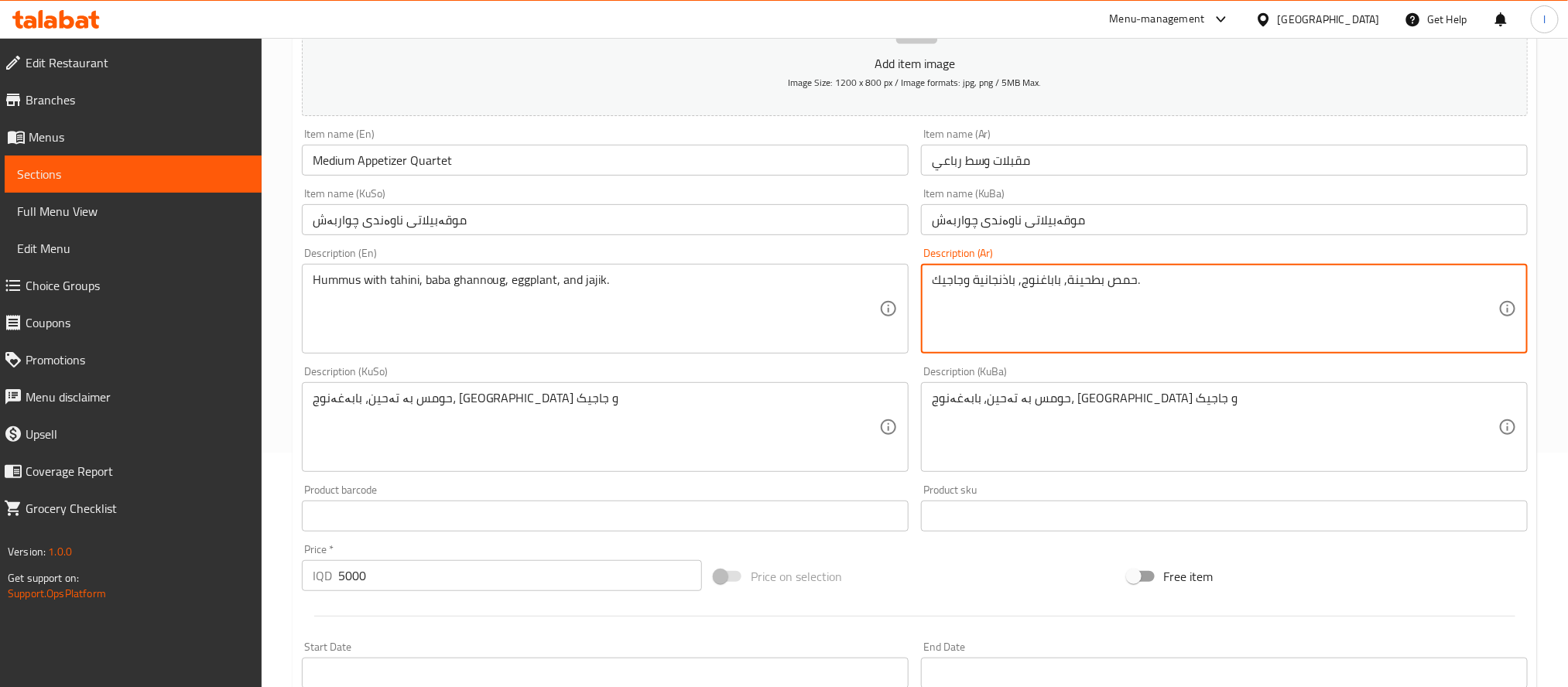
drag, startPoint x: 1069, startPoint y: 286, endPoint x: 1034, endPoint y: 293, distance: 35.7
click at [1034, 293] on textarea "حمص بطحينة, باباغنوج, باذنجانية وجاجيك." at bounding box center [1215, 309] width 566 height 73
paste textarea
type textarea "حمص بطحينة, بابا غنوج, باذنجانية وجاجيك."
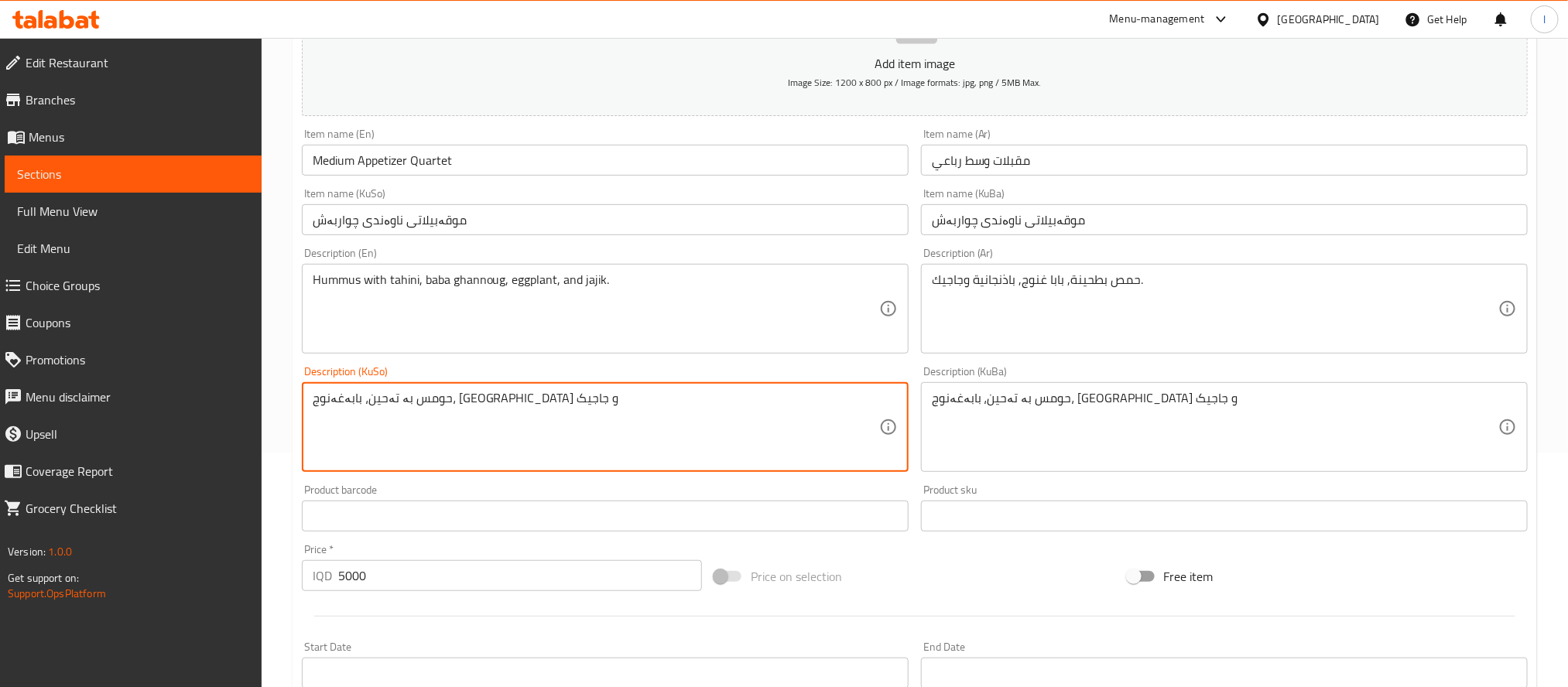
drag, startPoint x: 444, startPoint y: 399, endPoint x: 400, endPoint y: 399, distance: 44.0
paste textarea
click at [471, 407] on textarea "حومس بە تەحین، [PERSON_NAME]، [GEOGRAPHIC_DATA] و جاجیک" at bounding box center [596, 428] width 566 height 73
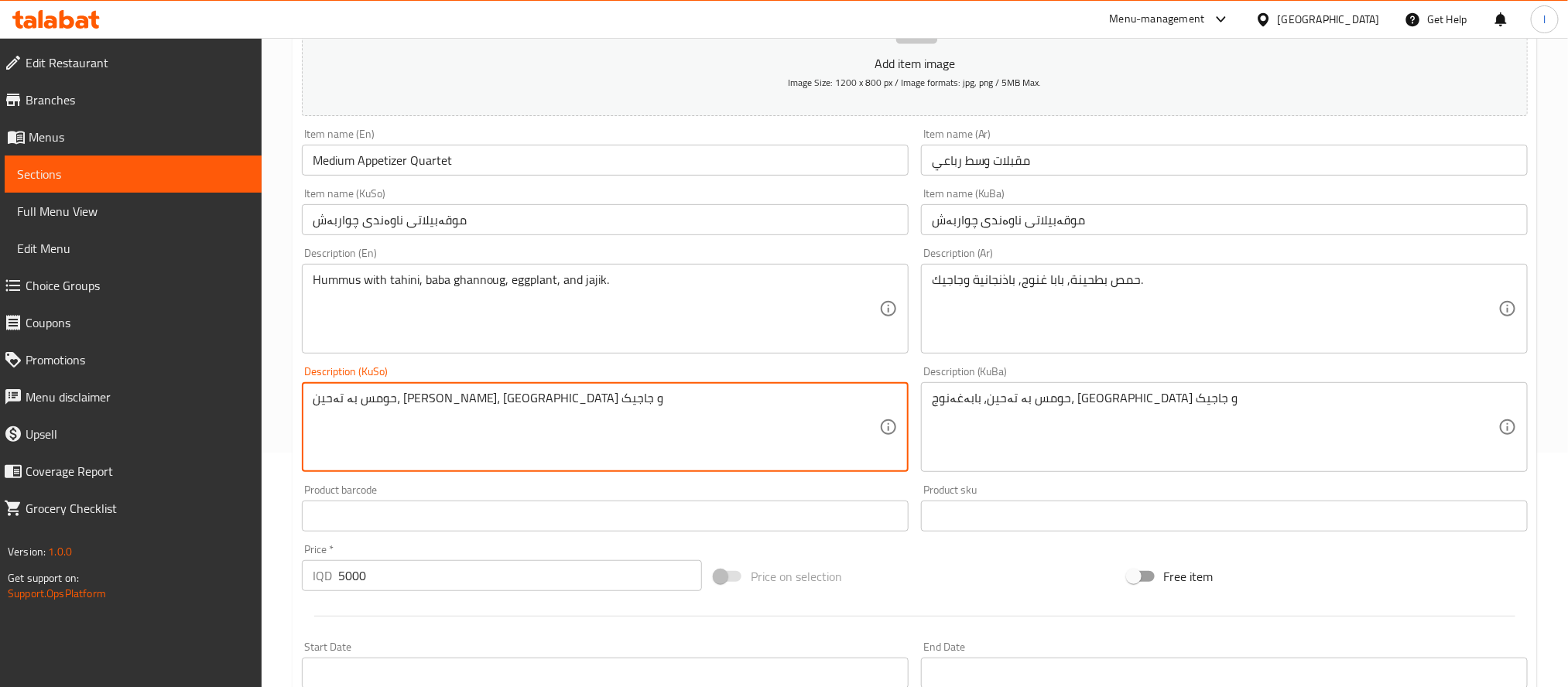
type textarea "حومس بە تەحین، [PERSON_NAME]، [GEOGRAPHIC_DATA] و جاجیک"
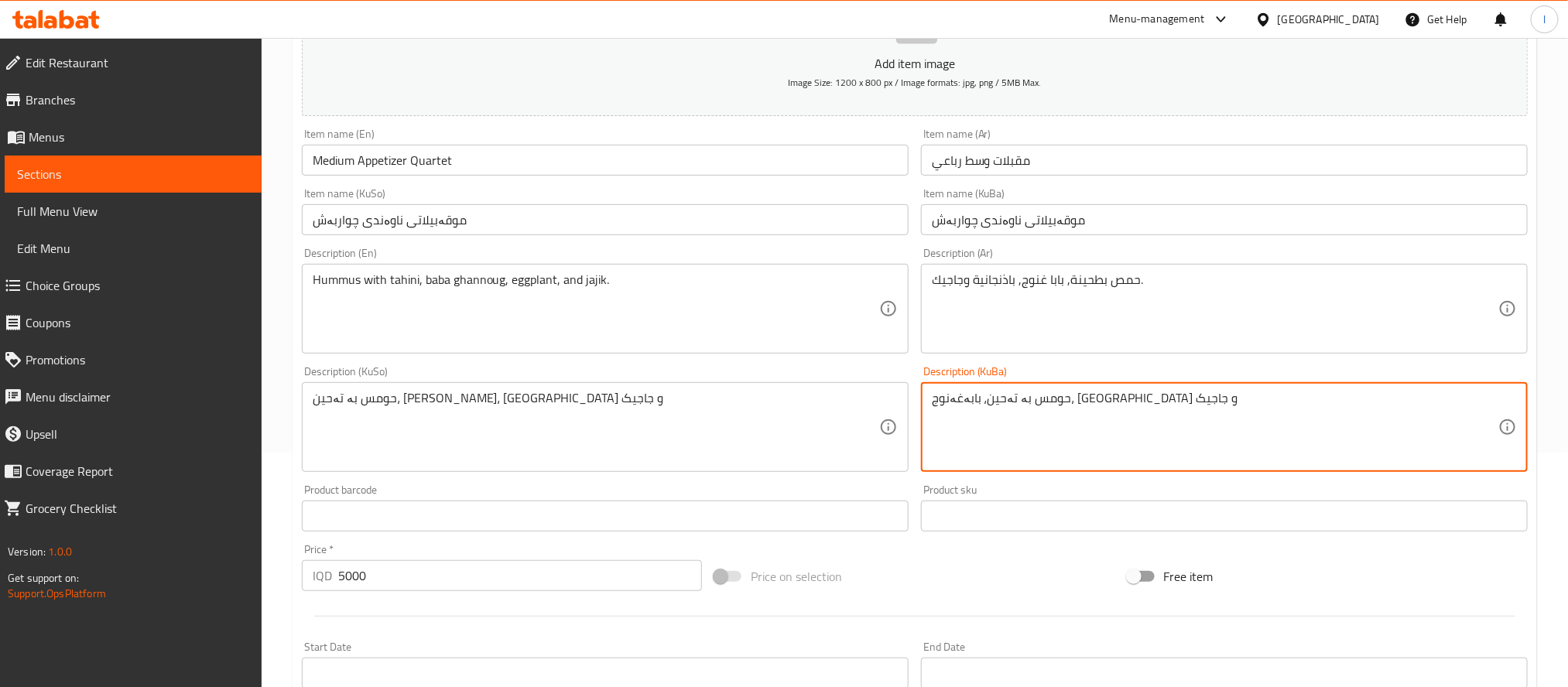
click at [1003, 404] on textarea "حومس بە تەحین، بابەغەنوج، [GEOGRAPHIC_DATA] و جاجیک" at bounding box center [1215, 428] width 566 height 73
paste textarea
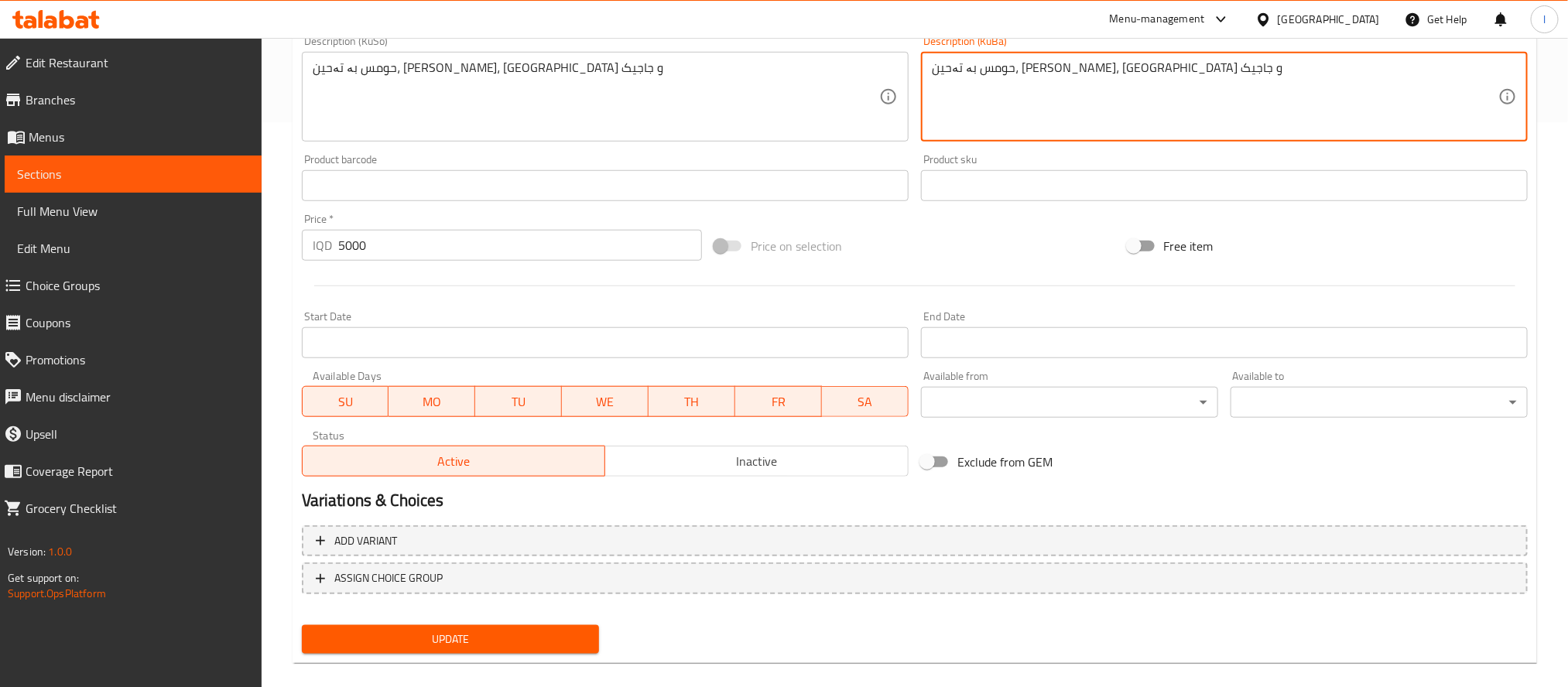
scroll to position [583, 0]
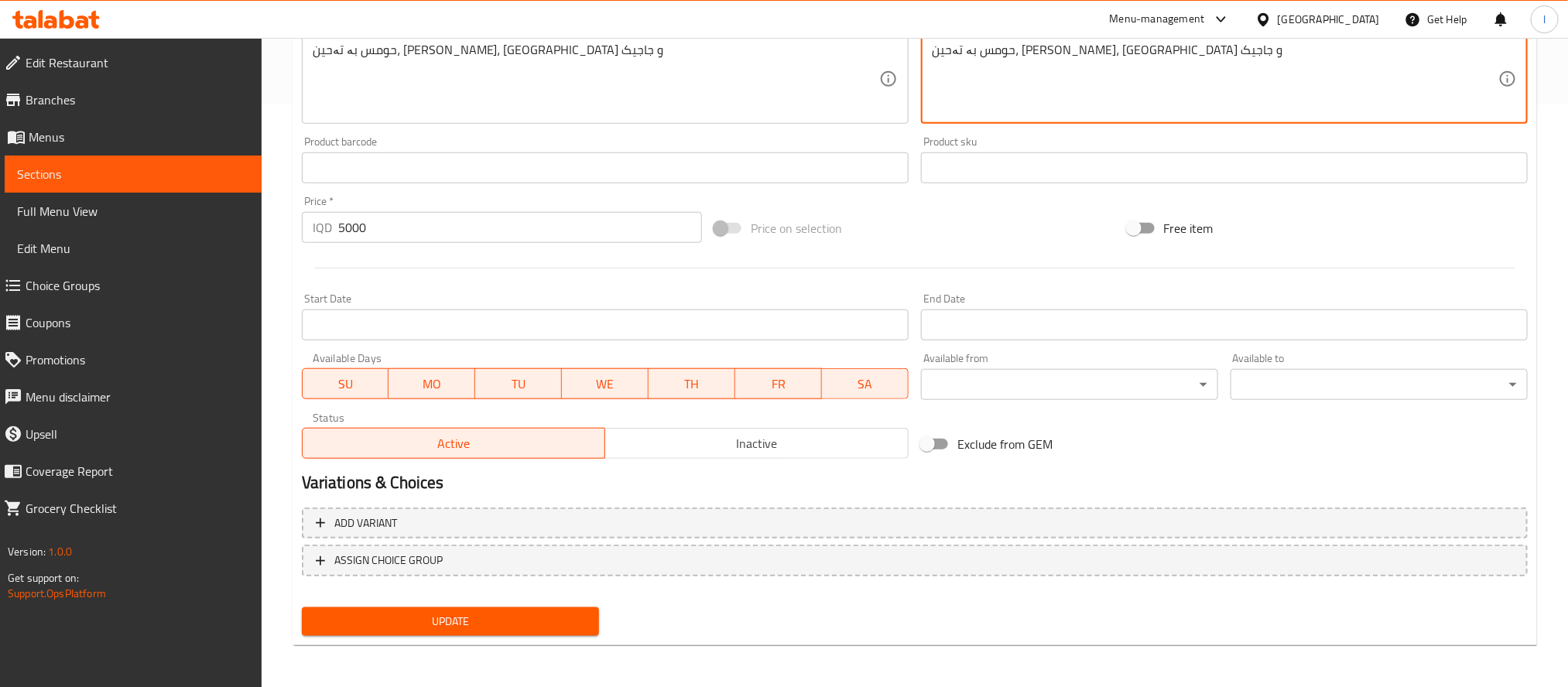
type textarea "حومس بە تەحین، [PERSON_NAME]، [GEOGRAPHIC_DATA] و جاجیک"
click at [555, 613] on span "Update" at bounding box center [450, 621] width 272 height 19
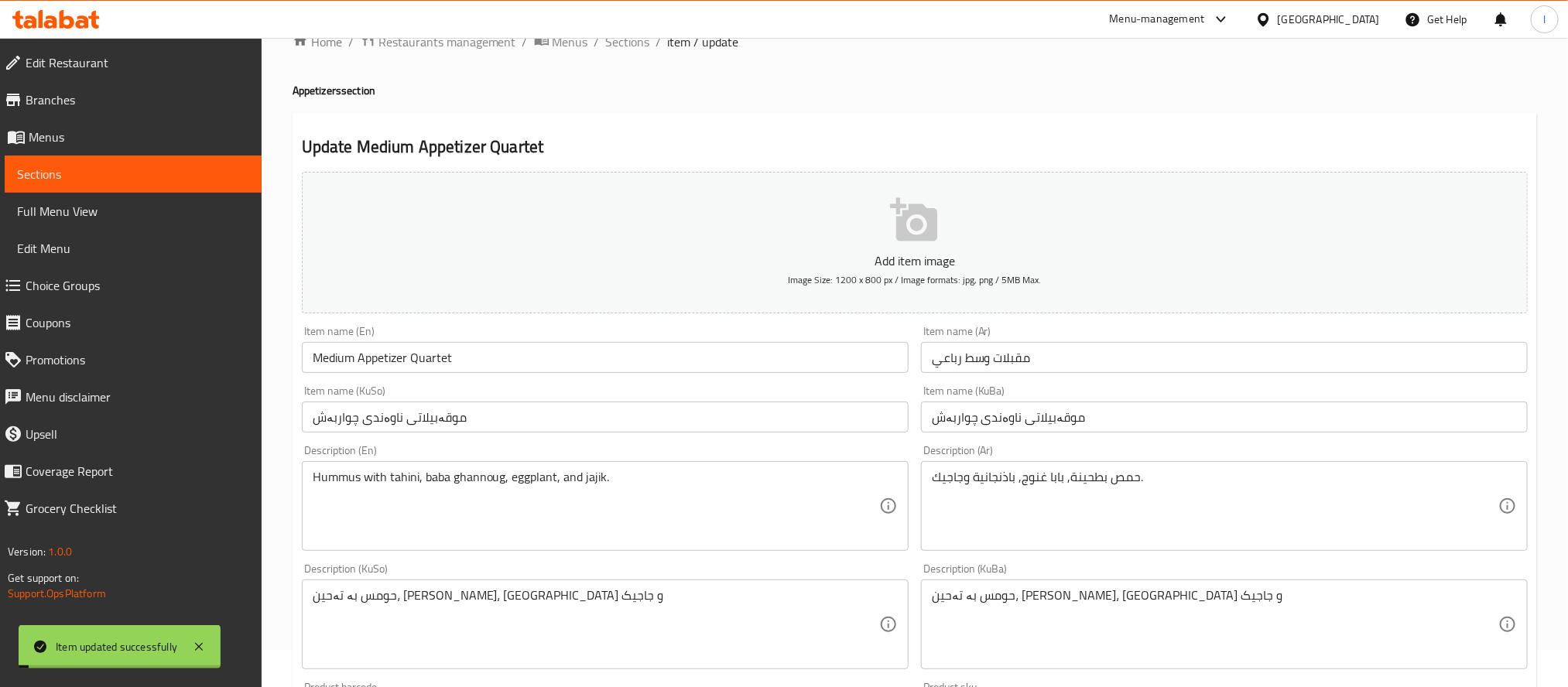
scroll to position [0, 0]
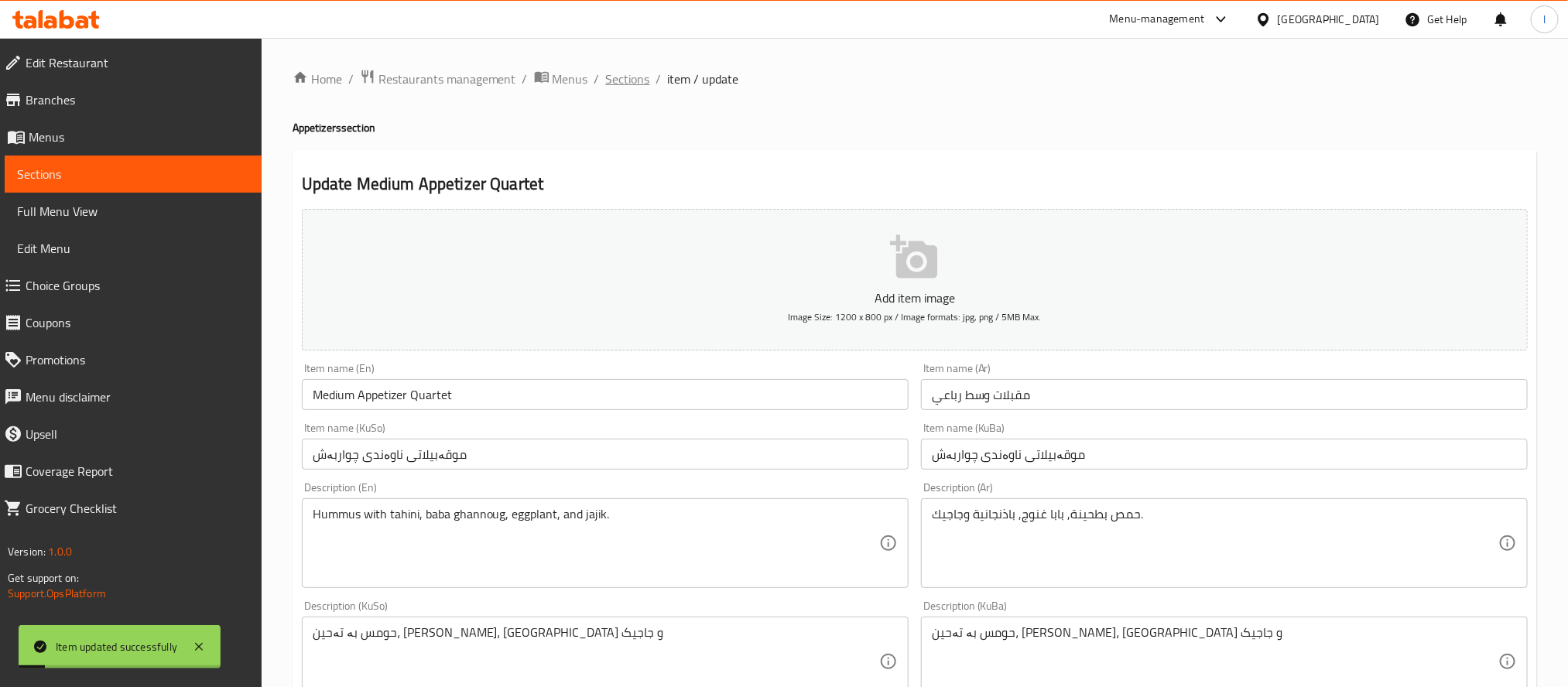
click at [632, 77] on span "Sections" at bounding box center [628, 79] width 44 height 18
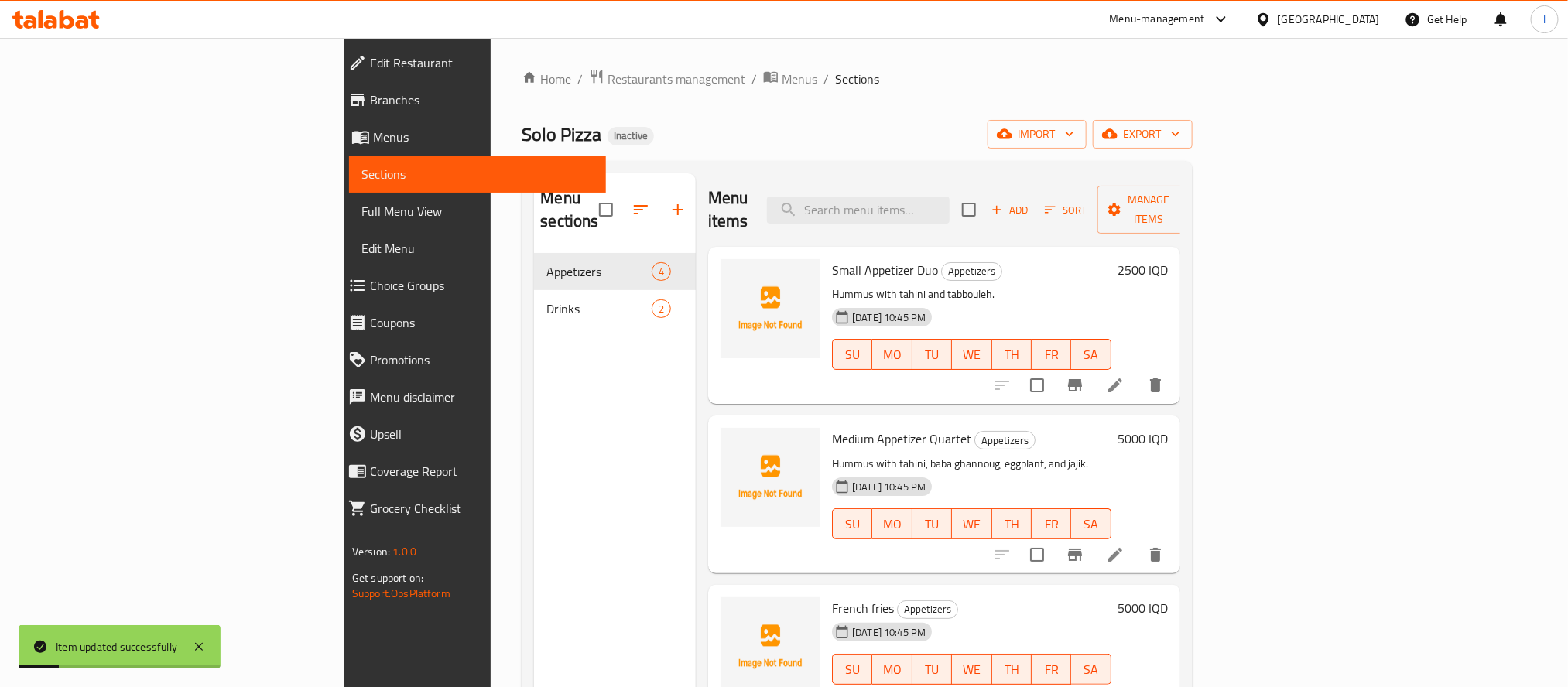
click at [361, 204] on span "Full Menu View" at bounding box center [477, 211] width 232 height 18
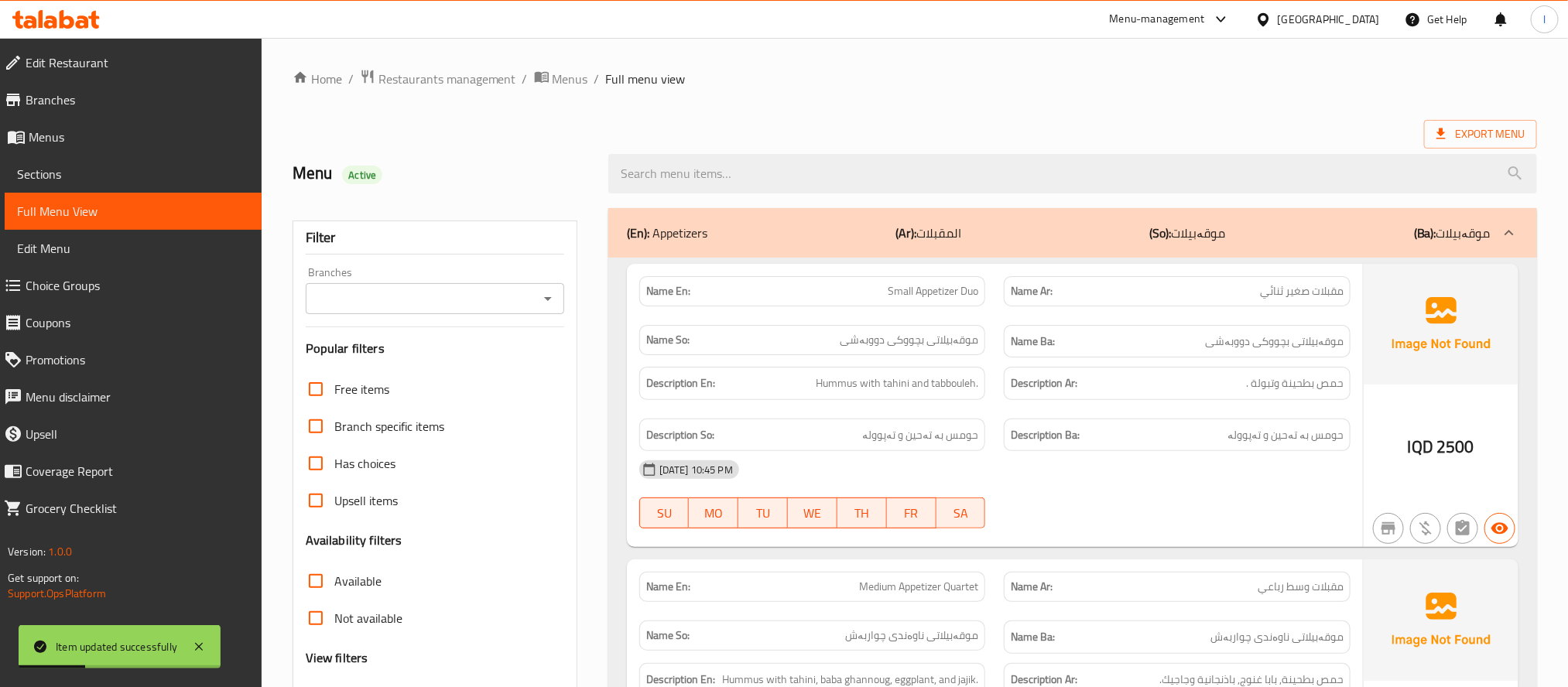
click at [555, 293] on icon "Open" at bounding box center [548, 299] width 18 height 18
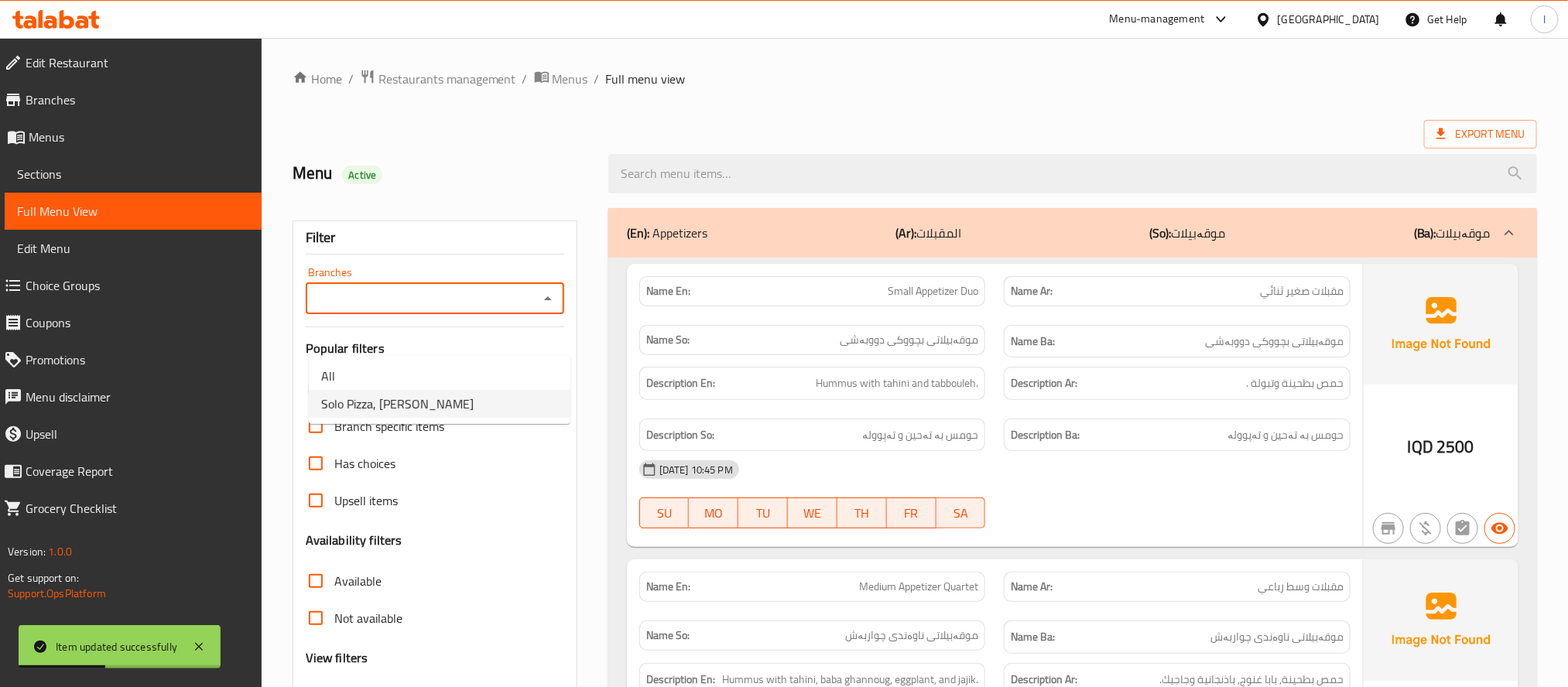
click at [462, 406] on li "Solo Pizza, [PERSON_NAME]" at bounding box center [439, 404] width 261 height 27
type input "Solo Pizza, [PERSON_NAME]"
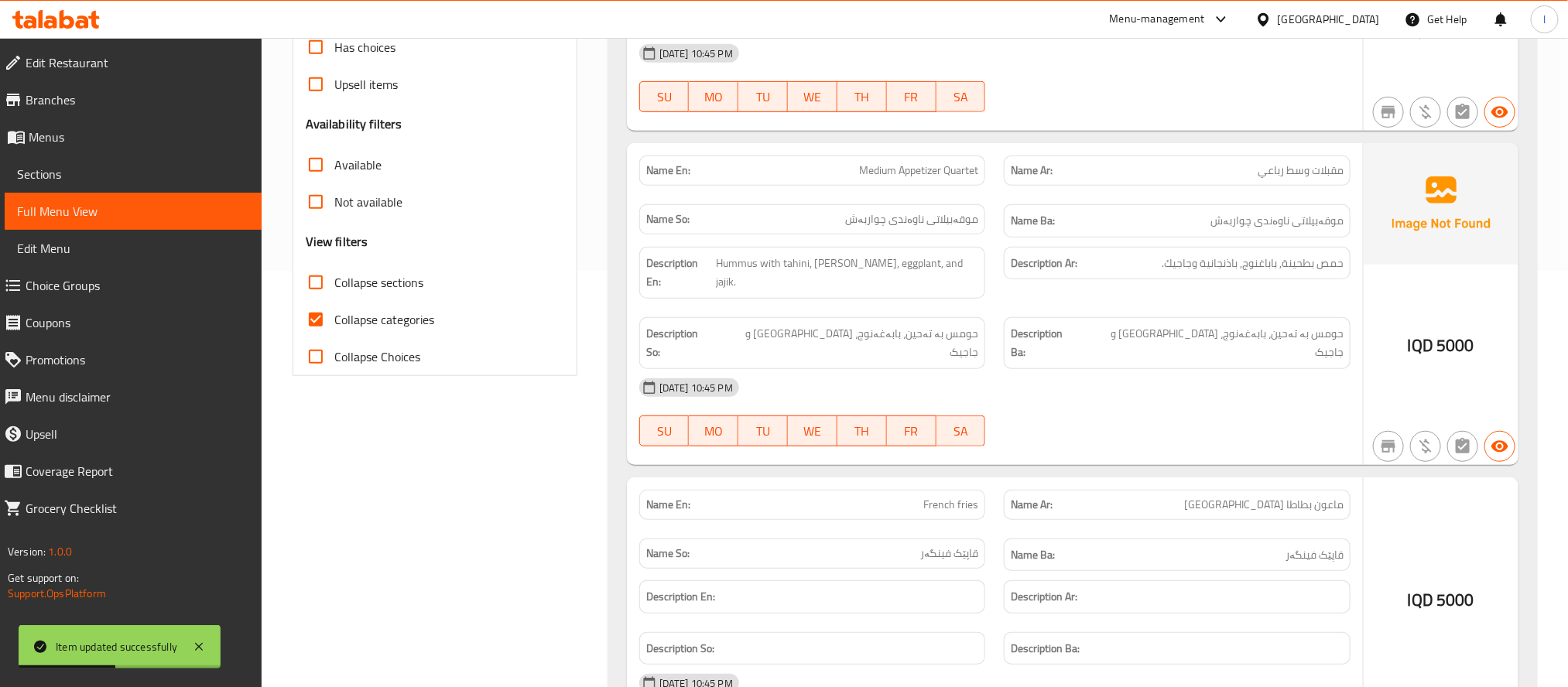
scroll to position [426, 0]
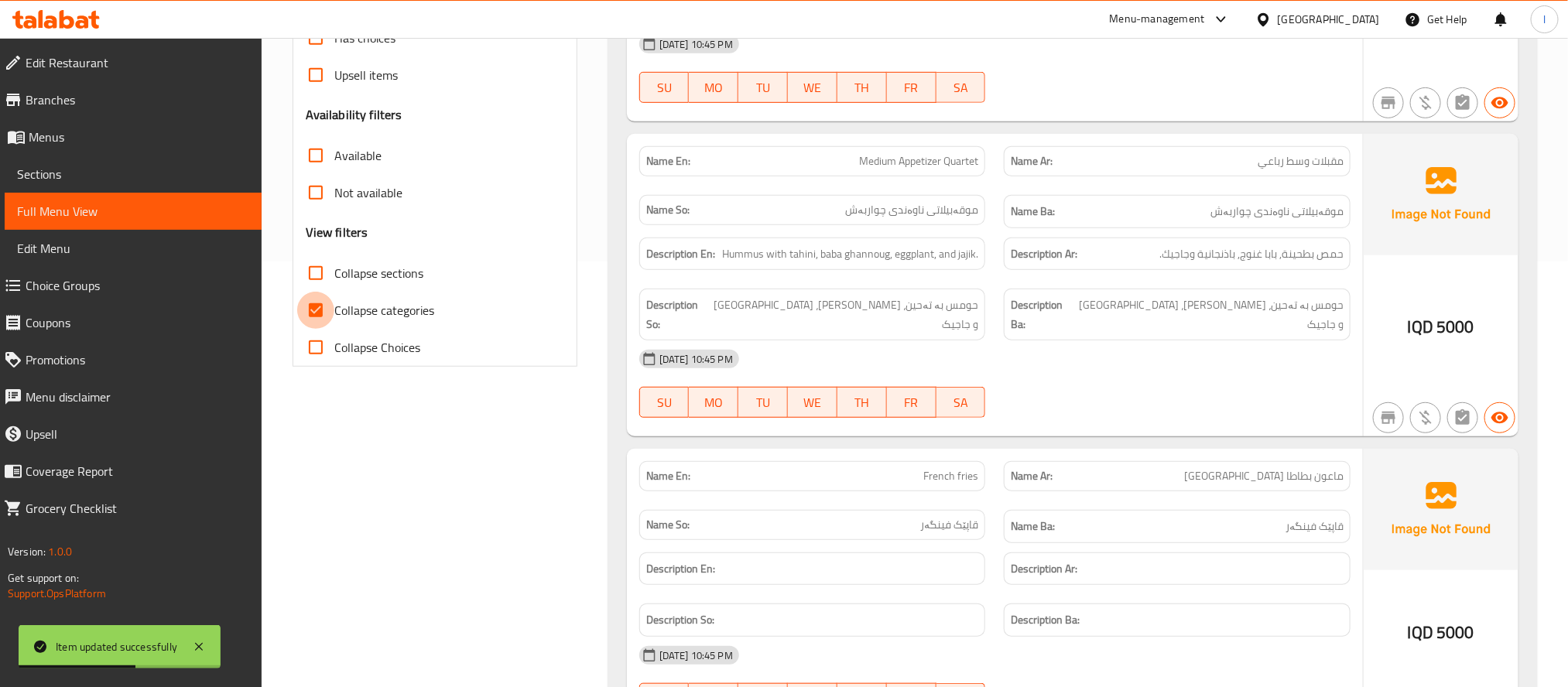
click at [328, 314] on input "Collapse categories" at bounding box center [315, 310] width 38 height 38
checkbox input "false"
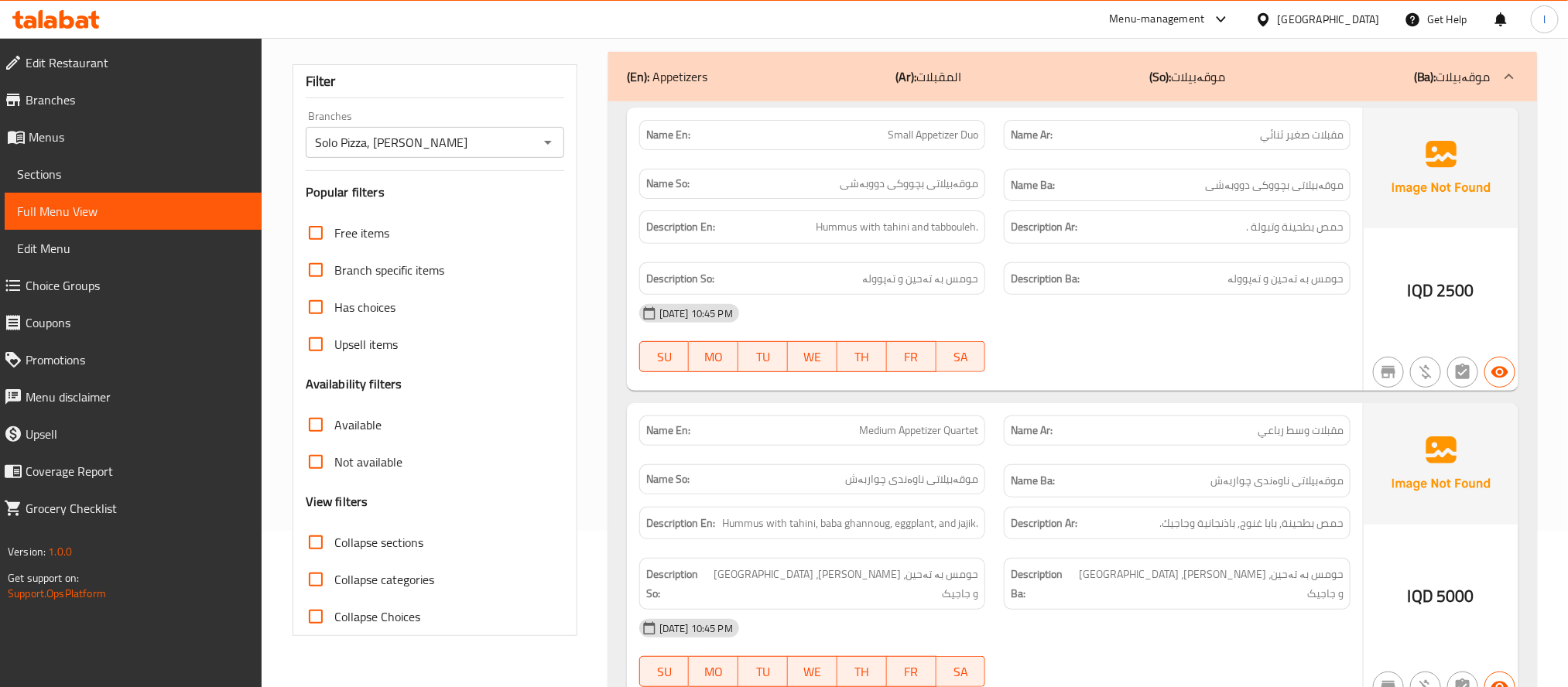
scroll to position [0, 0]
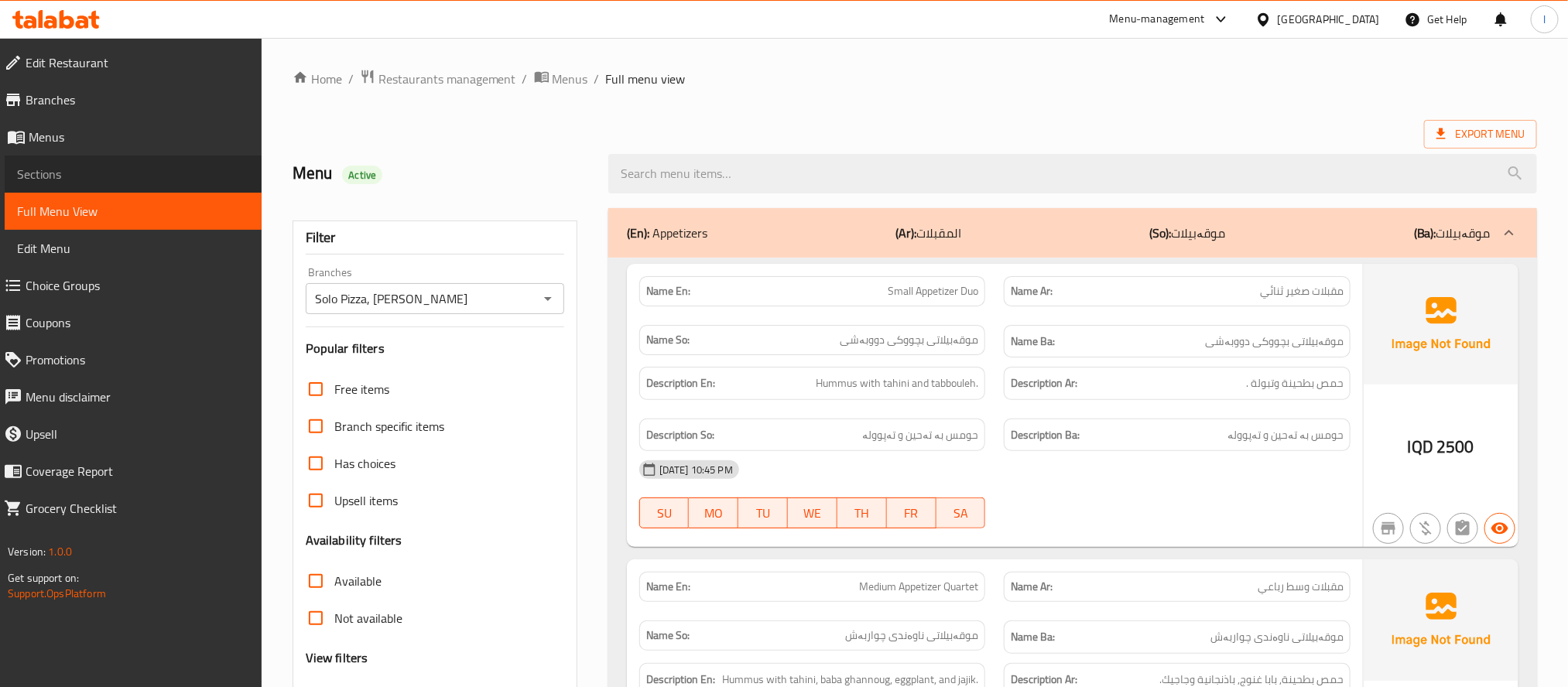
click at [60, 188] on link "Sections" at bounding box center [133, 174] width 257 height 38
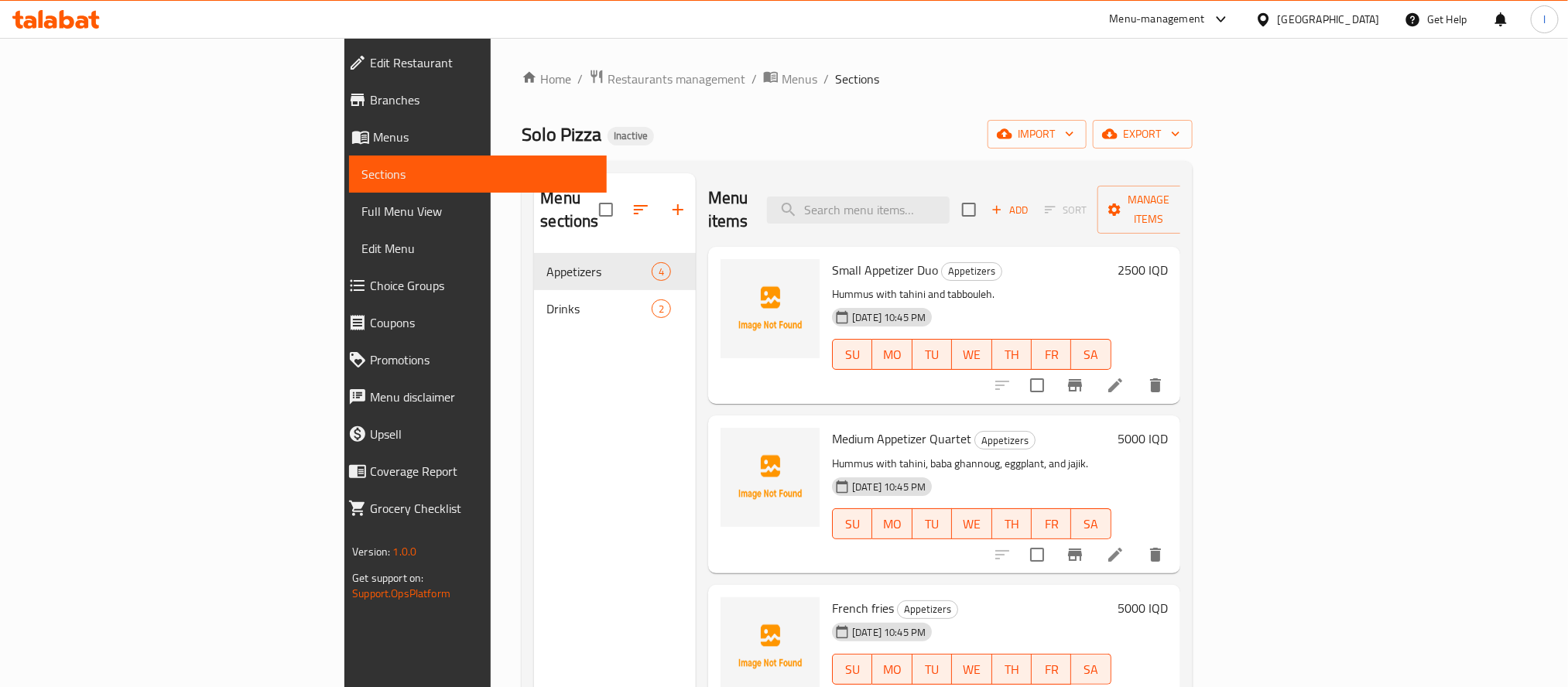
click at [361, 209] on span "Full Menu View" at bounding box center [477, 211] width 232 height 18
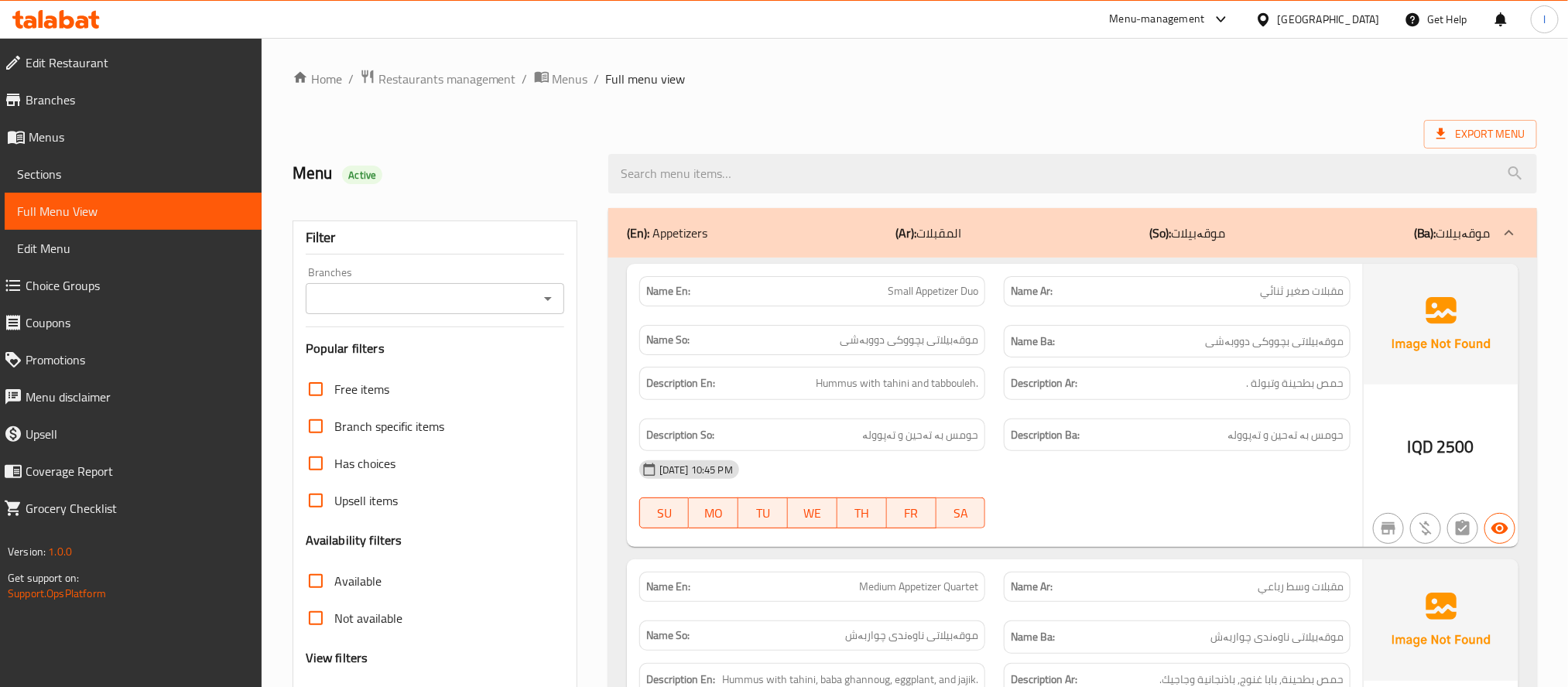
click at [546, 289] on div at bounding box center [547, 299] width 20 height 22
click at [551, 300] on icon "Open" at bounding box center [548, 299] width 7 height 4
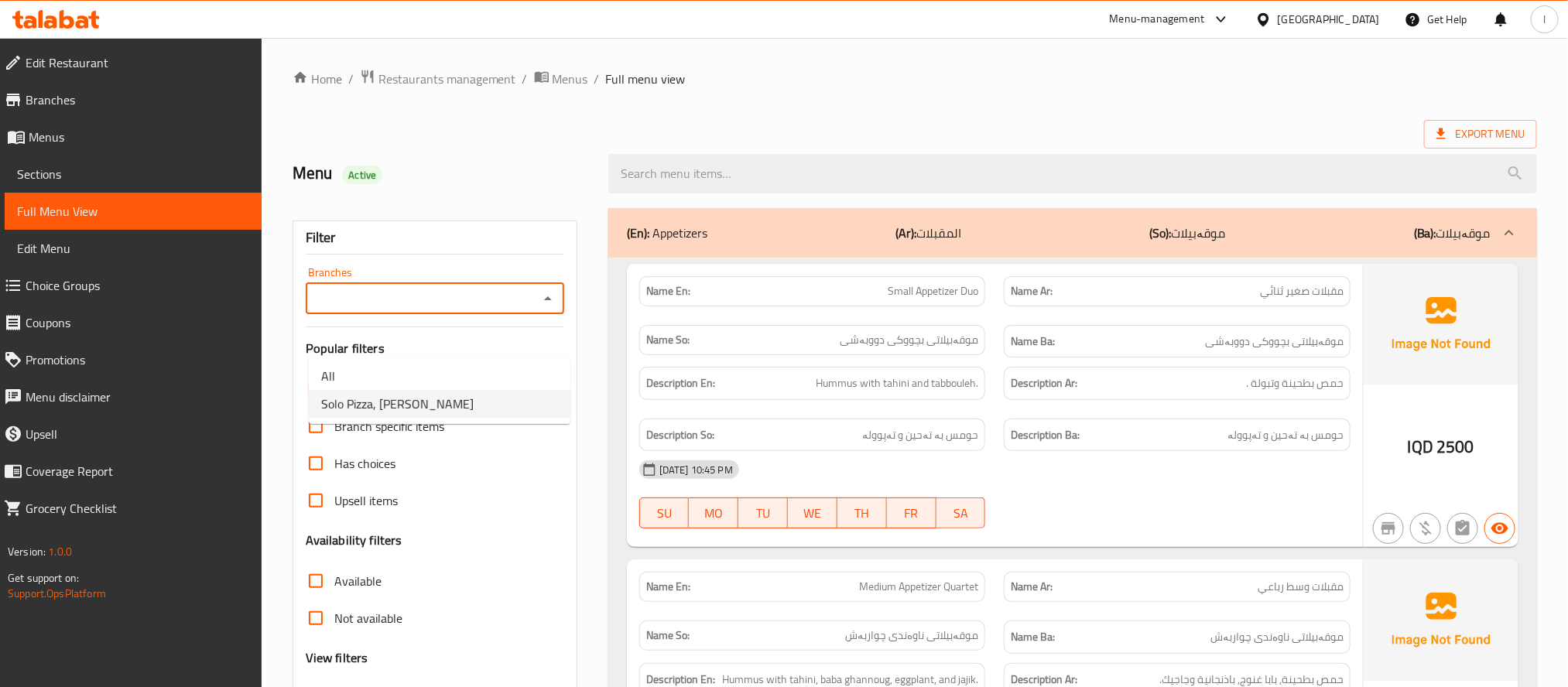
click at [486, 401] on li "Solo Pizza, [PERSON_NAME]" at bounding box center [439, 404] width 261 height 27
type input "Solo Pizza, [PERSON_NAME]"
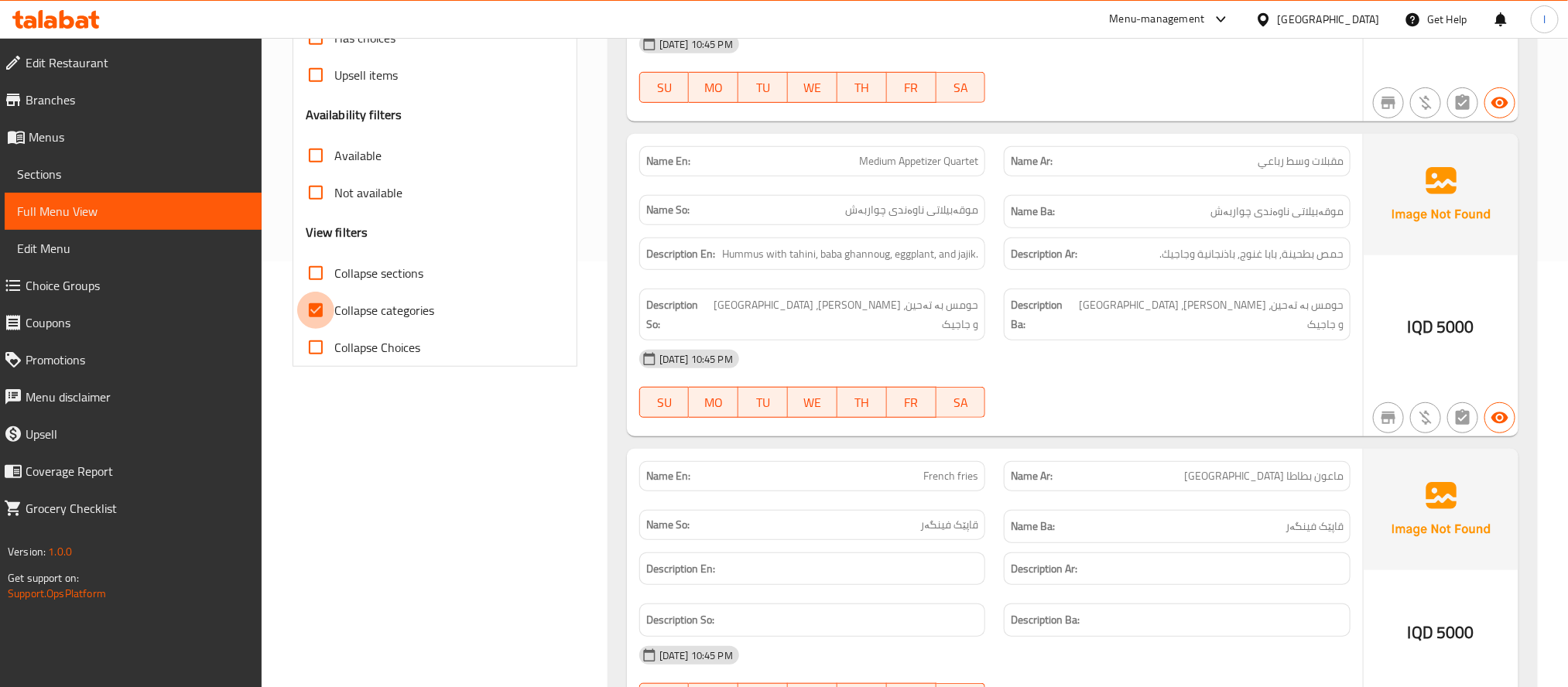
click at [322, 297] on input "Collapse categories" at bounding box center [315, 310] width 38 height 38
checkbox input "false"
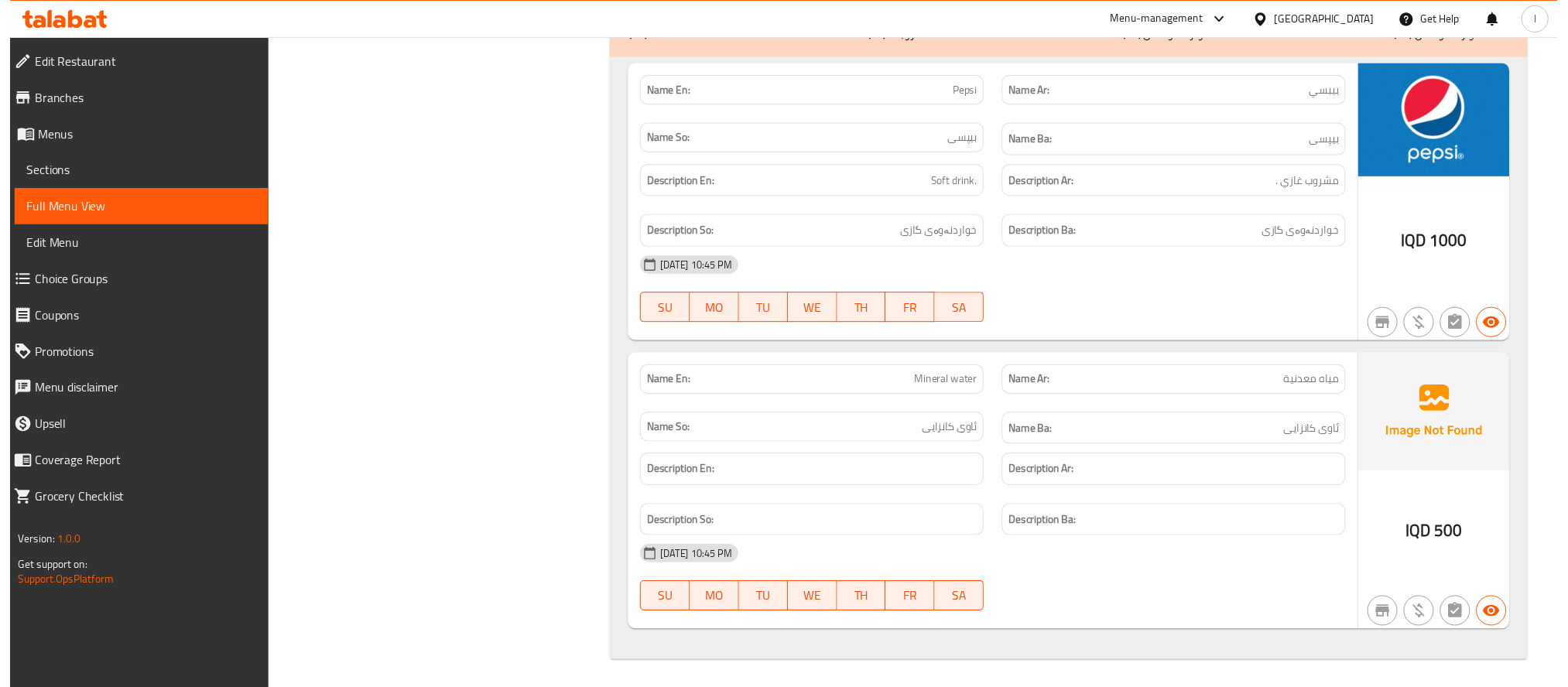
scroll to position [0, 0]
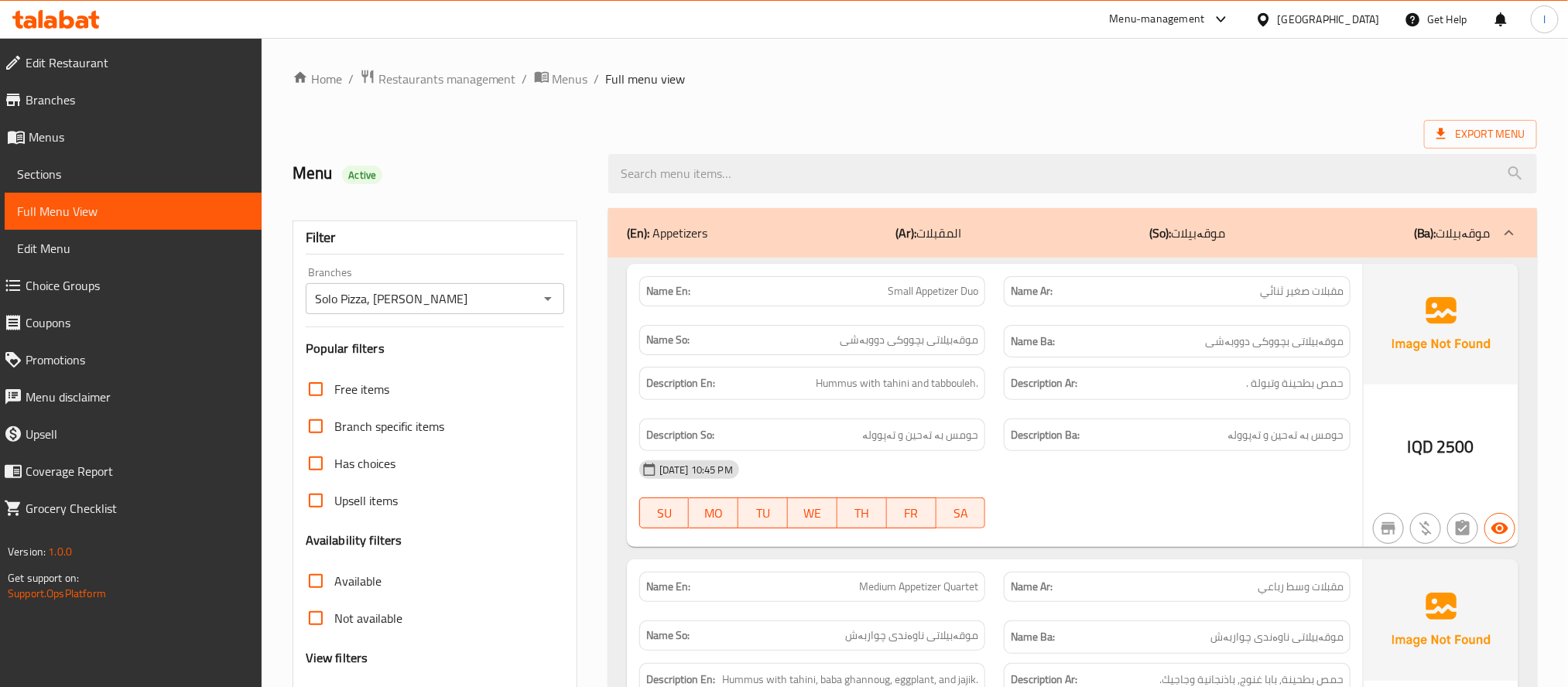
click at [15, 171] on link "Sections" at bounding box center [133, 174] width 257 height 38
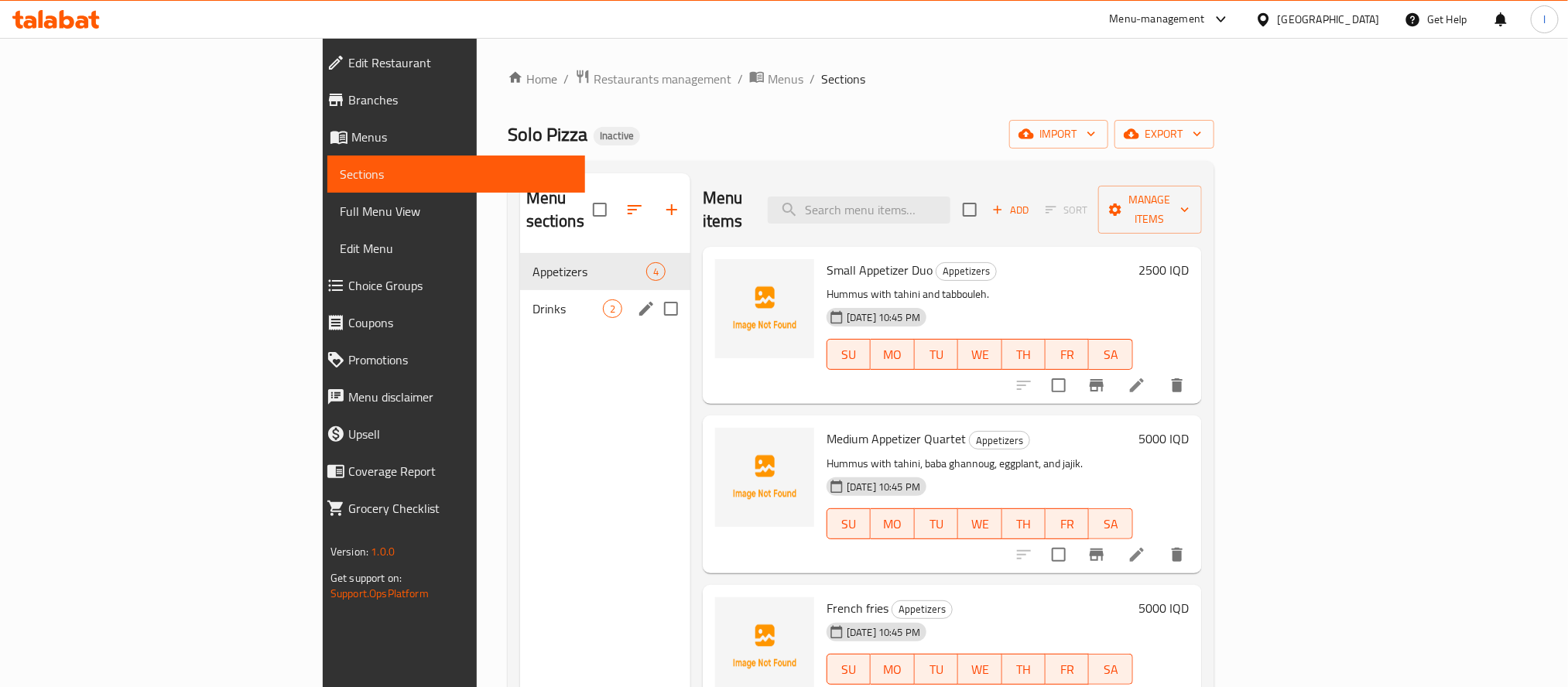
click at [521, 304] on div "Drinks 2" at bounding box center [606, 309] width 170 height 38
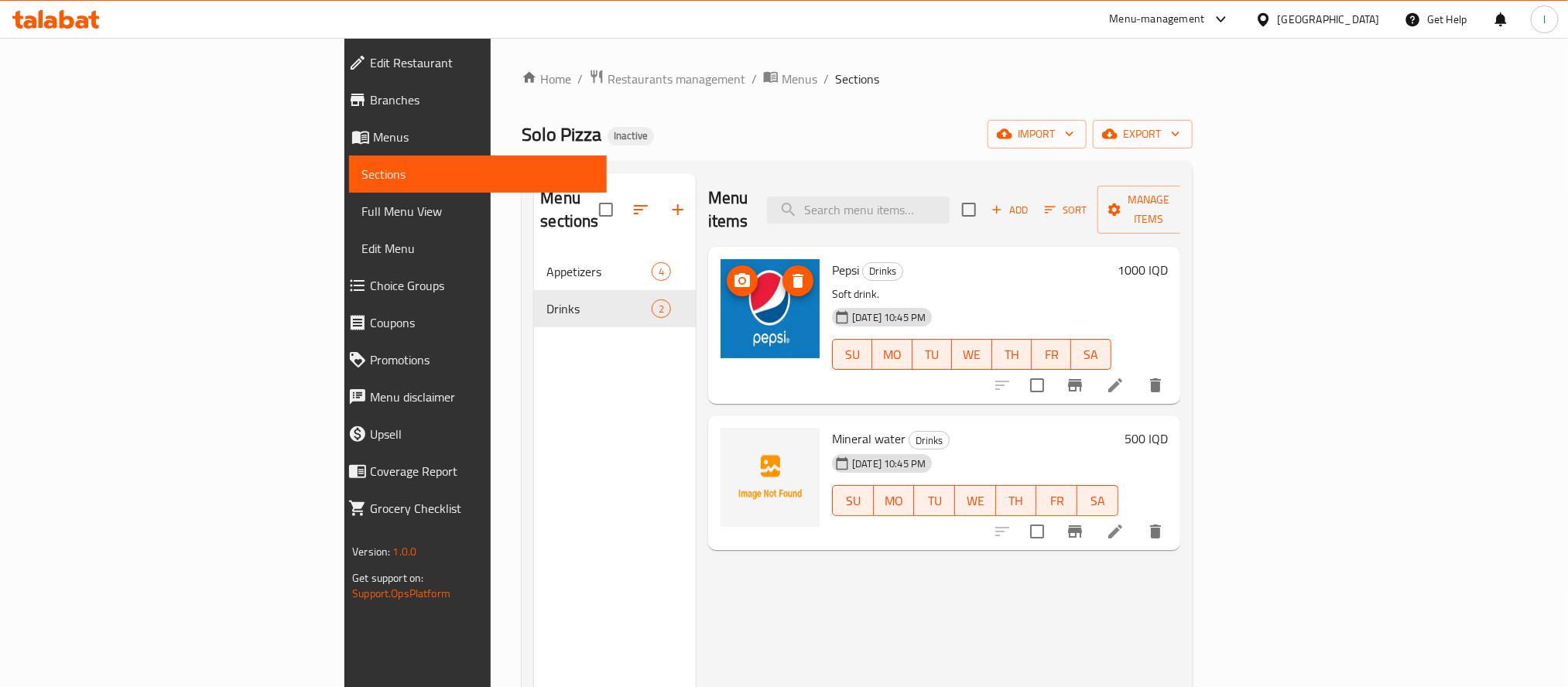
click at [793, 274] on icon "delete image" at bounding box center [798, 280] width 11 height 14
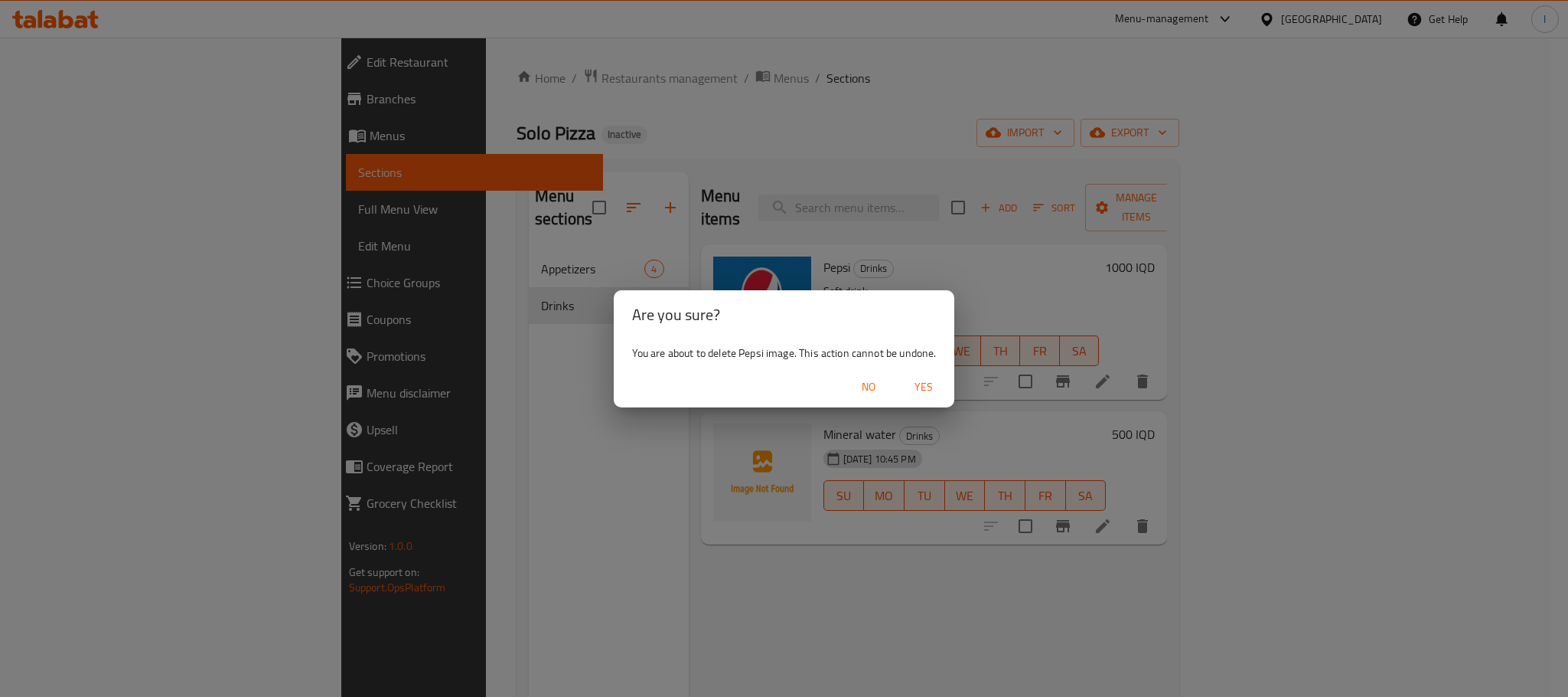
click at [930, 387] on span "Yes" at bounding box center [923, 386] width 37 height 19
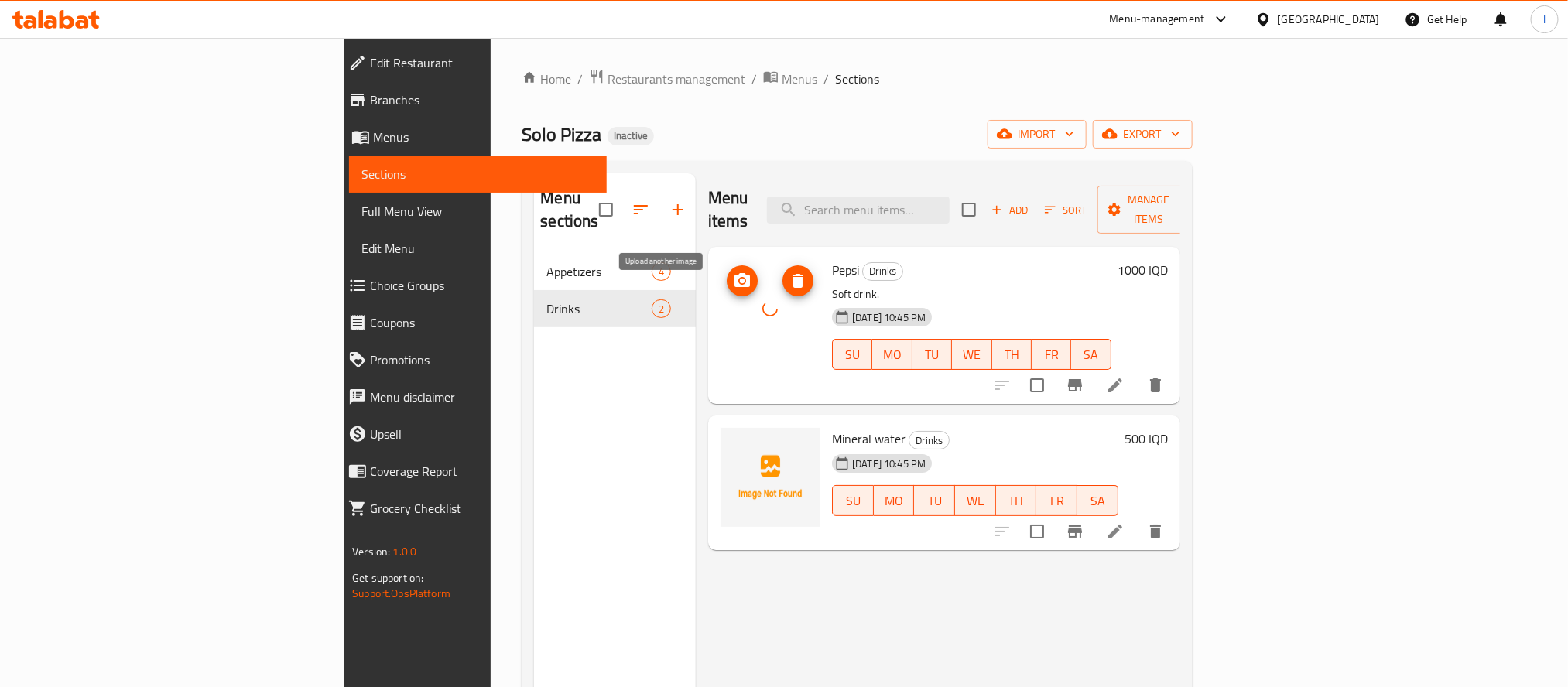
click at [735, 273] on icon "upload picture" at bounding box center [742, 279] width 16 height 14
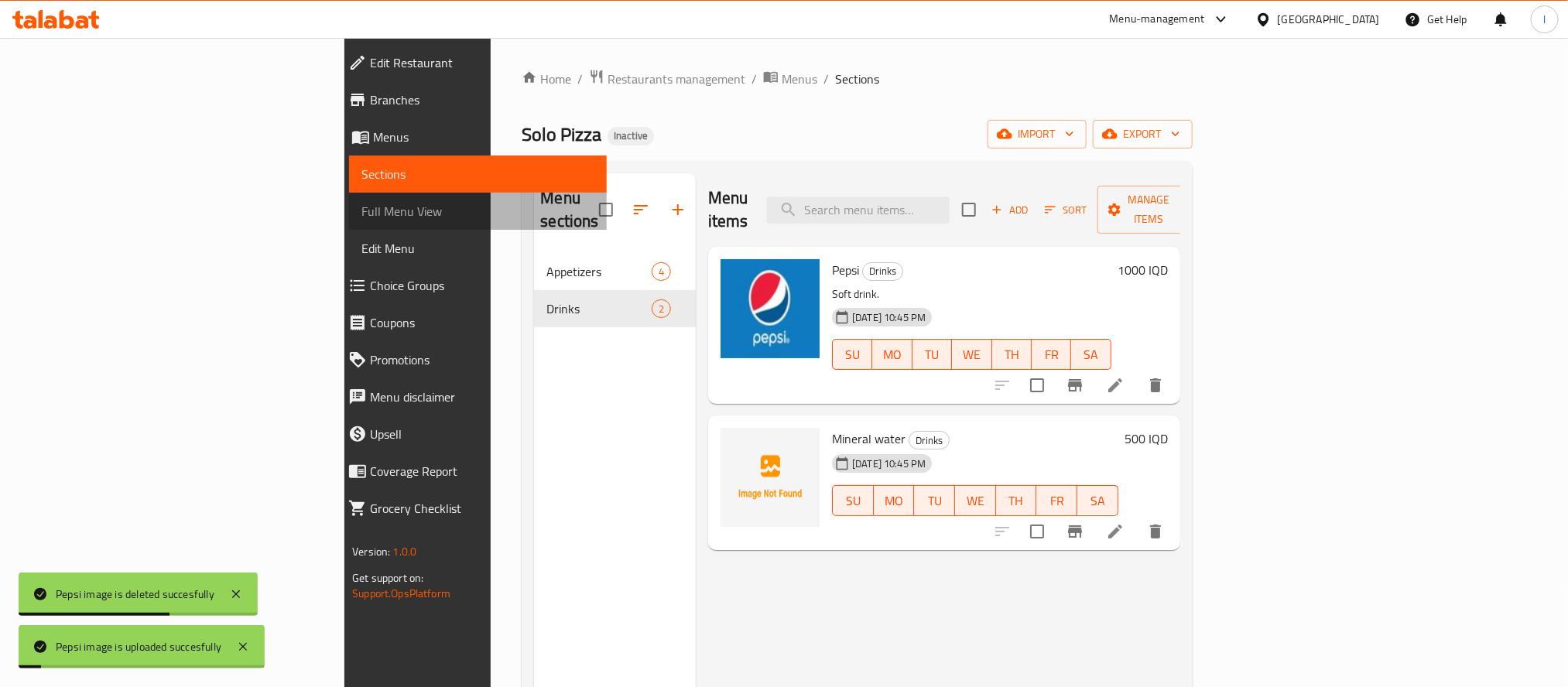
click at [361, 216] on span "Full Menu View" at bounding box center [477, 211] width 232 height 18
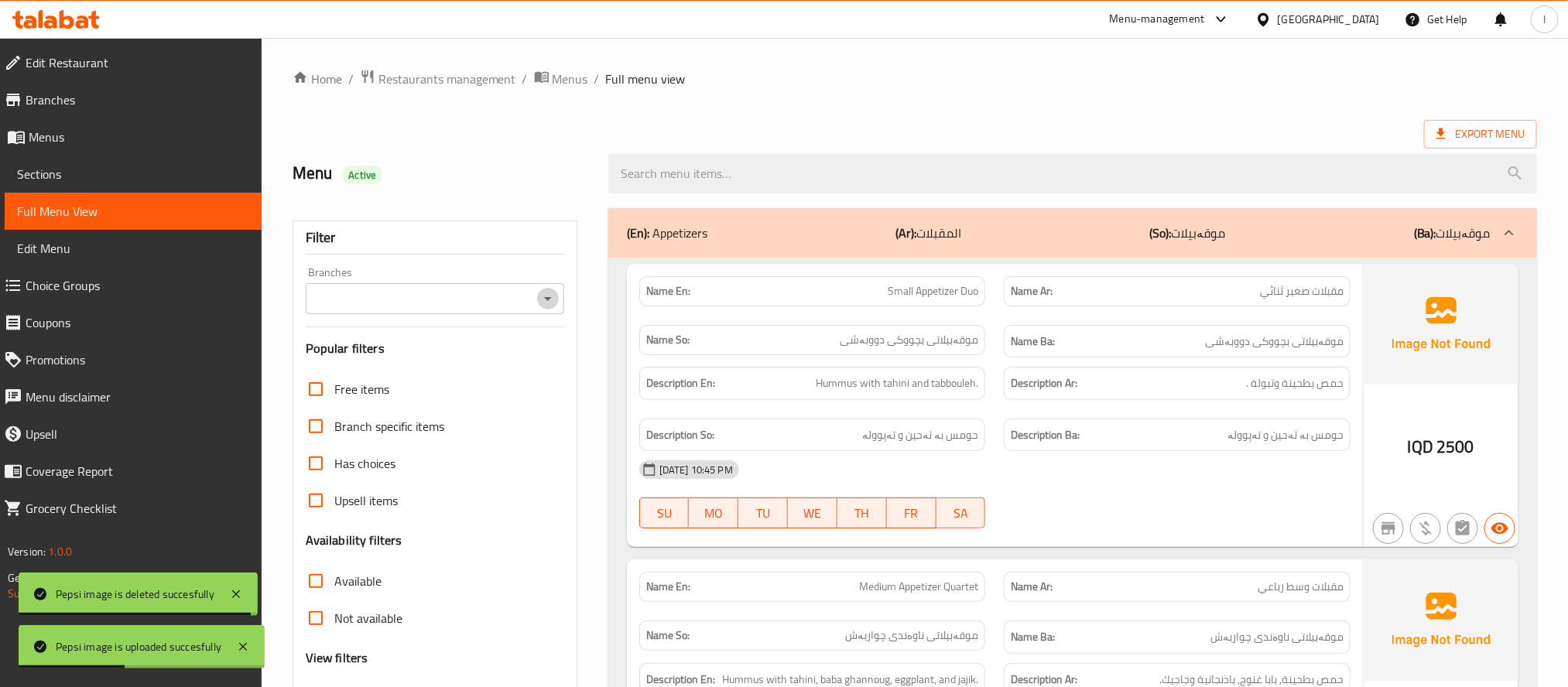
click at [557, 301] on icon "Open" at bounding box center [548, 299] width 18 height 18
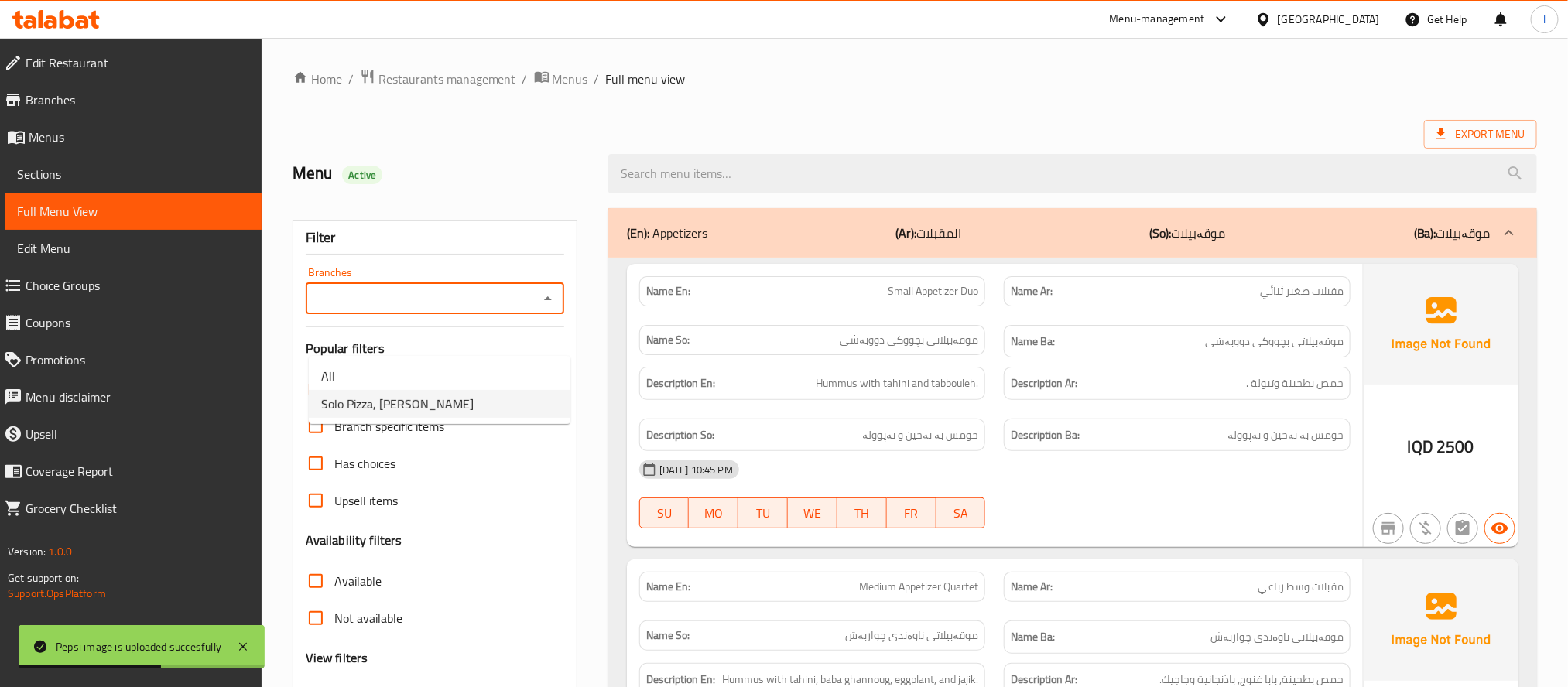
click at [462, 409] on li "Solo Pizza, [PERSON_NAME]" at bounding box center [439, 404] width 261 height 27
type input "Solo Pizza, [PERSON_NAME]"
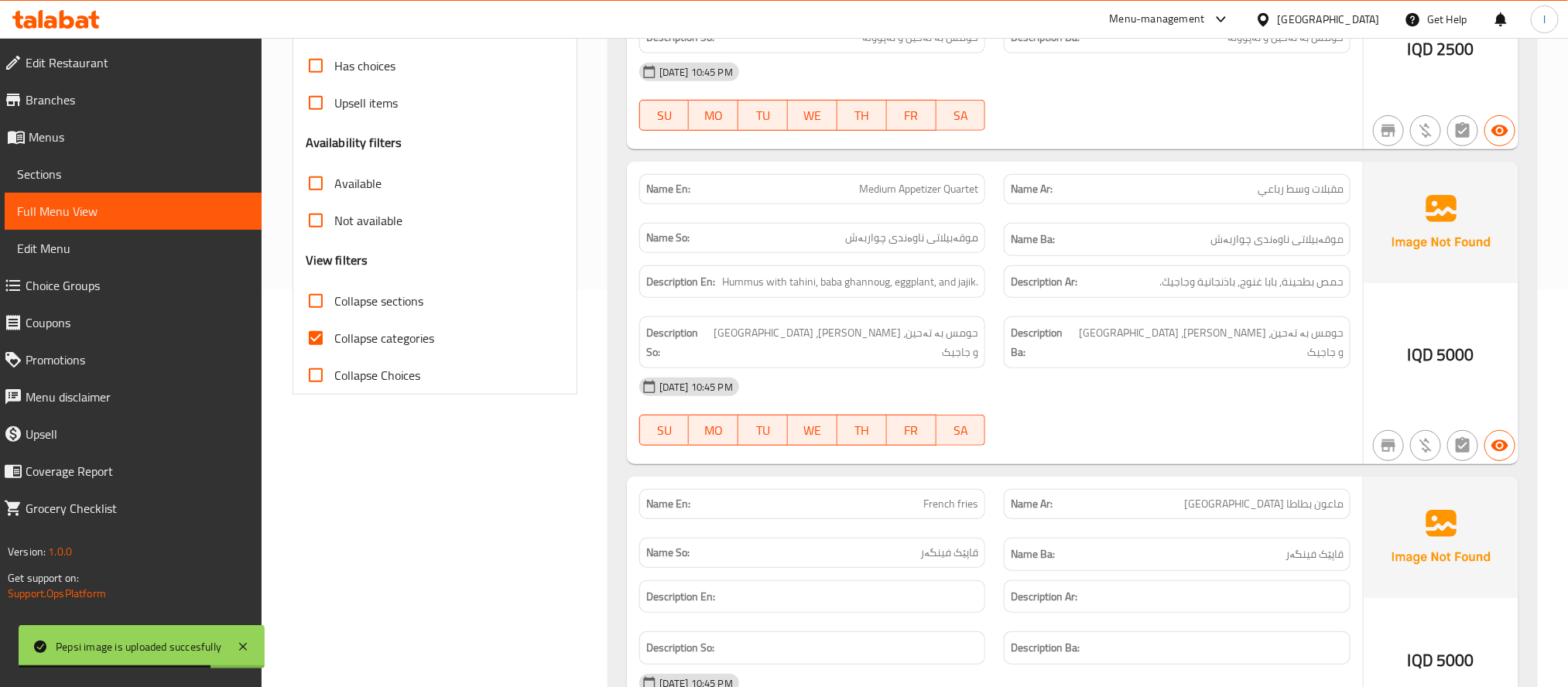
scroll to position [426, 0]
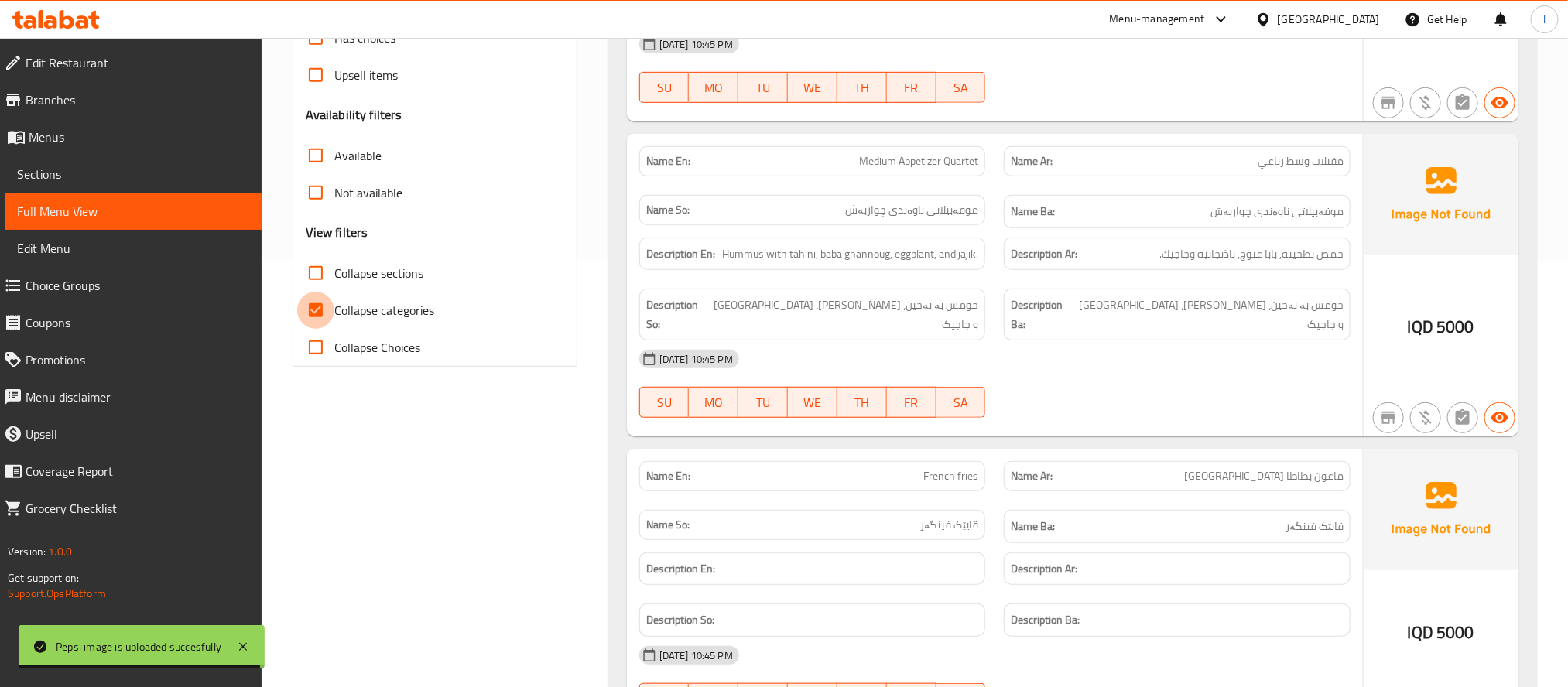
click at [323, 300] on input "Collapse categories" at bounding box center [315, 310] width 38 height 38
checkbox input "false"
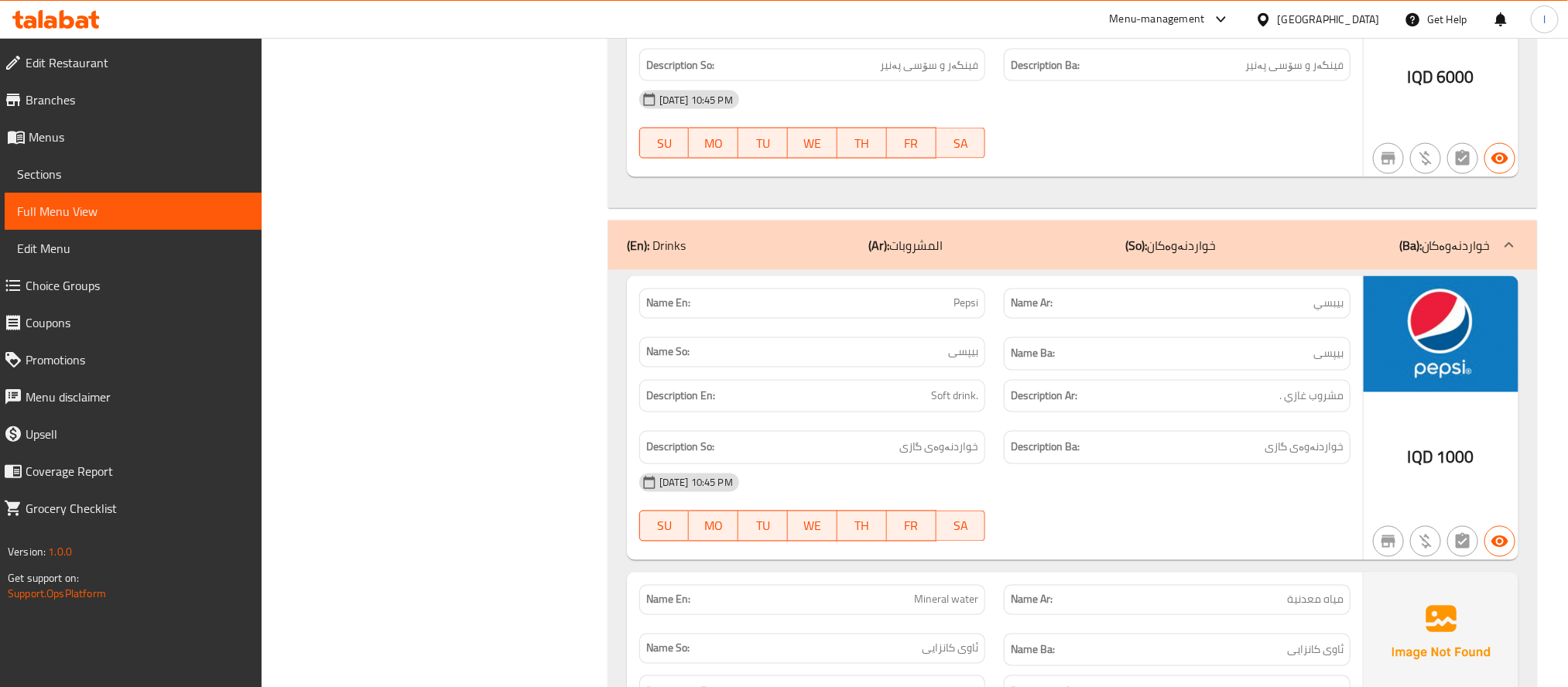
scroll to position [1506, 0]
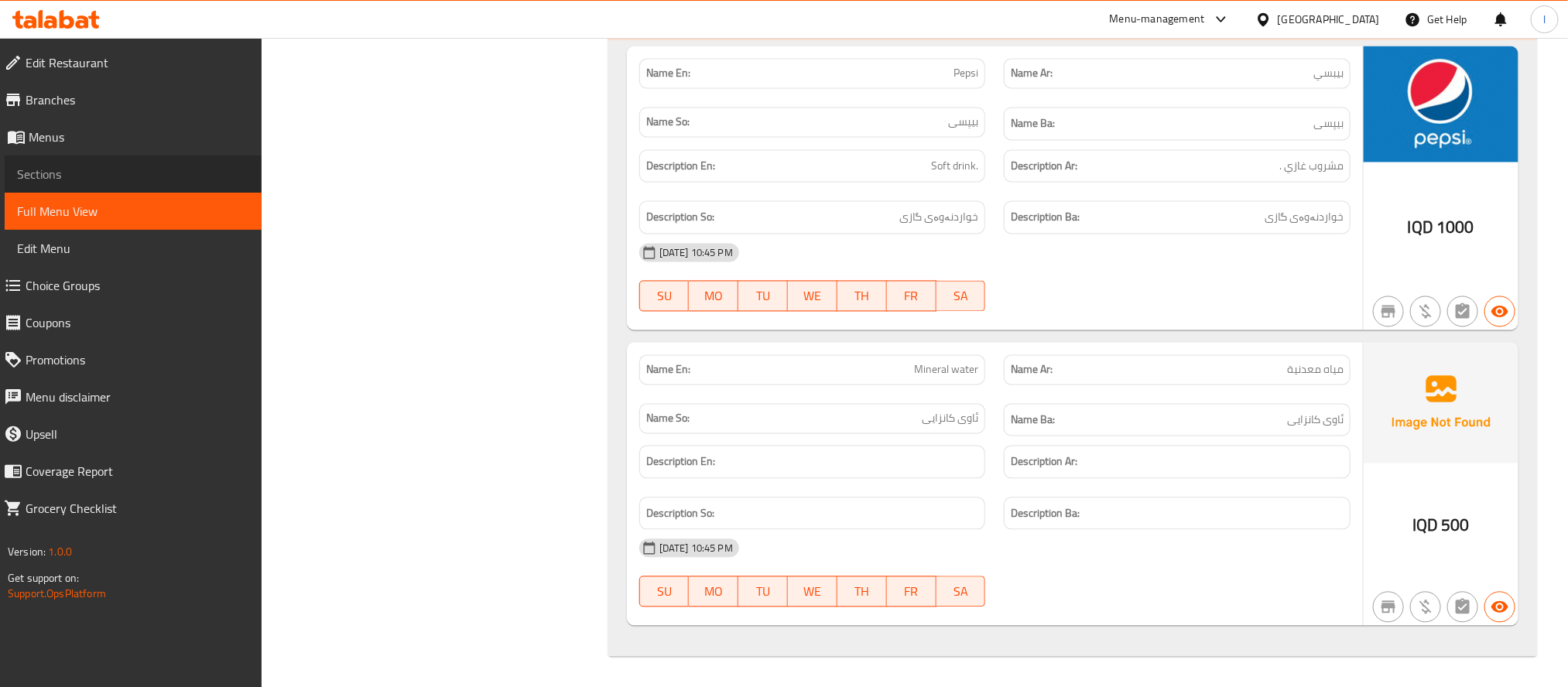
click at [82, 181] on span "Sections" at bounding box center [133, 174] width 232 height 18
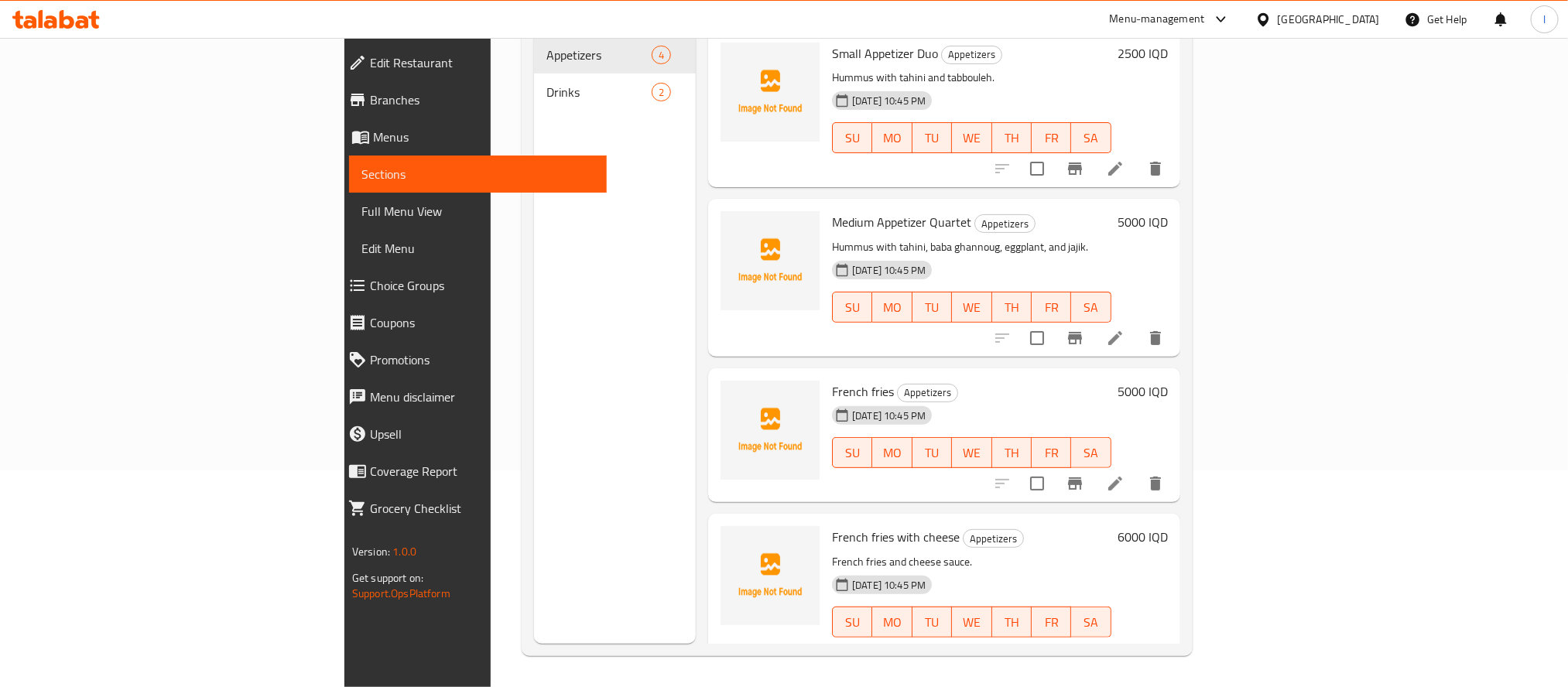
click at [361, 202] on span "Full Menu View" at bounding box center [477, 211] width 232 height 18
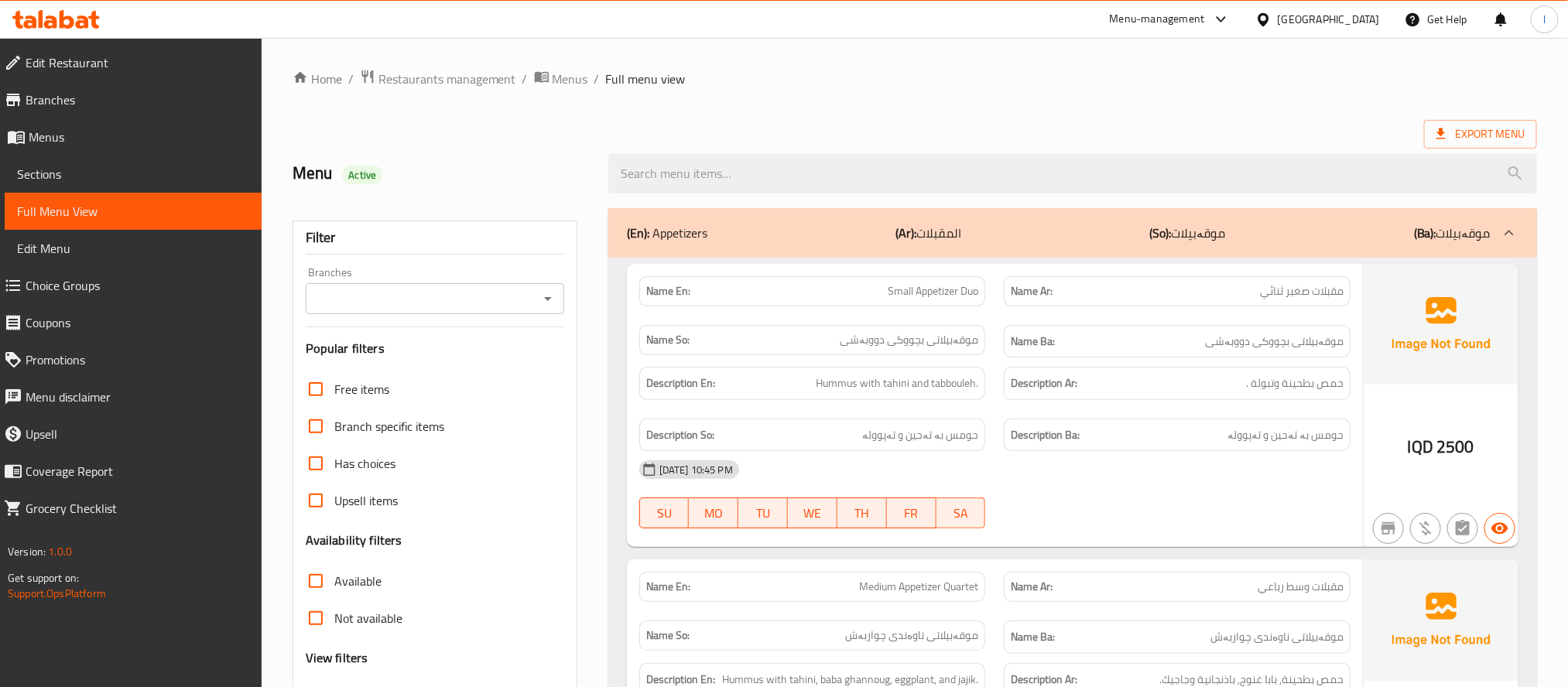
click at [554, 293] on icon "Open" at bounding box center [548, 299] width 18 height 18
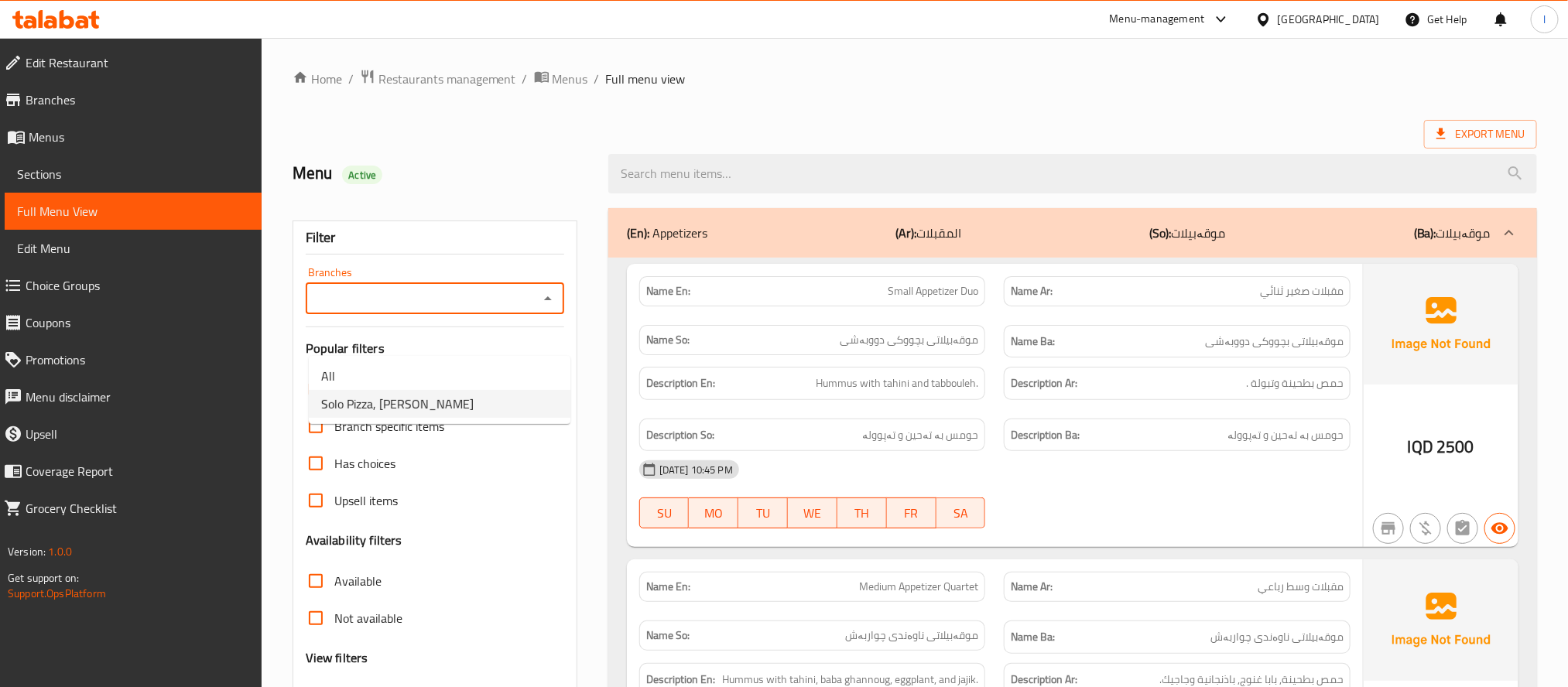
click at [454, 404] on li "Solo Pizza, [PERSON_NAME]" at bounding box center [439, 404] width 261 height 27
type input "Solo Pizza, [PERSON_NAME]"
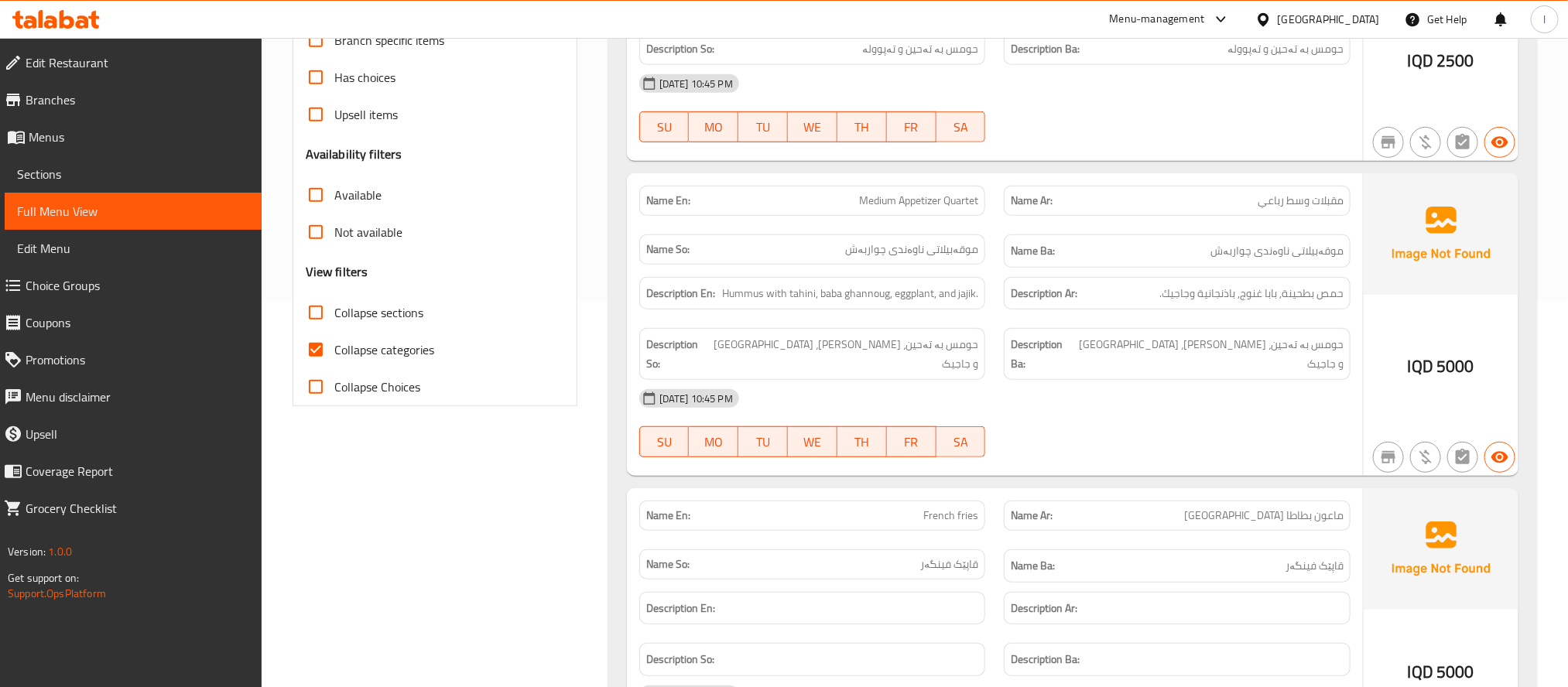
scroll to position [426, 0]
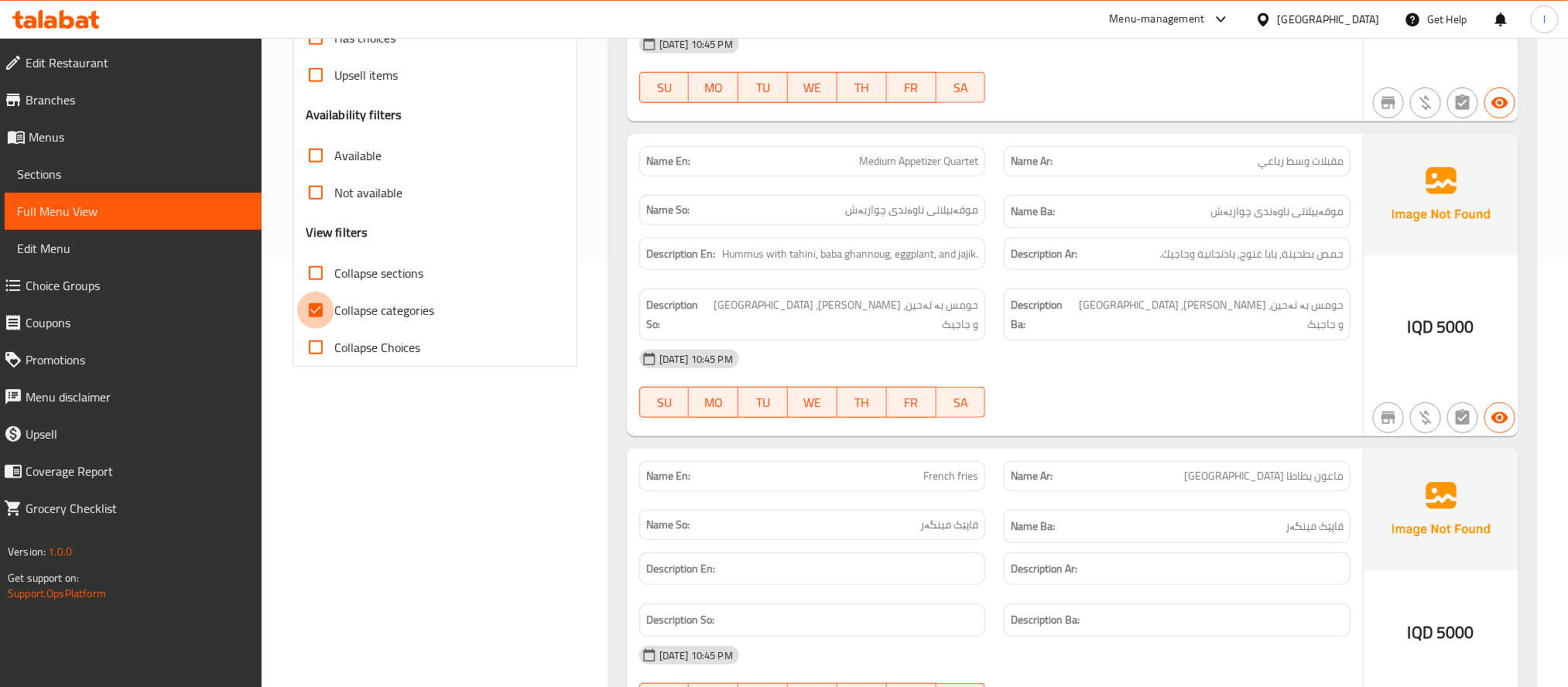
click at [316, 314] on input "Collapse categories" at bounding box center [315, 310] width 38 height 38
checkbox input "false"
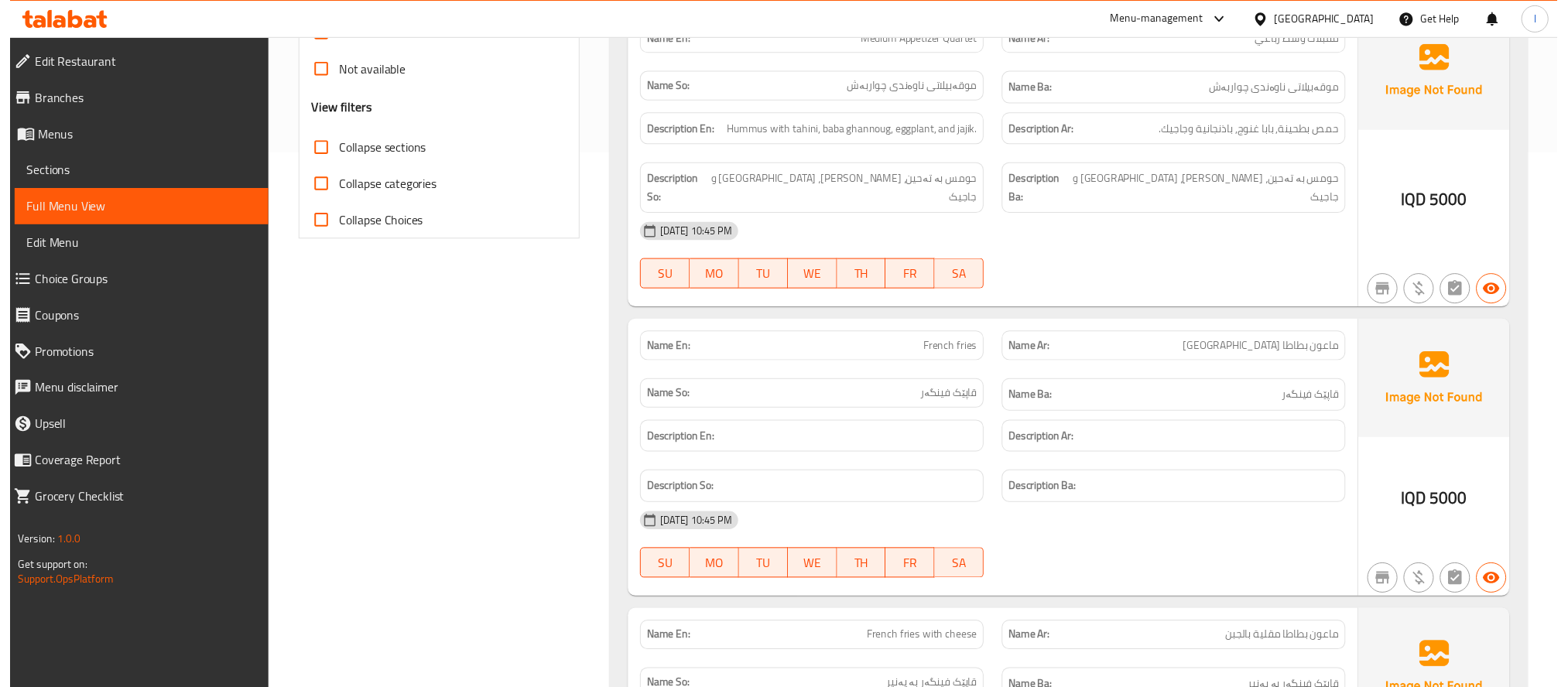
scroll to position [0, 0]
